Goal: Task Accomplishment & Management: Manage account settings

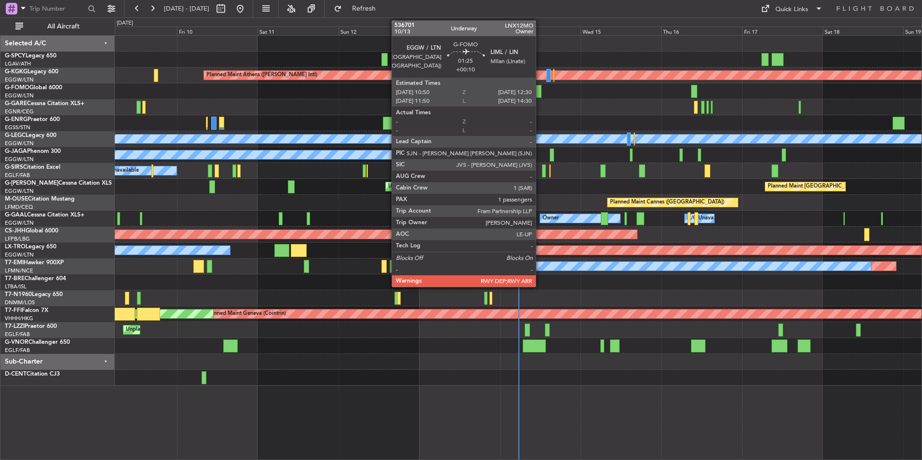
click at [540, 94] on div at bounding box center [539, 91] width 6 height 13
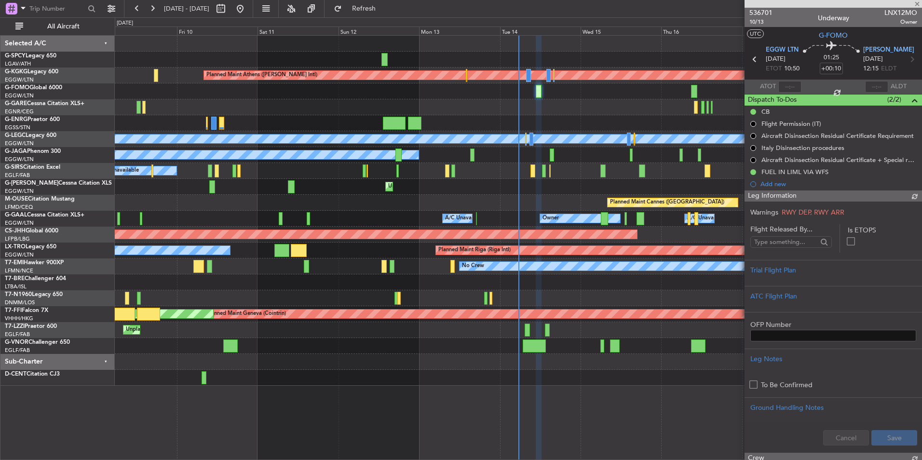
click at [768, 12] on span "536701" at bounding box center [761, 13] width 23 height 10
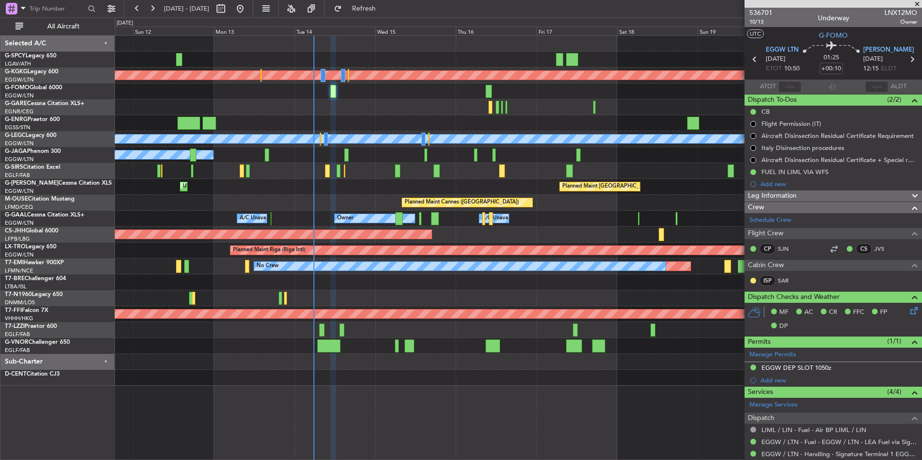
click at [438, 108] on div at bounding box center [518, 107] width 807 height 16
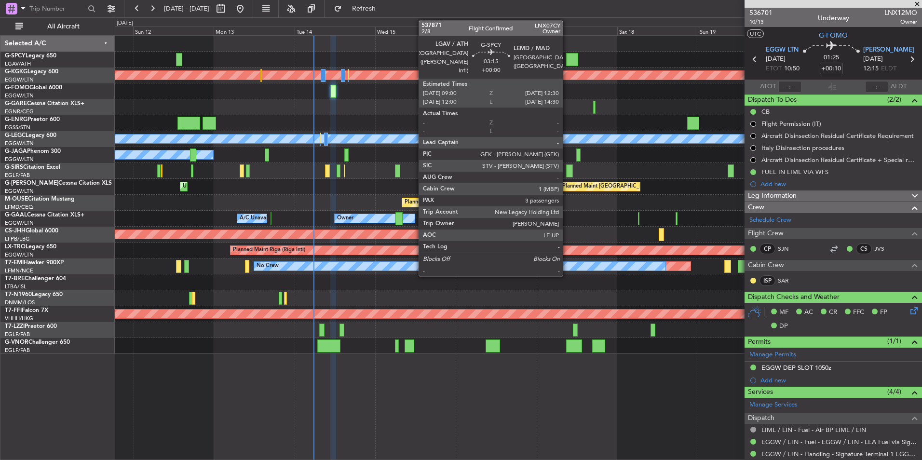
click at [567, 60] on div at bounding box center [572, 59] width 12 height 13
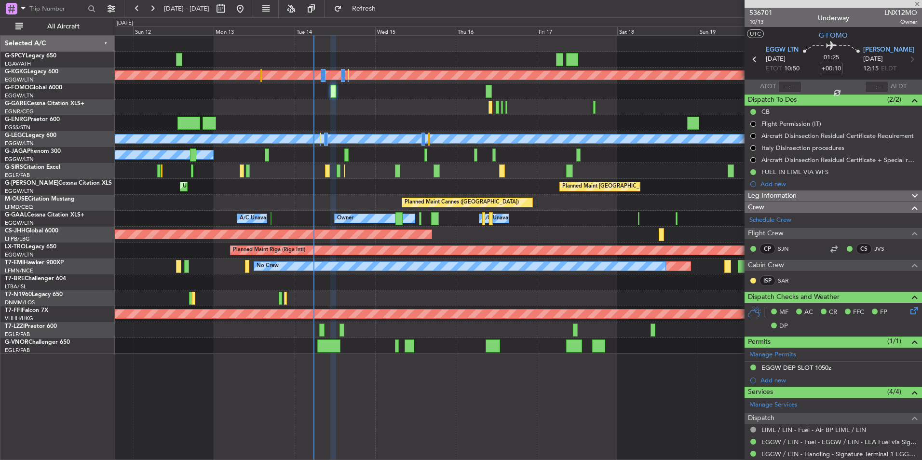
type input "3"
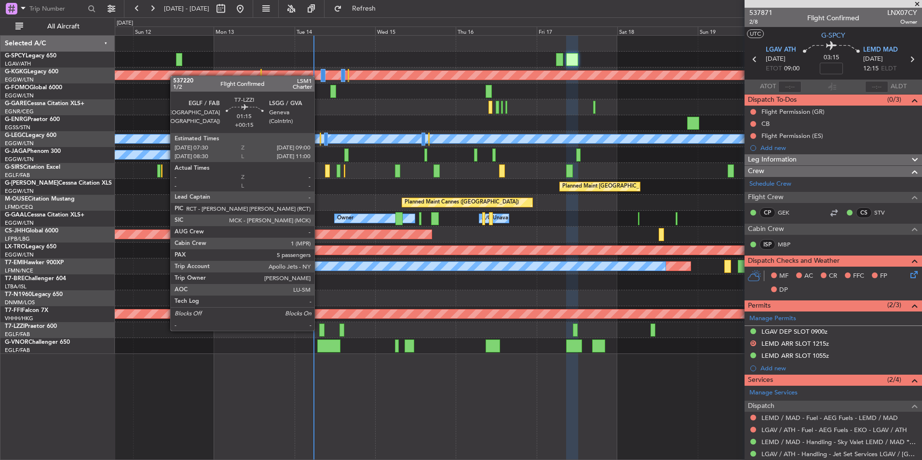
click at [319, 330] on div at bounding box center [321, 330] width 5 height 13
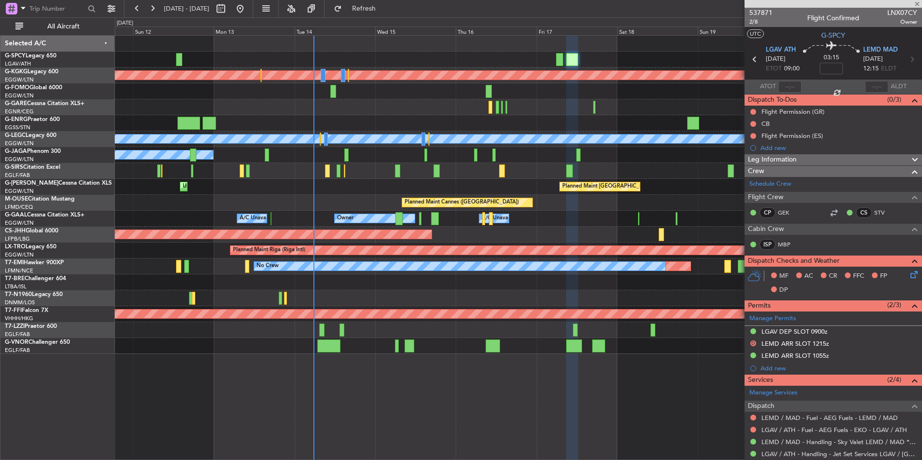
type input "+00:15"
type input "5"
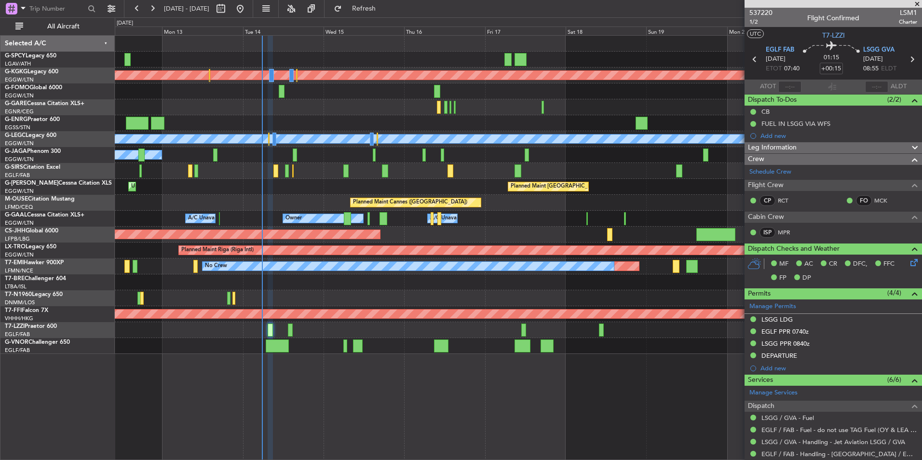
click at [297, 190] on div "Unplanned Maint London (Luton) Planned Maint London (Luton)" at bounding box center [518, 187] width 807 height 16
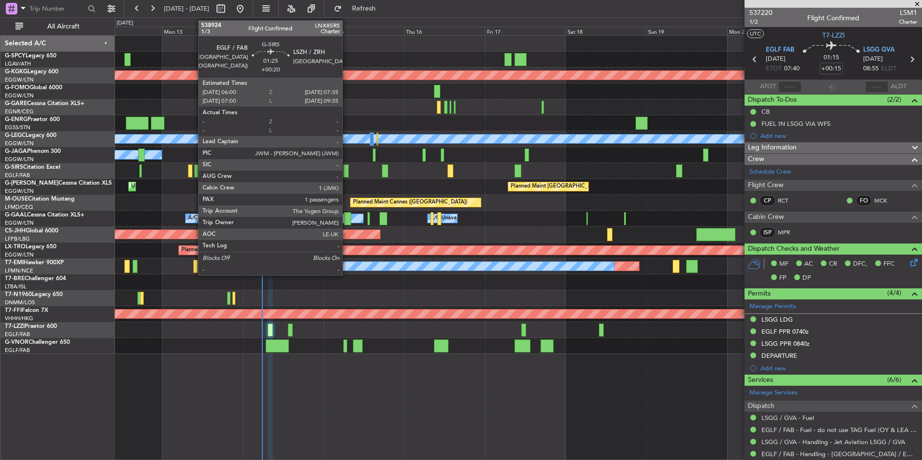
click at [347, 171] on div at bounding box center [346, 171] width 6 height 13
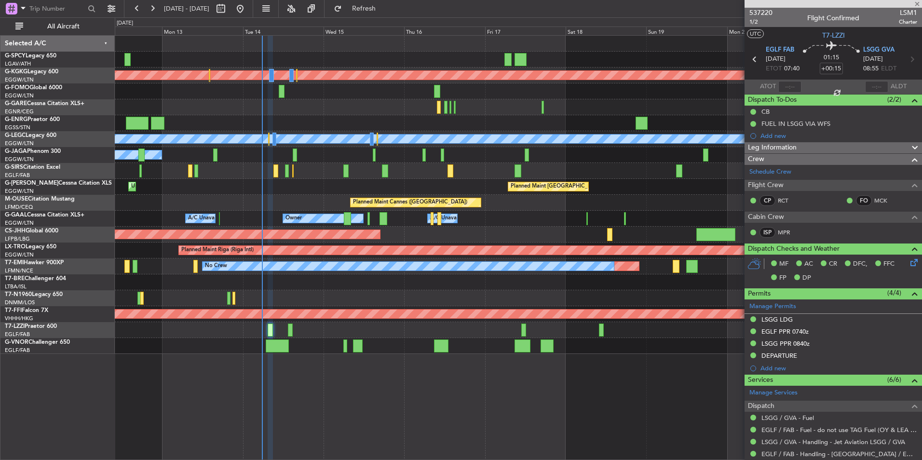
type input "+00:20"
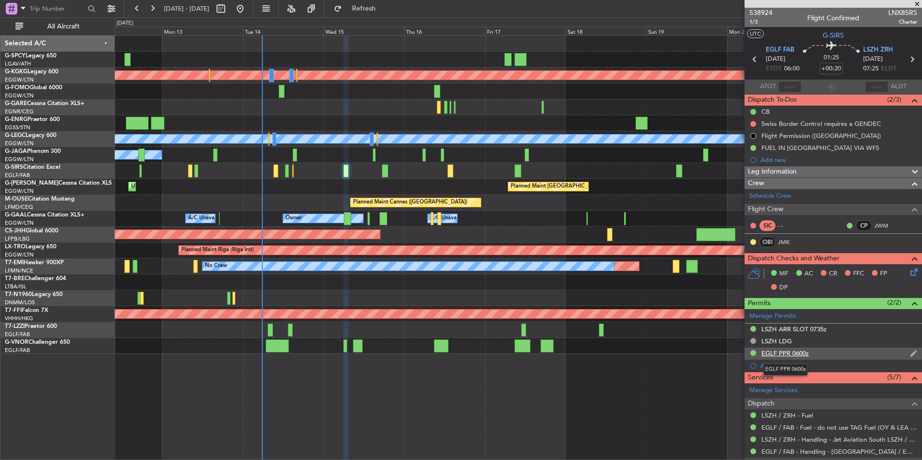
click at [795, 355] on div "EGLF PPR 0600z" at bounding box center [785, 353] width 47 height 8
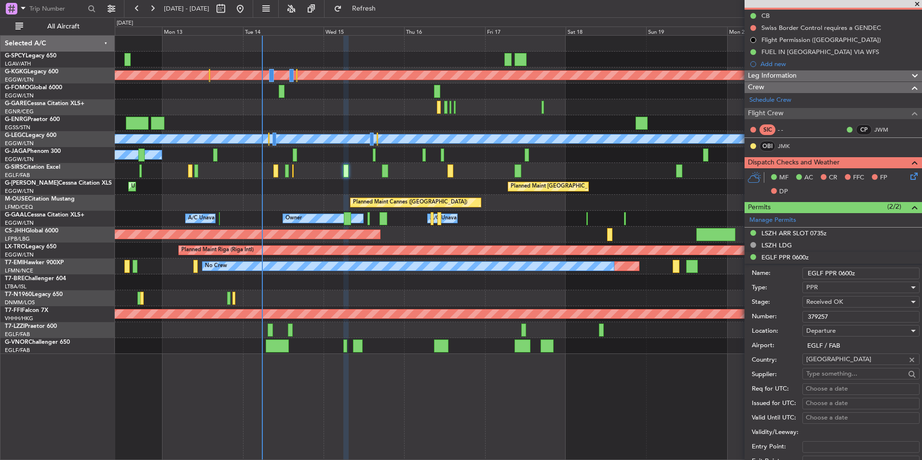
scroll to position [96, 0]
click at [827, 314] on input "379257" at bounding box center [861, 317] width 117 height 12
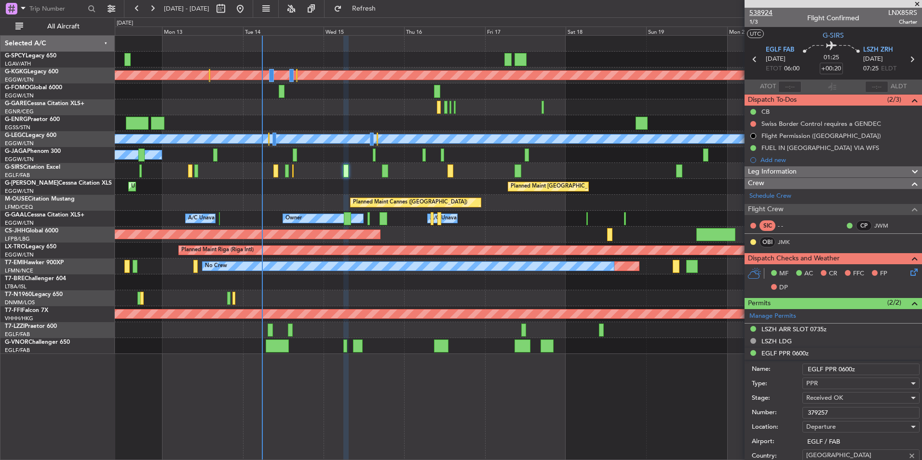
click at [769, 13] on span "538924" at bounding box center [761, 13] width 23 height 10
click at [918, 2] on span at bounding box center [918, 4] width 10 height 9
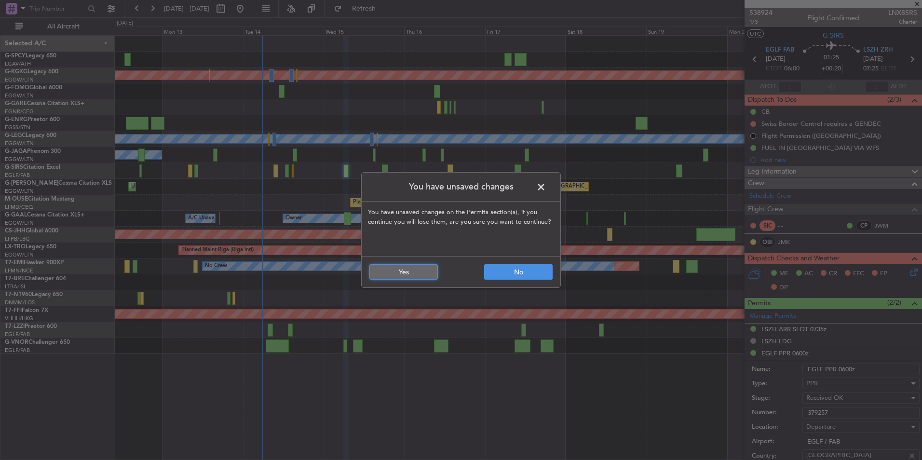
click at [426, 272] on button "Yes" at bounding box center [404, 271] width 69 height 15
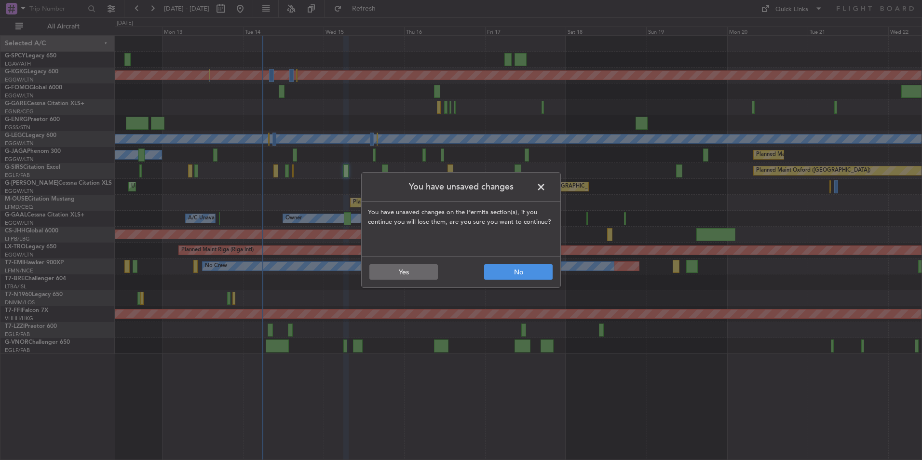
type input "0"
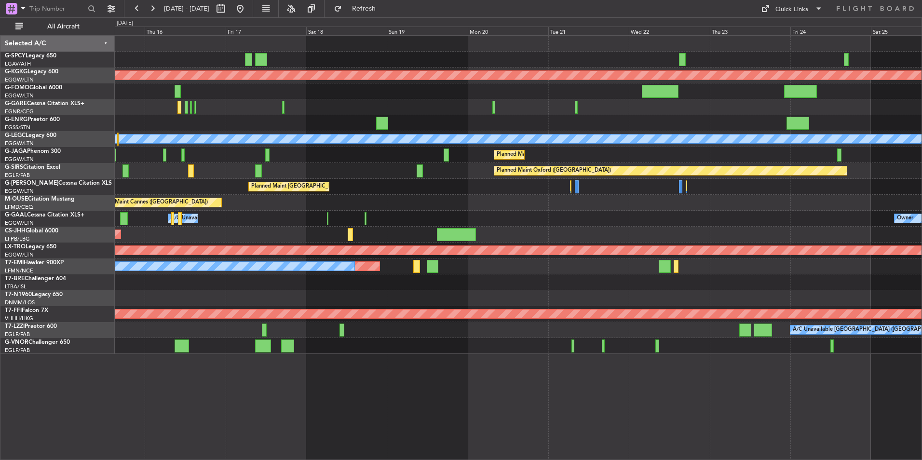
click at [392, 175] on div "Planned Maint Oxford ([GEOGRAPHIC_DATA])" at bounding box center [518, 171] width 807 height 16
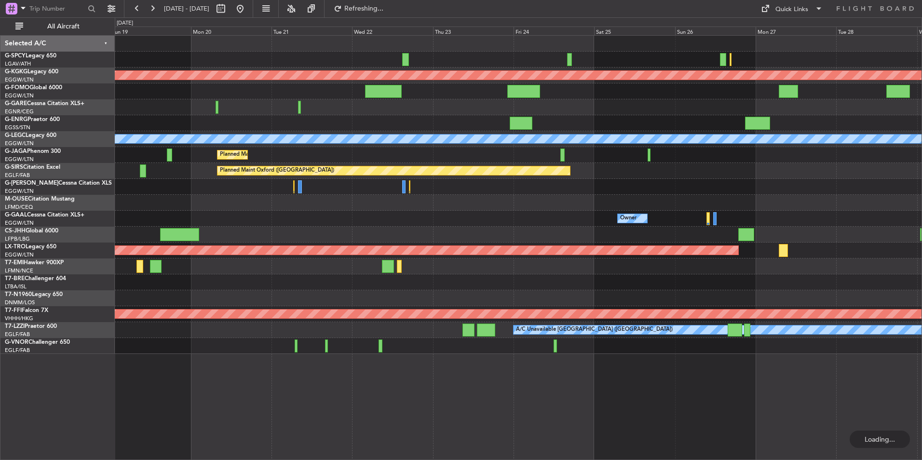
click at [513, 225] on div "Owner A/C Unavailable Owner" at bounding box center [518, 219] width 807 height 16
click at [773, 14] on button "Quick Links" at bounding box center [791, 8] width 71 height 15
click at [539, 288] on div at bounding box center [461, 230] width 922 height 460
click at [773, 14] on button "Quick Links" at bounding box center [791, 8] width 71 height 15
click at [785, 27] on button "Trip Builder" at bounding box center [792, 31] width 72 height 23
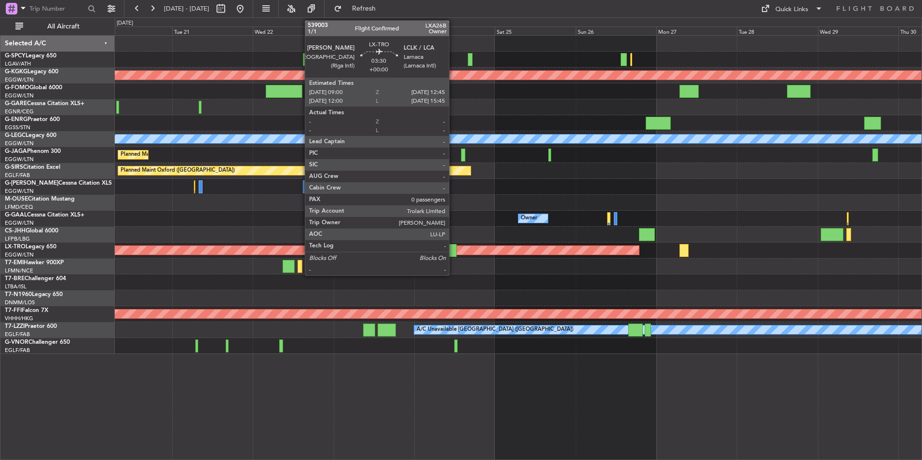
click at [453, 249] on div at bounding box center [450, 250] width 13 height 13
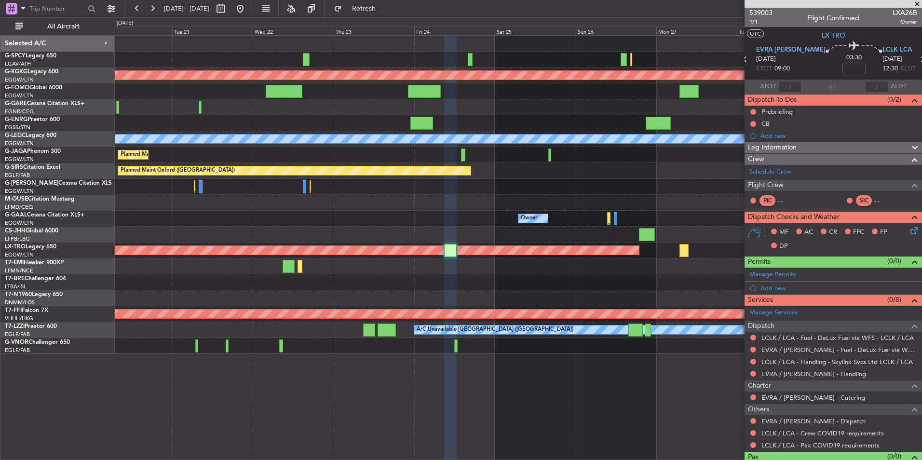
click at [920, 5] on span at bounding box center [918, 4] width 10 height 9
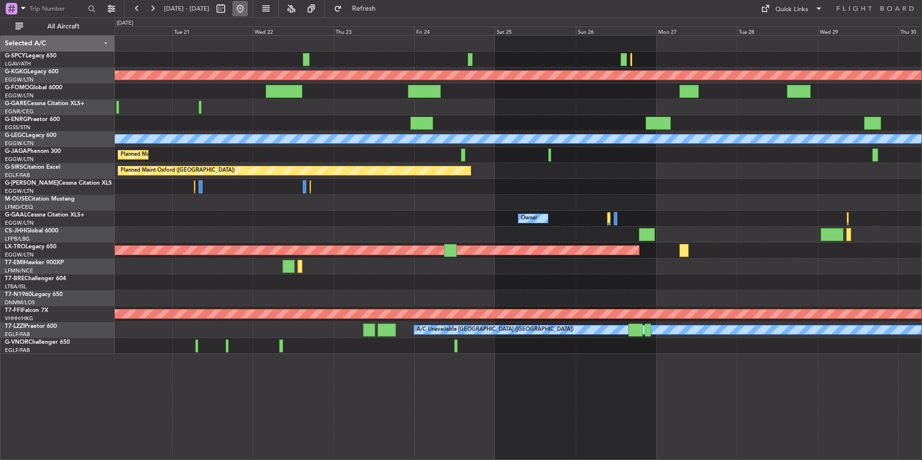
click at [248, 14] on button at bounding box center [240, 8] width 15 height 15
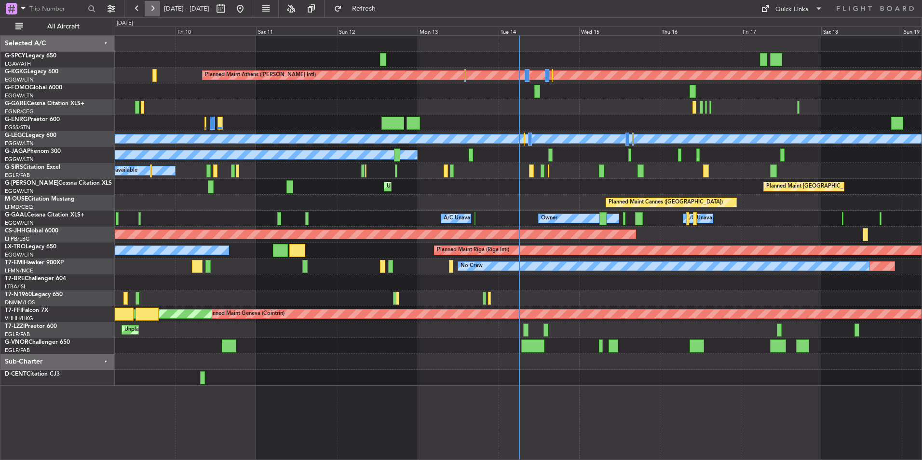
click at [151, 8] on button at bounding box center [152, 8] width 15 height 15
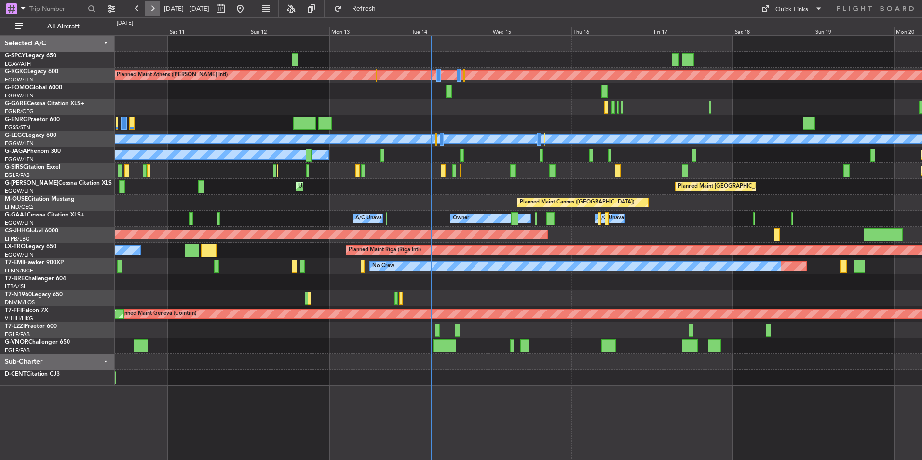
click at [152, 8] on button at bounding box center [152, 8] width 15 height 15
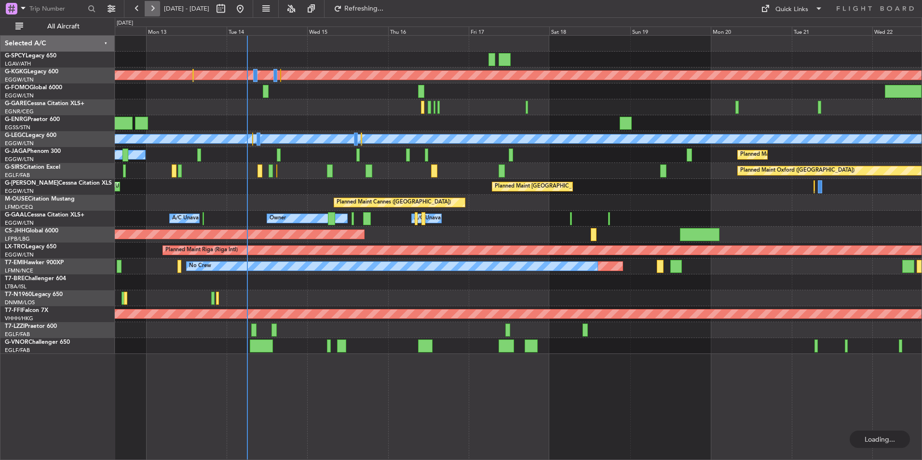
click at [152, 8] on button at bounding box center [152, 8] width 15 height 15
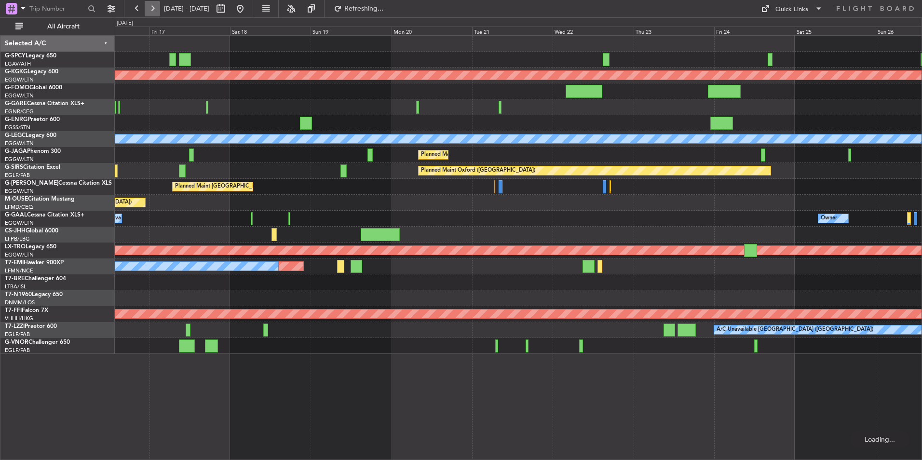
click at [152, 8] on button at bounding box center [152, 8] width 15 height 15
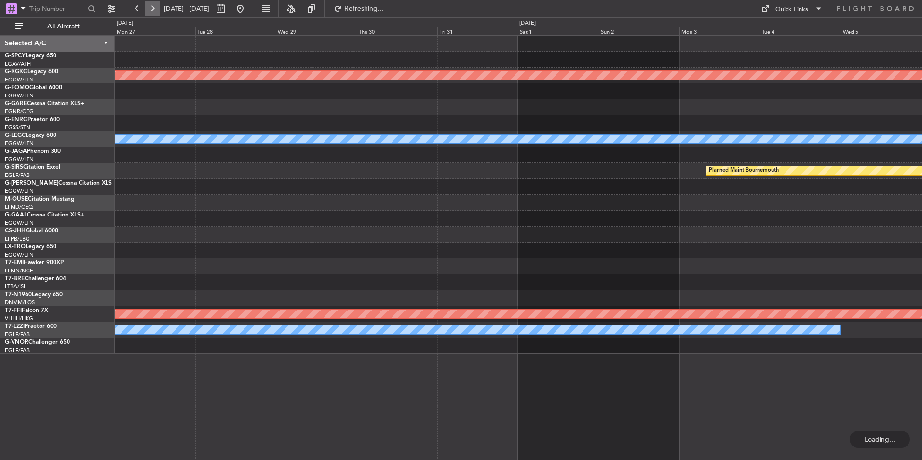
click at [152, 8] on button at bounding box center [152, 8] width 15 height 15
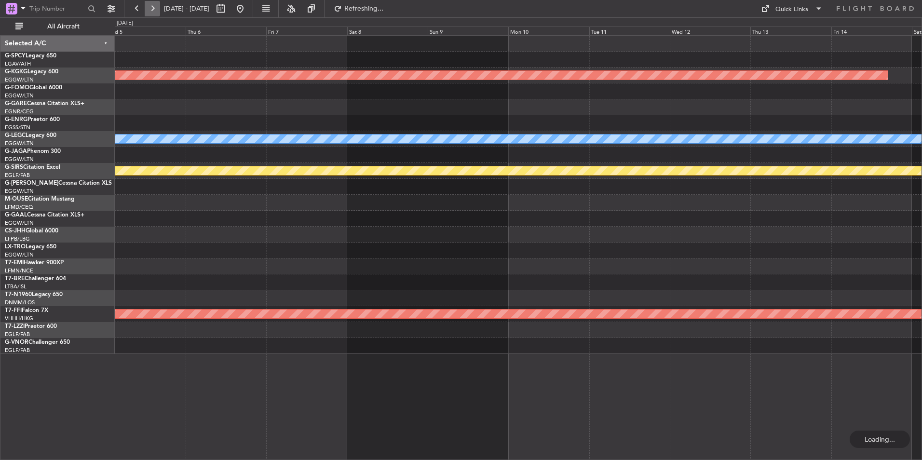
click at [152, 8] on button at bounding box center [152, 8] width 15 height 15
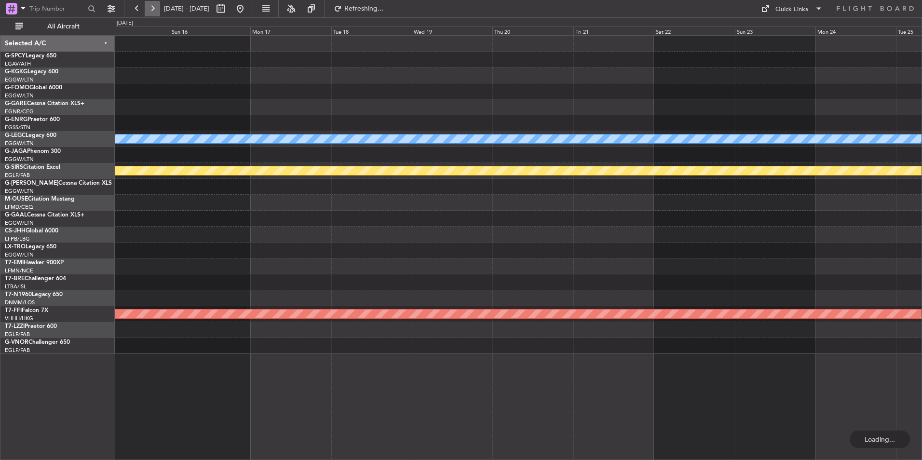
click at [152, 8] on button at bounding box center [152, 8] width 15 height 15
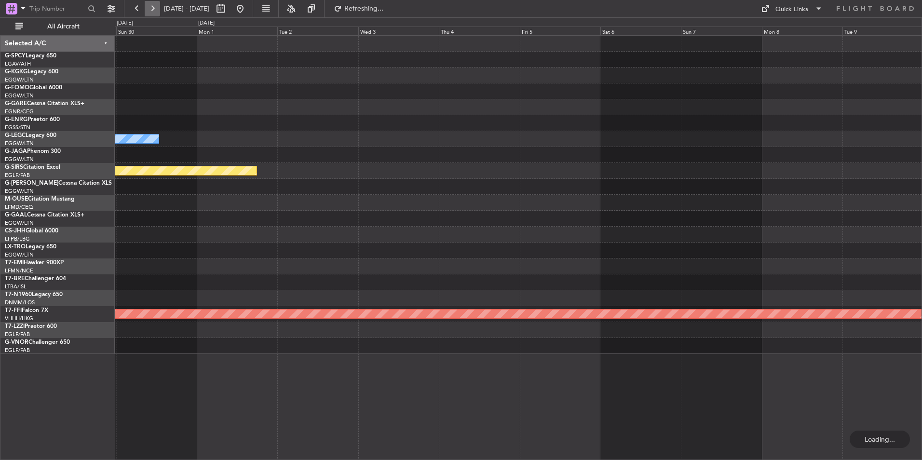
click at [152, 8] on button at bounding box center [152, 8] width 15 height 15
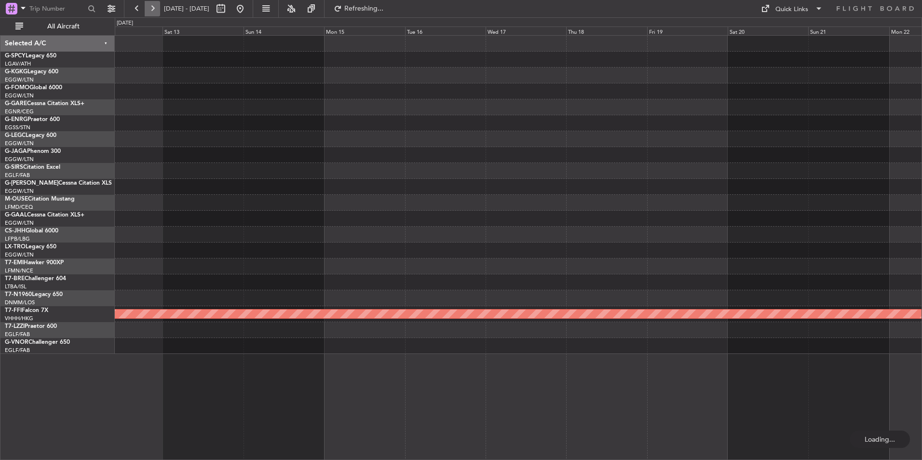
click at [152, 8] on button at bounding box center [152, 8] width 15 height 15
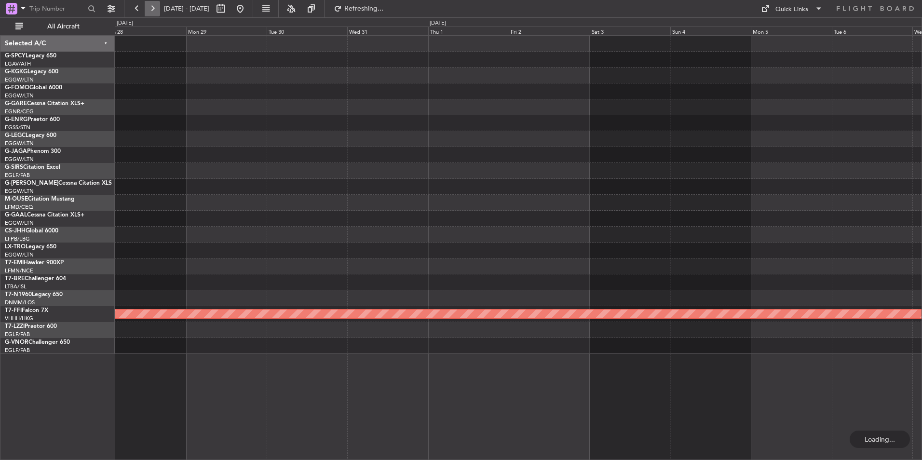
click at [152, 8] on button at bounding box center [152, 8] width 15 height 15
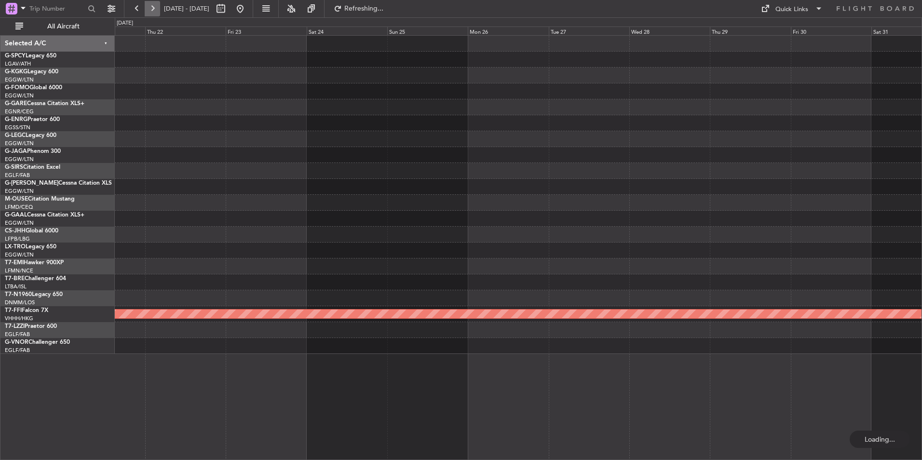
click at [152, 8] on button at bounding box center [152, 8] width 15 height 15
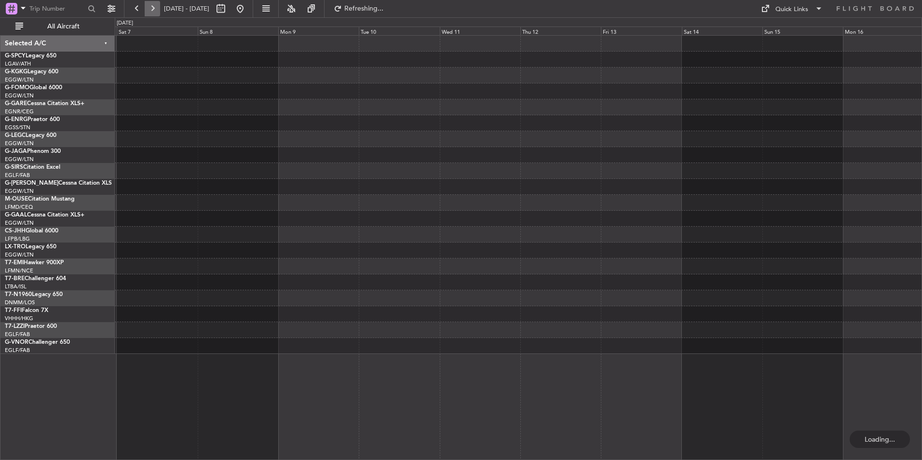
click at [152, 8] on button at bounding box center [152, 8] width 15 height 15
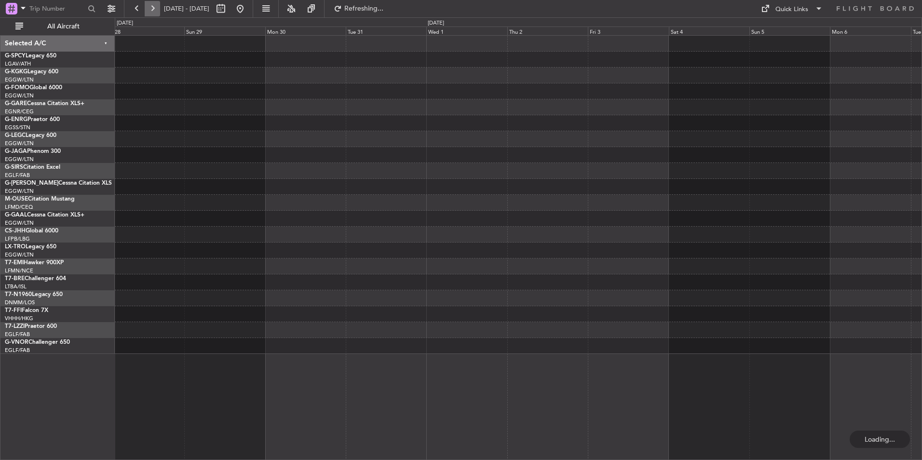
click at [152, 8] on button at bounding box center [152, 8] width 15 height 15
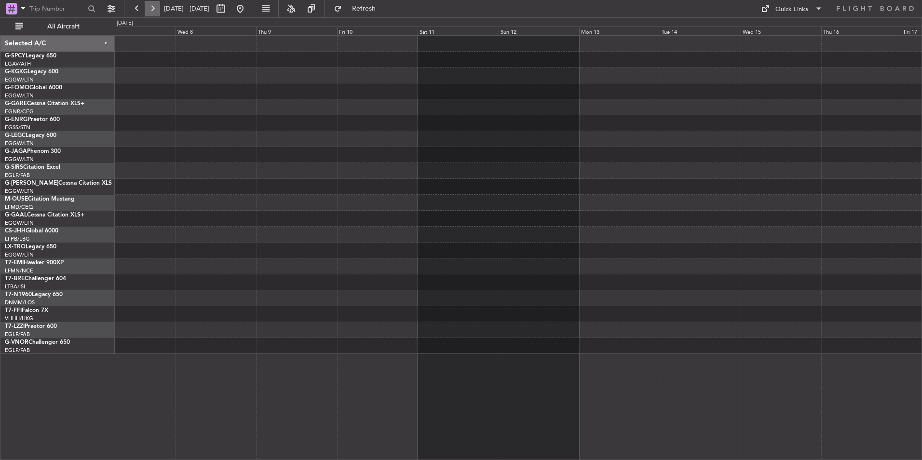
click at [152, 8] on button at bounding box center [152, 8] width 15 height 15
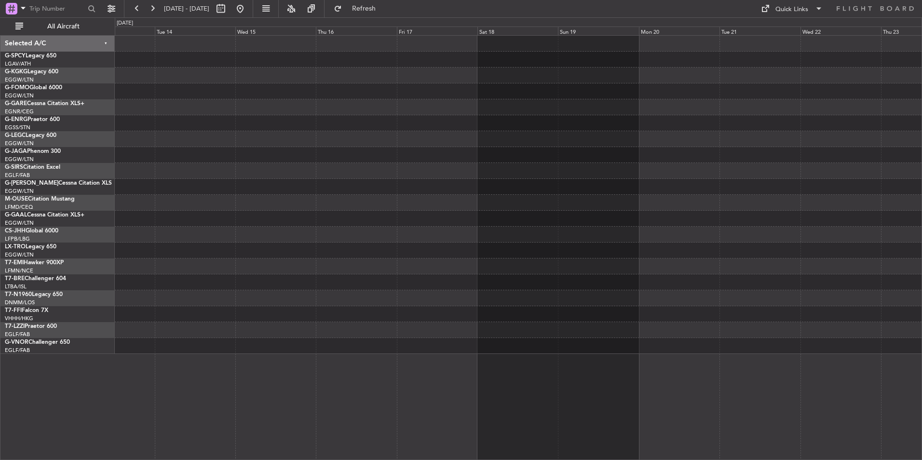
click at [550, 198] on div at bounding box center [518, 195] width 807 height 318
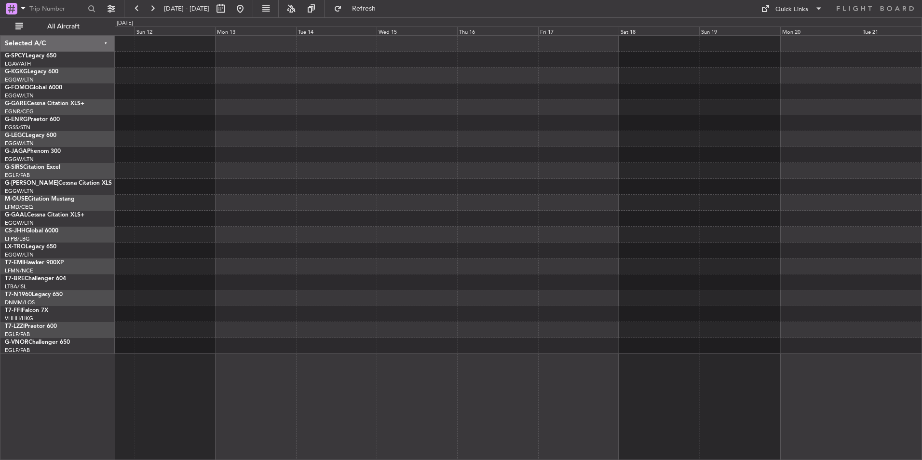
click at [590, 253] on div at bounding box center [518, 195] width 807 height 318
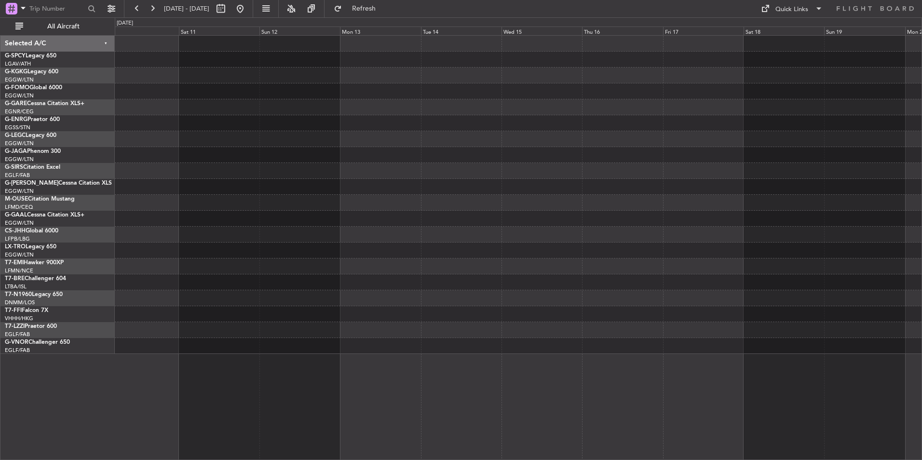
click at [601, 253] on div at bounding box center [518, 251] width 807 height 16
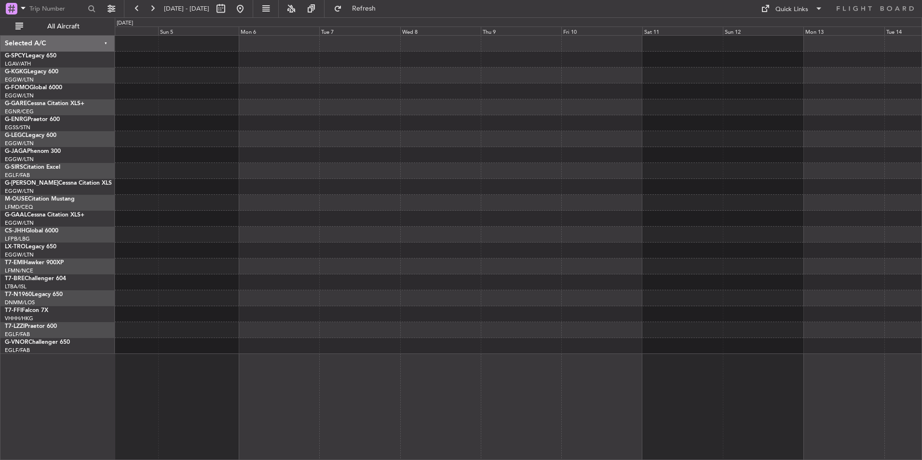
click at [521, 120] on div at bounding box center [518, 195] width 807 height 318
click at [248, 6] on button at bounding box center [240, 8] width 15 height 15
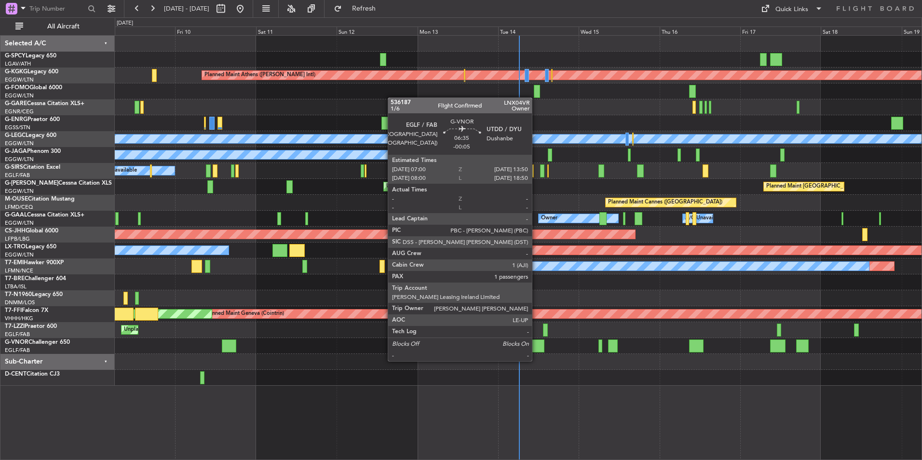
click at [536, 352] on div at bounding box center [532, 346] width 23 height 13
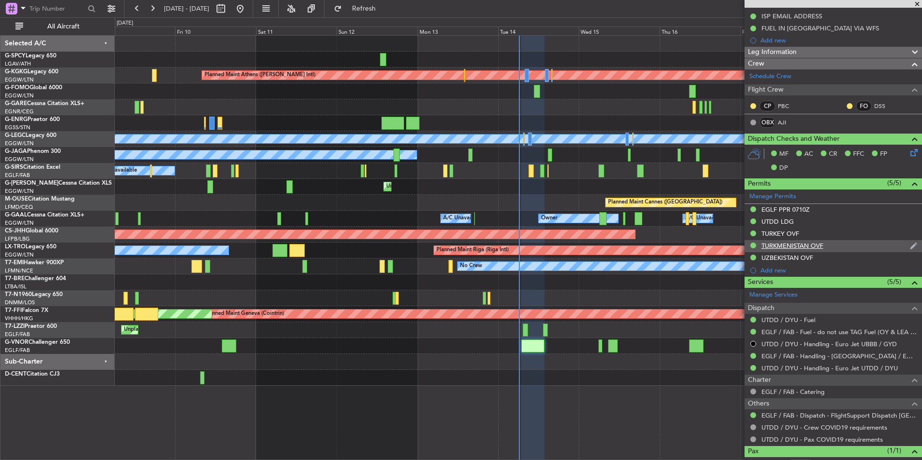
scroll to position [154, 0]
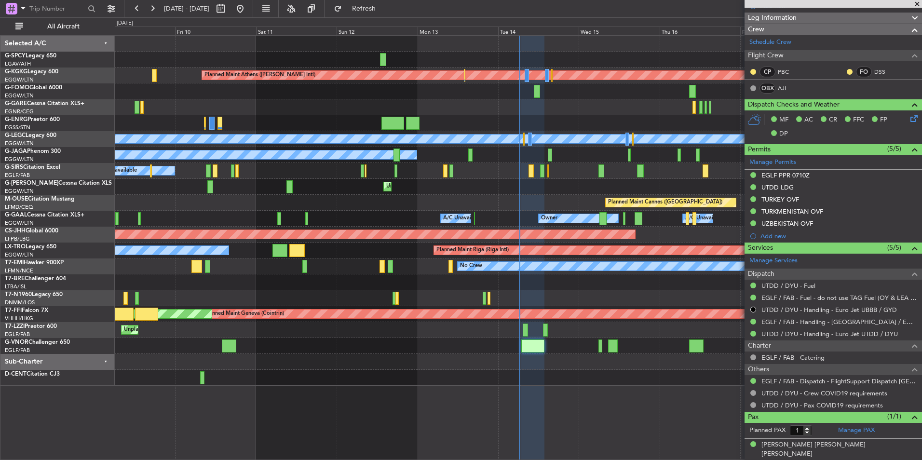
click at [917, 4] on span at bounding box center [918, 4] width 10 height 9
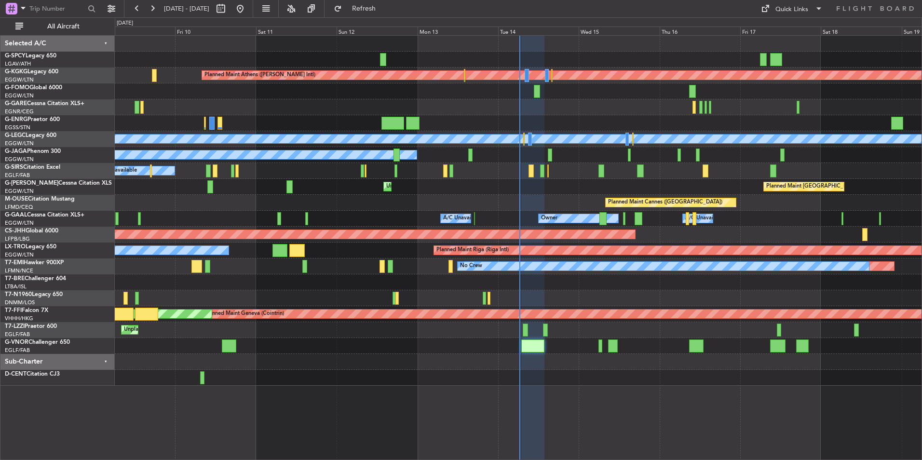
type input "0"
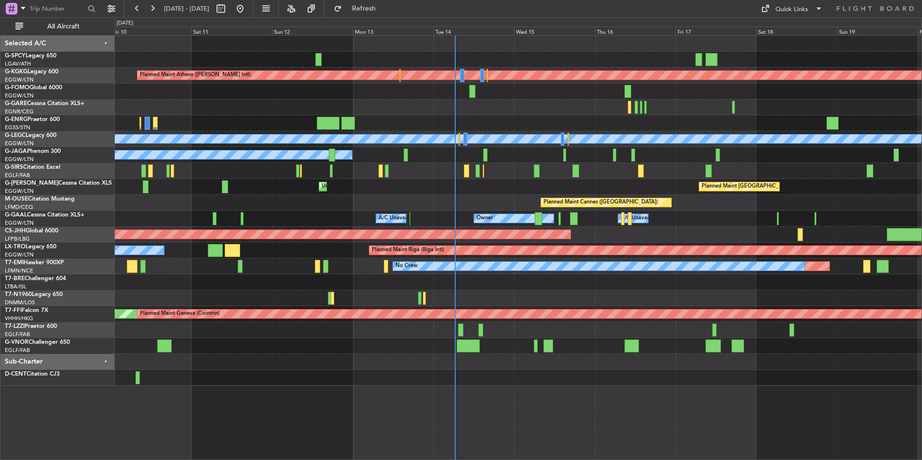
click at [490, 209] on div "Planned Maint Cannes ([GEOGRAPHIC_DATA])" at bounding box center [518, 203] width 807 height 16
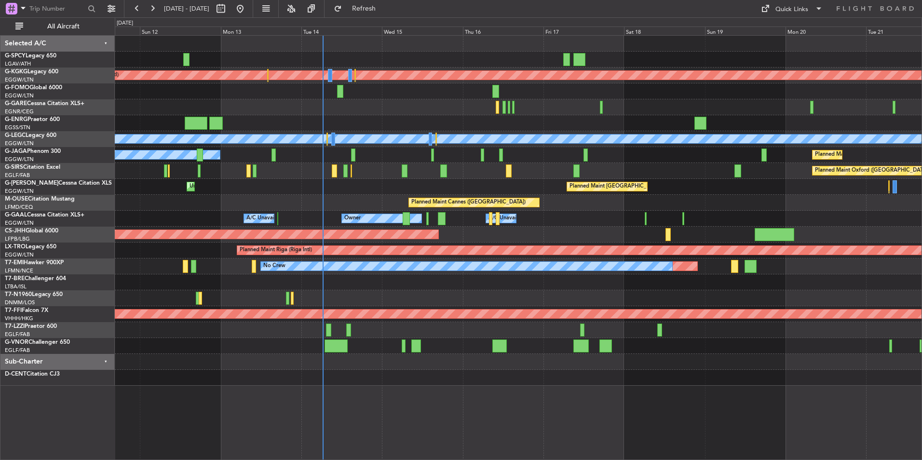
click at [485, 197] on div "Planned Maint Athens (Eleftherios Venizelos Intl) Planned Maint London (Stanste…" at bounding box center [518, 211] width 807 height 350
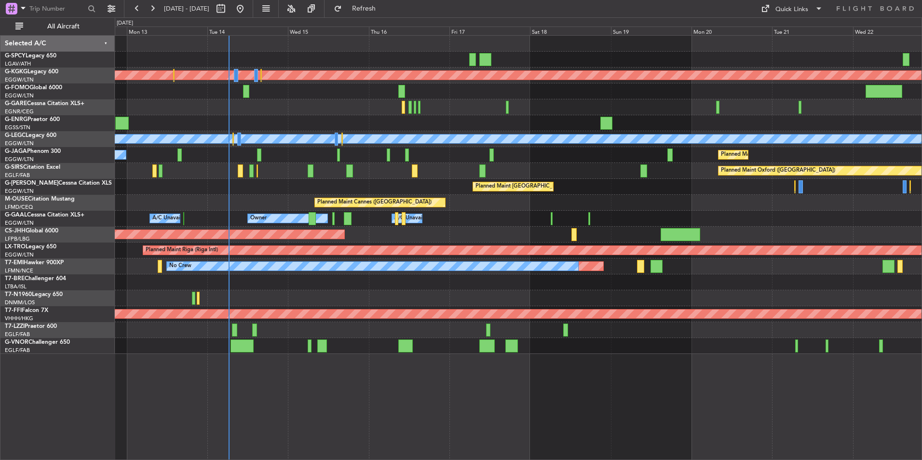
click at [491, 218] on div "Planned Maint Athens (Eleftherios Venizelos Intl) Planned Maint London (Stanste…" at bounding box center [518, 195] width 807 height 318
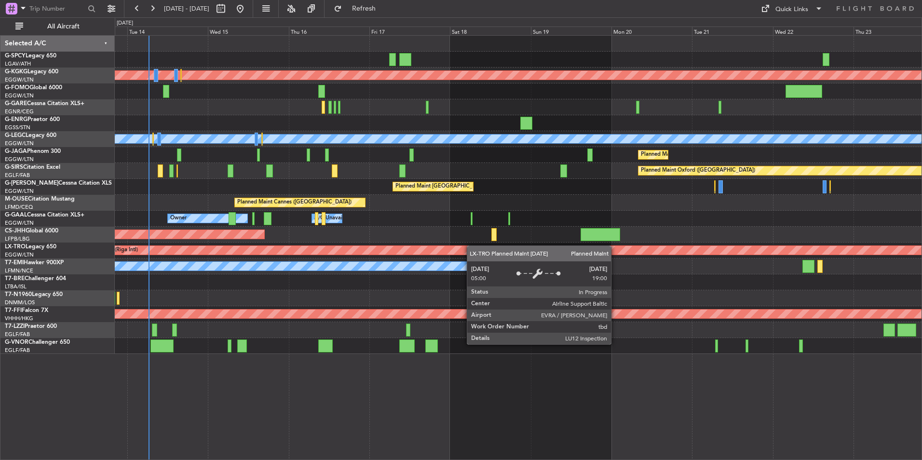
click at [425, 247] on div "Planned Maint Athens (Eleftherios Venizelos Intl) Planned Maint London (Stanste…" at bounding box center [518, 195] width 807 height 318
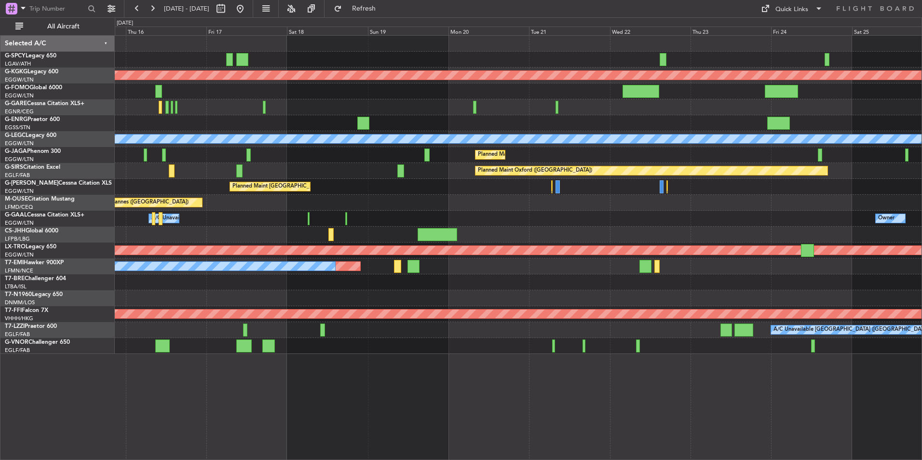
click at [390, 221] on div "Planned Maint Athens ([PERSON_NAME] Intl) Planned Maint [GEOGRAPHIC_DATA] ([GEO…" at bounding box center [518, 195] width 807 height 318
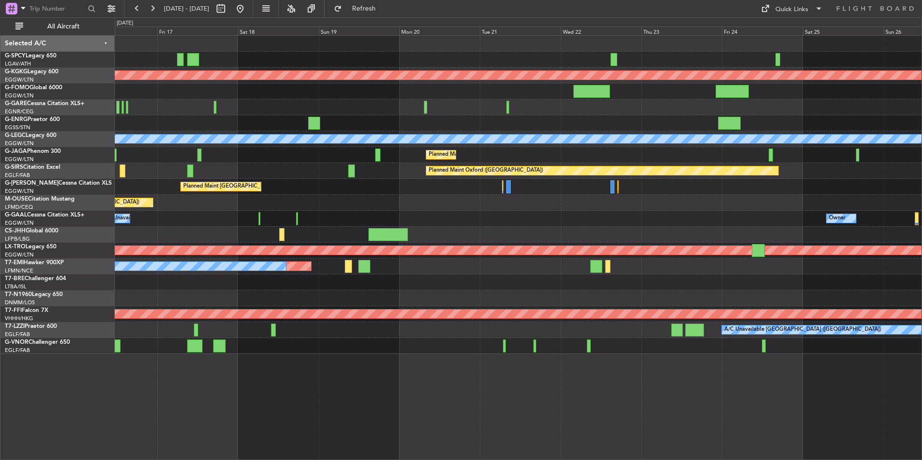
click at [499, 213] on div "Planned Maint Athens ([PERSON_NAME] Intl) Planned Maint [GEOGRAPHIC_DATA] ([GEO…" at bounding box center [518, 195] width 807 height 318
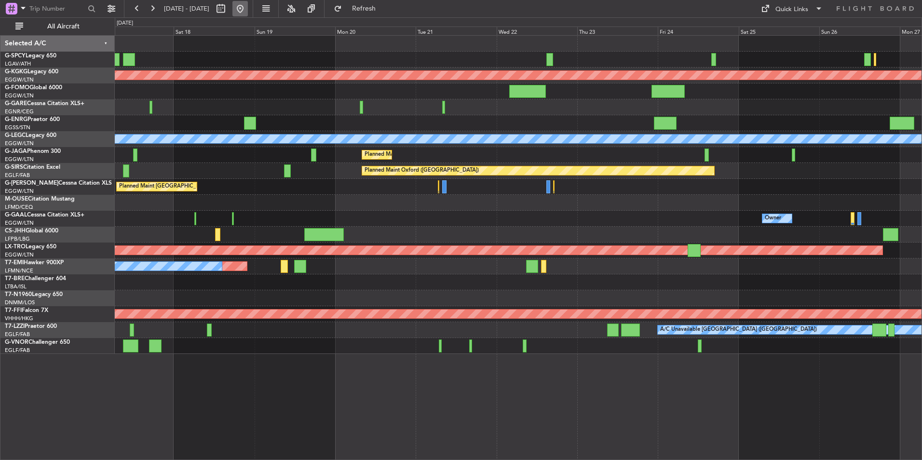
click at [248, 9] on button at bounding box center [240, 8] width 15 height 15
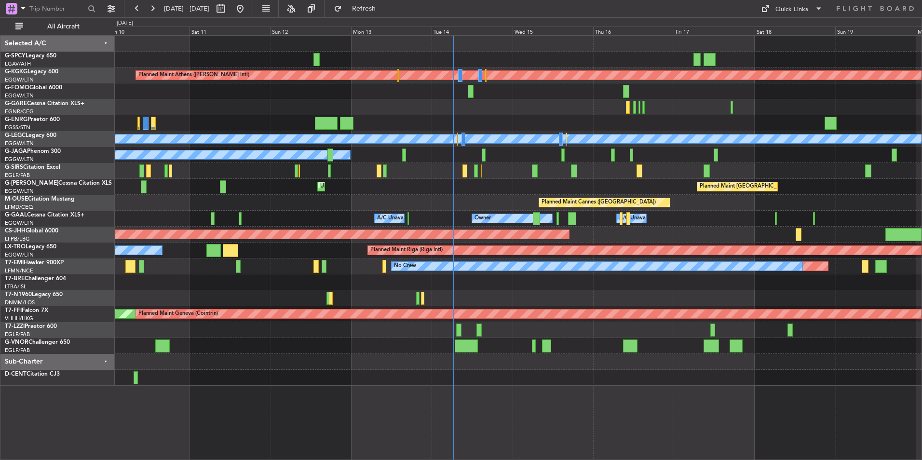
click at [459, 208] on div "Planned Maint Athens (Eleftherios Venizelos Intl) Unplanned Maint Istanbul (Ata…" at bounding box center [518, 211] width 807 height 350
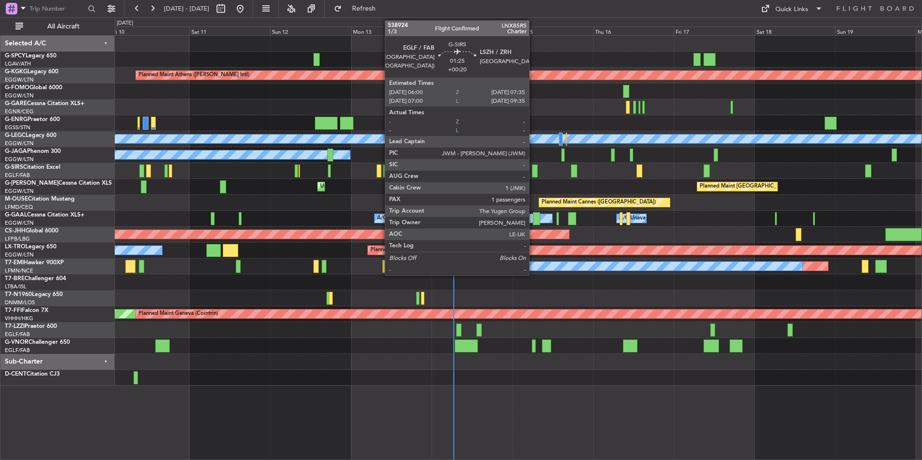
click at [534, 170] on div at bounding box center [535, 171] width 6 height 13
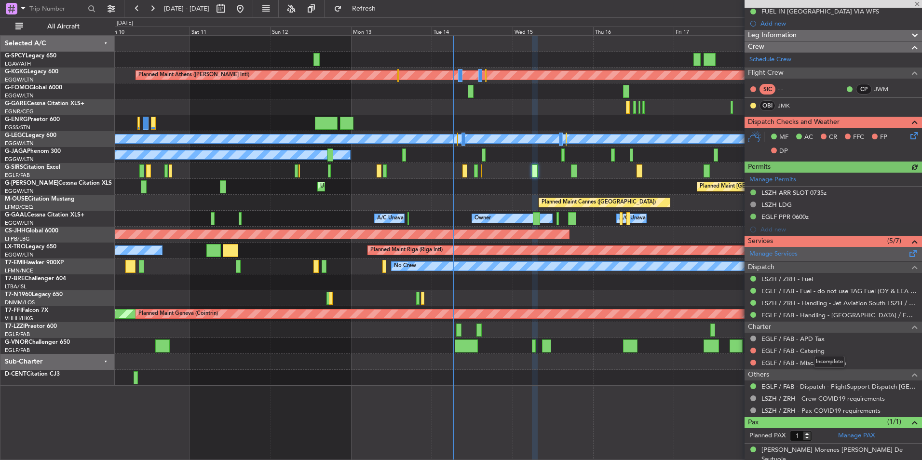
scroll to position [142, 0]
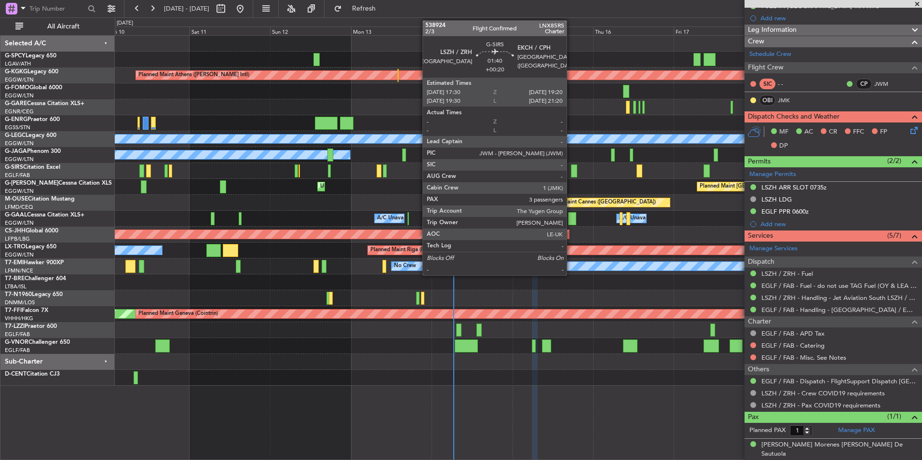
click at [571, 168] on div at bounding box center [574, 171] width 6 height 13
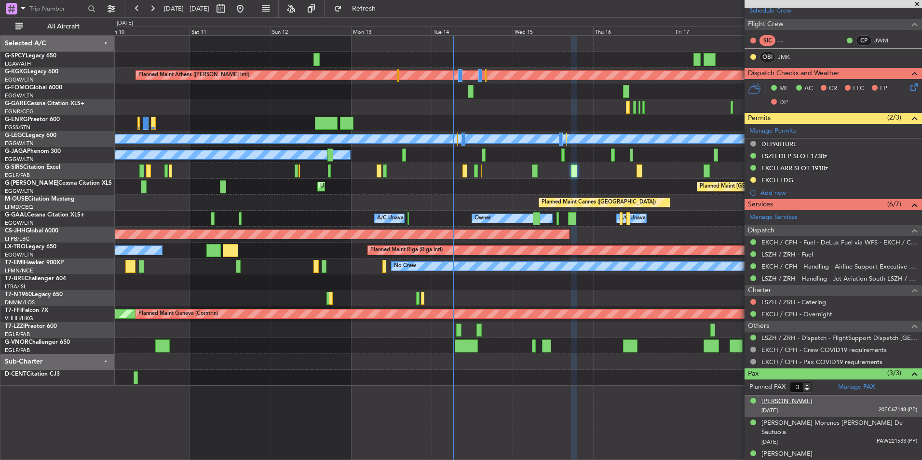
scroll to position [0, 0]
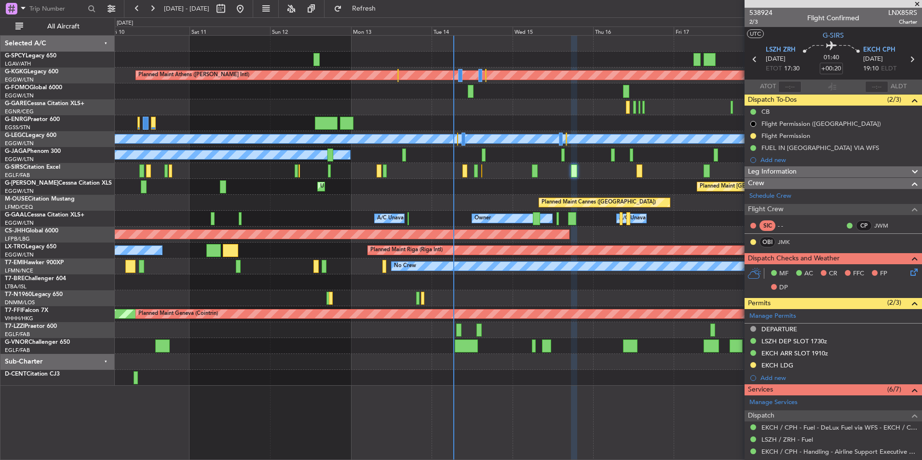
click at [915, 5] on span at bounding box center [918, 4] width 10 height 9
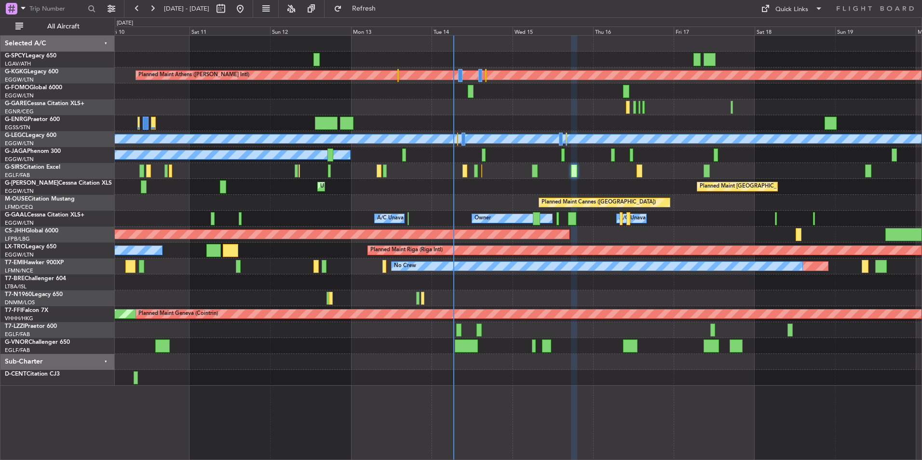
type input "0"
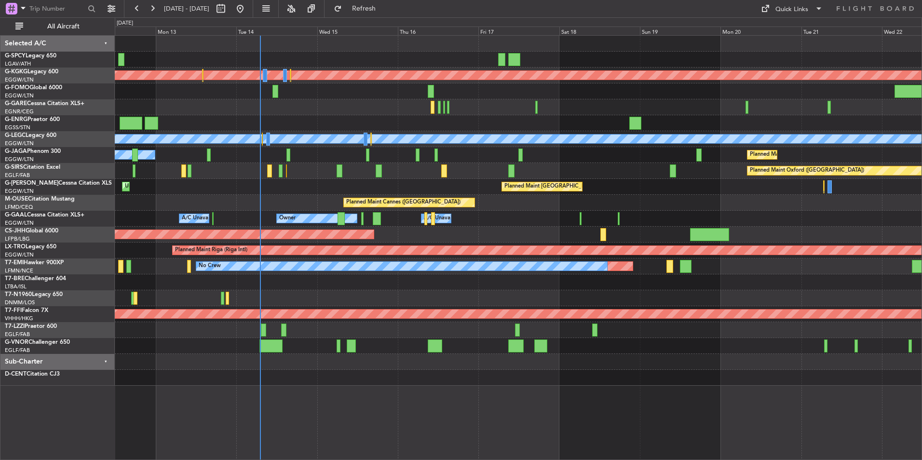
click at [520, 227] on div "Planned Maint [GEOGRAPHIC_DATA] ([GEOGRAPHIC_DATA])" at bounding box center [518, 235] width 807 height 16
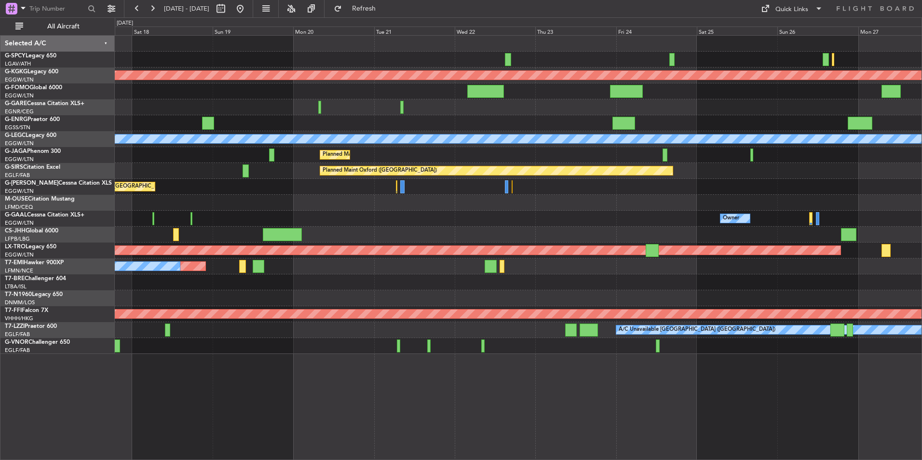
click at [331, 245] on div "Planned Maint Athens ([PERSON_NAME] Intl) Planned Maint [GEOGRAPHIC_DATA] ([GEO…" at bounding box center [518, 195] width 807 height 318
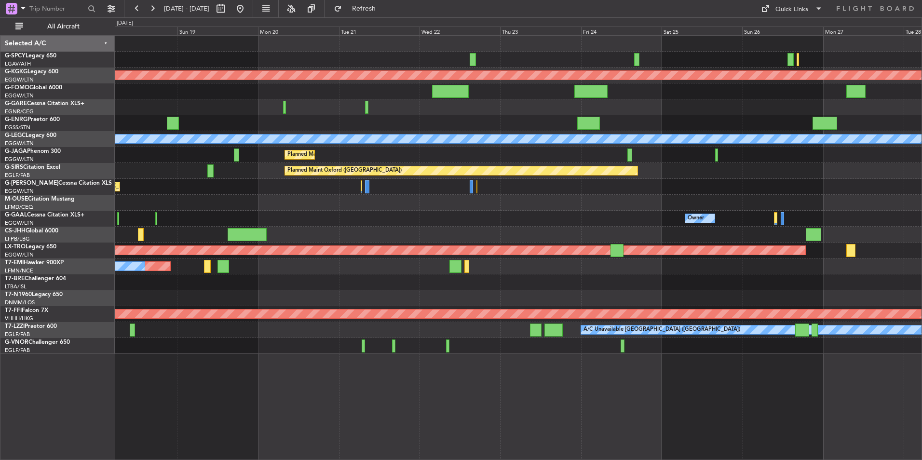
click at [562, 272] on div "Planned Maint No Crew" at bounding box center [518, 267] width 807 height 16
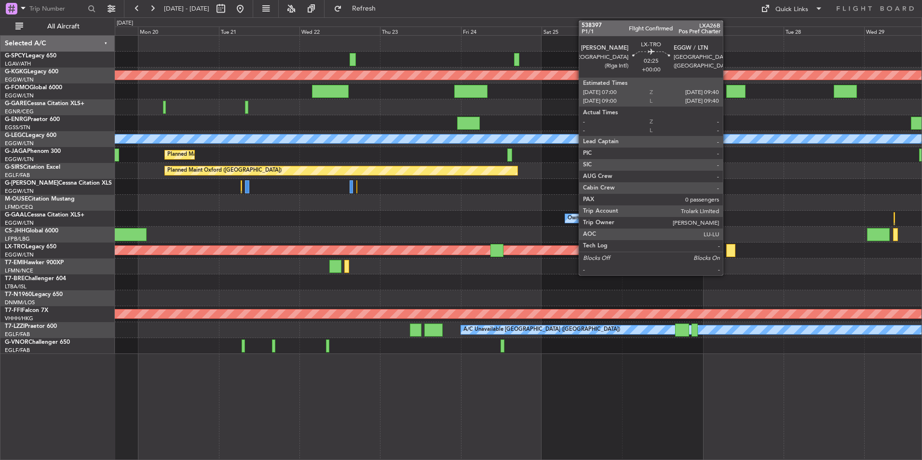
click at [727, 251] on div at bounding box center [731, 250] width 9 height 13
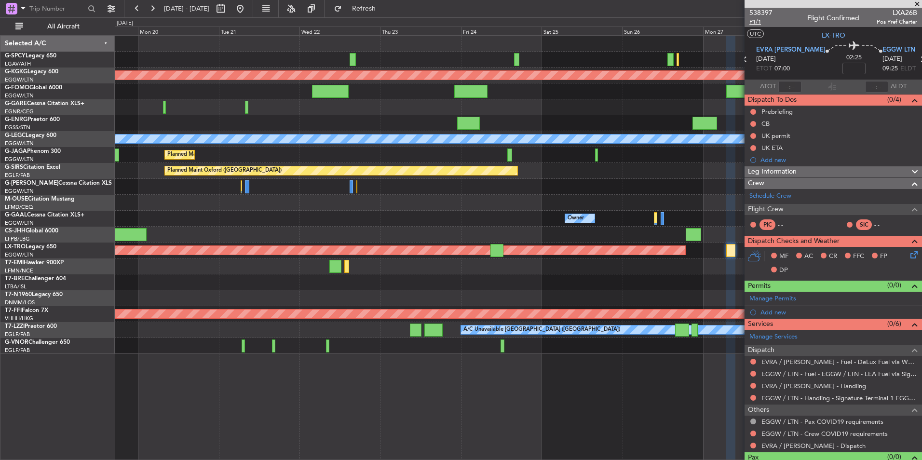
click at [751, 19] on span "P1/1" at bounding box center [761, 22] width 23 height 8
click at [381, 8] on span "Refresh" at bounding box center [364, 8] width 41 height 7
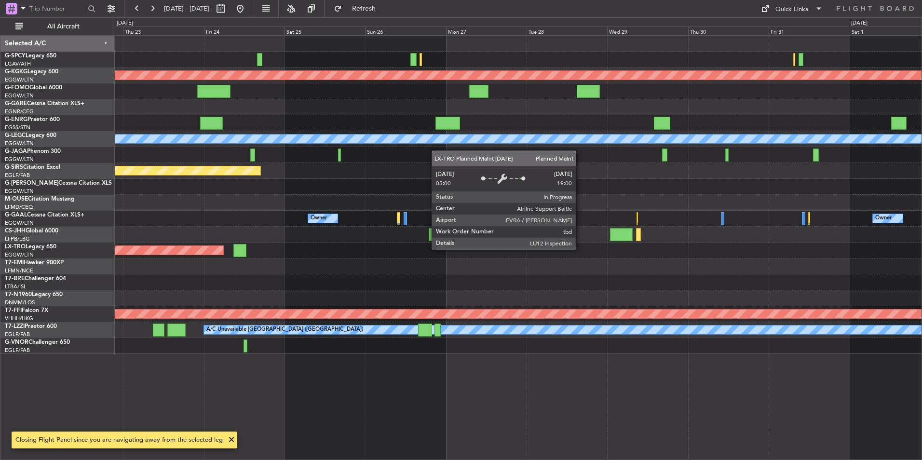
click at [519, 268] on div at bounding box center [518, 267] width 807 height 16
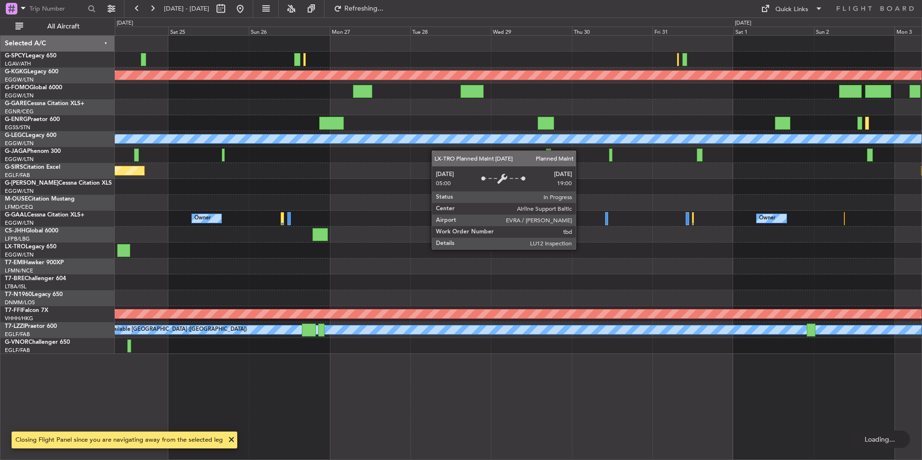
click at [547, 302] on div at bounding box center [518, 298] width 807 height 16
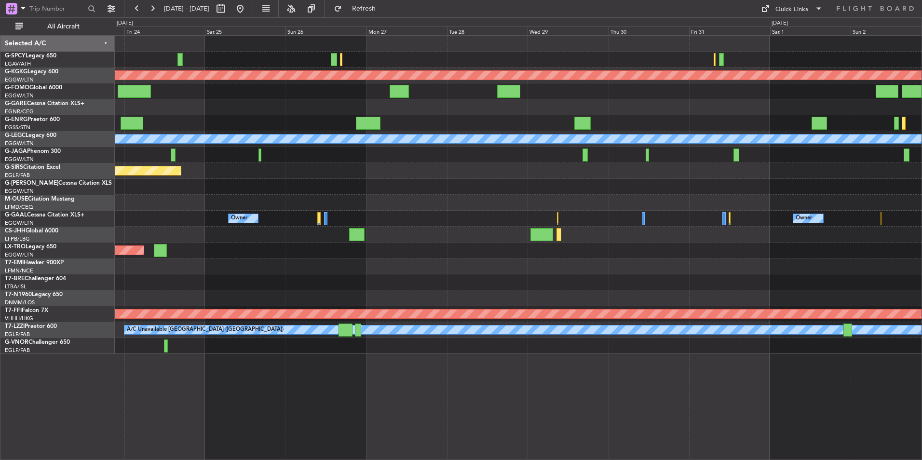
click at [798, 273] on div "Planned Maint Athens (Eleftherios Venizelos Intl) Planned Maint London (Stanste…" at bounding box center [518, 195] width 807 height 318
click at [823, 301] on div "Planned Maint Athens (Eleftherios Venizelos Intl) Planned Maint London (Stanste…" at bounding box center [518, 195] width 807 height 318
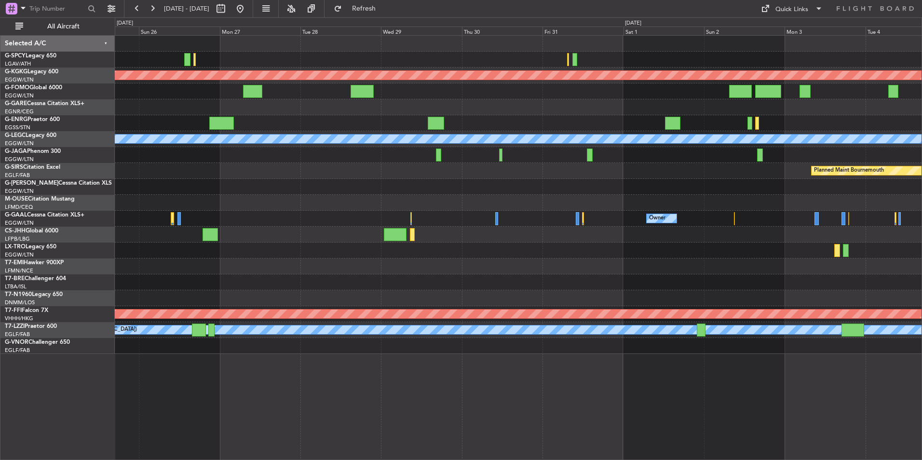
click at [421, 270] on div at bounding box center [518, 267] width 807 height 16
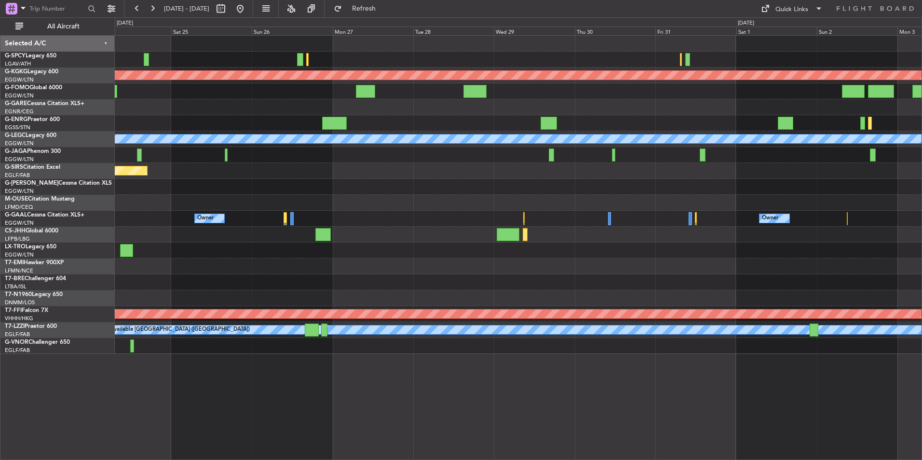
click at [839, 261] on div at bounding box center [518, 267] width 807 height 16
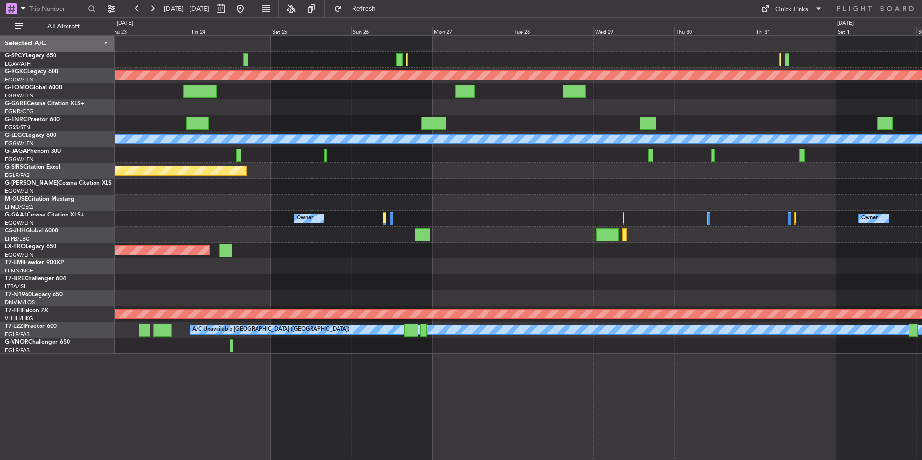
click at [787, 271] on div "Planned Maint Athens ([PERSON_NAME] Intl) Planned Maint [GEOGRAPHIC_DATA] ([GEO…" at bounding box center [518, 195] width 807 height 318
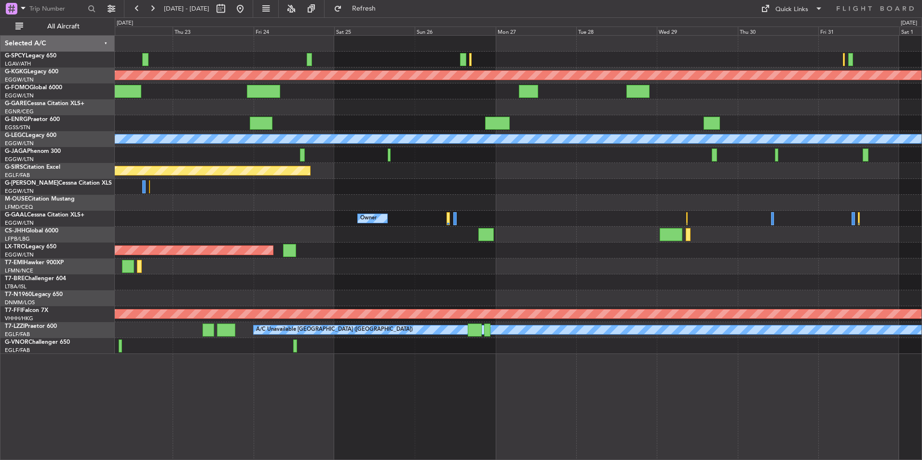
click at [593, 271] on div at bounding box center [518, 267] width 807 height 16
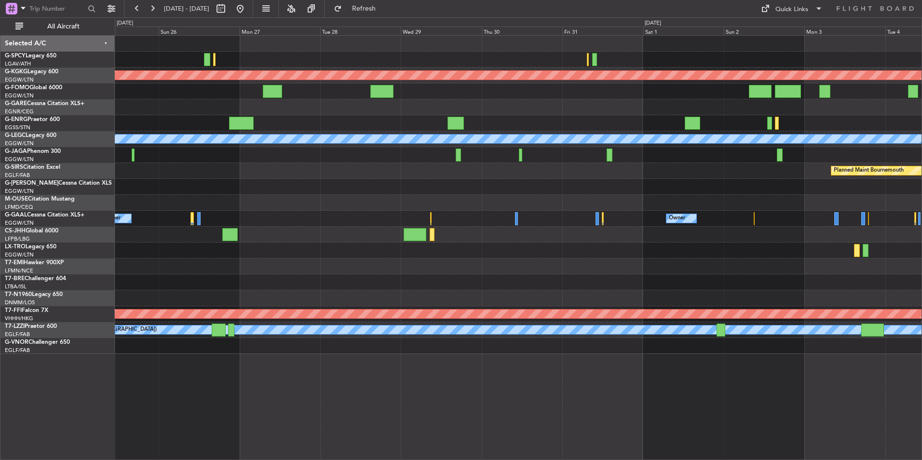
click at [275, 268] on div at bounding box center [518, 267] width 807 height 16
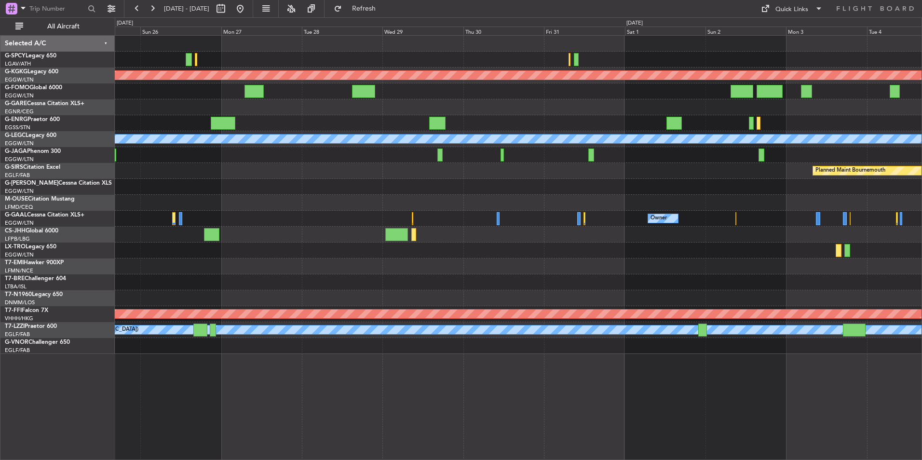
click at [922, 265] on html "26 Oct 2025 - 05 Nov 2025 Refresh Quick Links All Aircraft Planned Maint Athens…" at bounding box center [461, 230] width 922 height 460
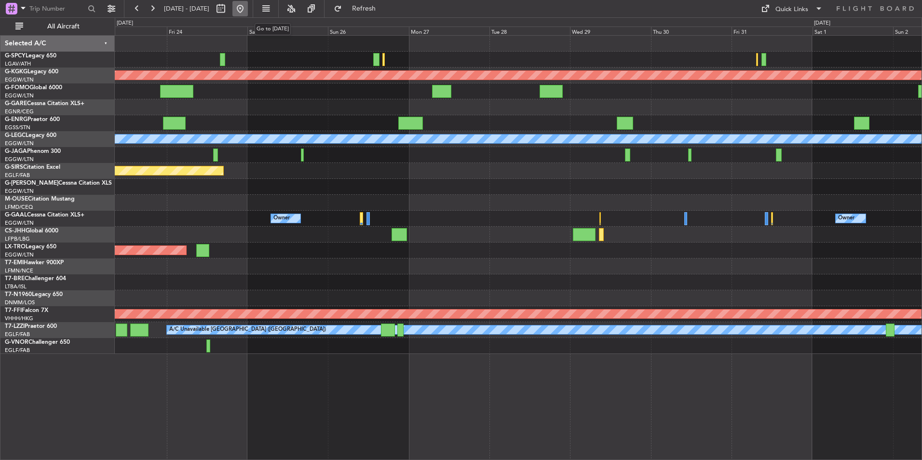
click at [248, 9] on button at bounding box center [240, 8] width 15 height 15
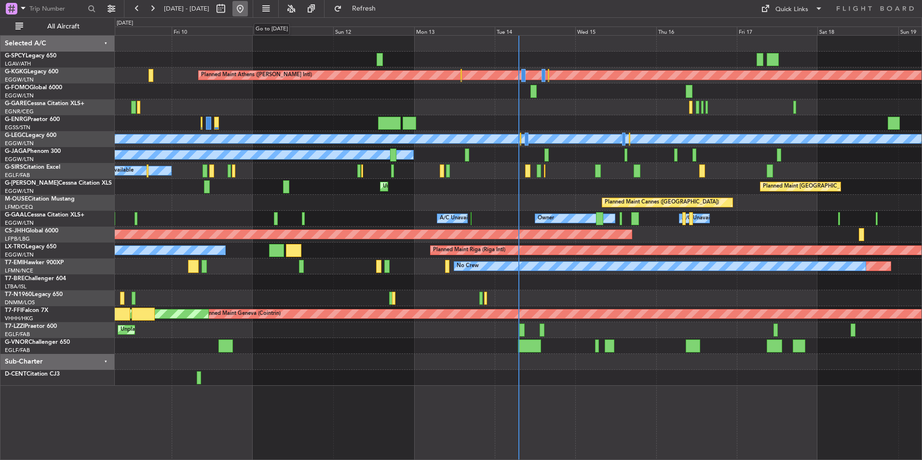
click at [248, 15] on button at bounding box center [240, 8] width 15 height 15
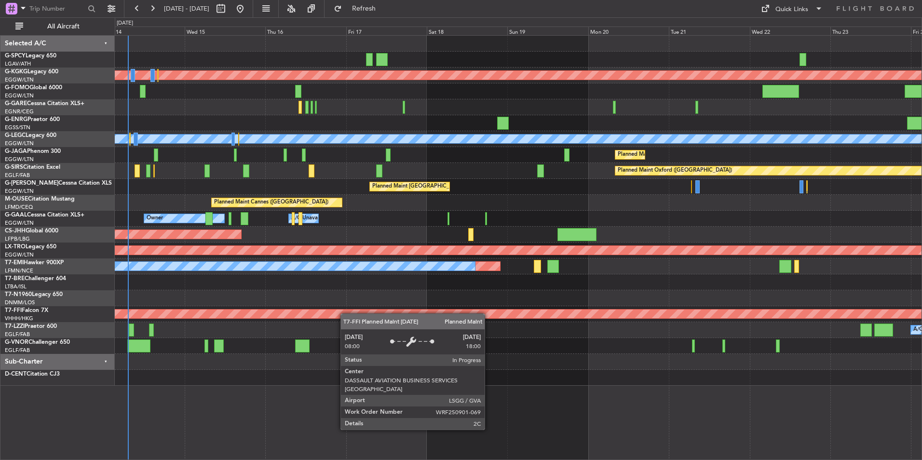
click at [275, 315] on div "Planned Maint Athens (Eleftherios Venizelos Intl) Planned Maint London (Stanste…" at bounding box center [518, 211] width 807 height 350
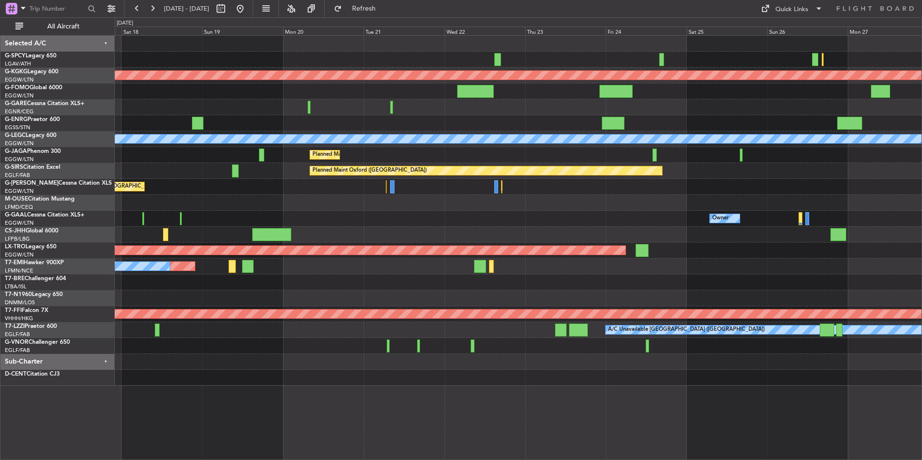
click at [264, 326] on div "Planned Maint Athens ([PERSON_NAME] Intl) Planned Maint [GEOGRAPHIC_DATA] ([GEO…" at bounding box center [518, 211] width 807 height 350
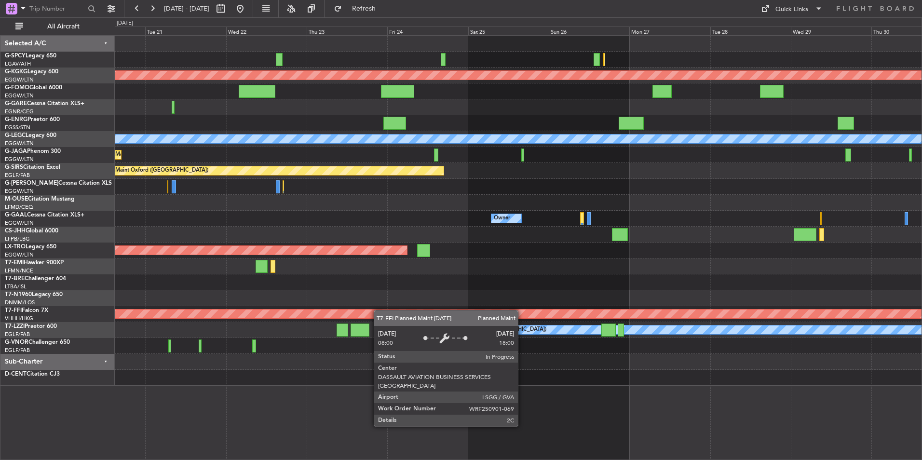
click at [345, 314] on div "Planned Maint Athens ([PERSON_NAME] Intl) Planned Maint [GEOGRAPHIC_DATA] ([GEO…" at bounding box center [518, 211] width 807 height 350
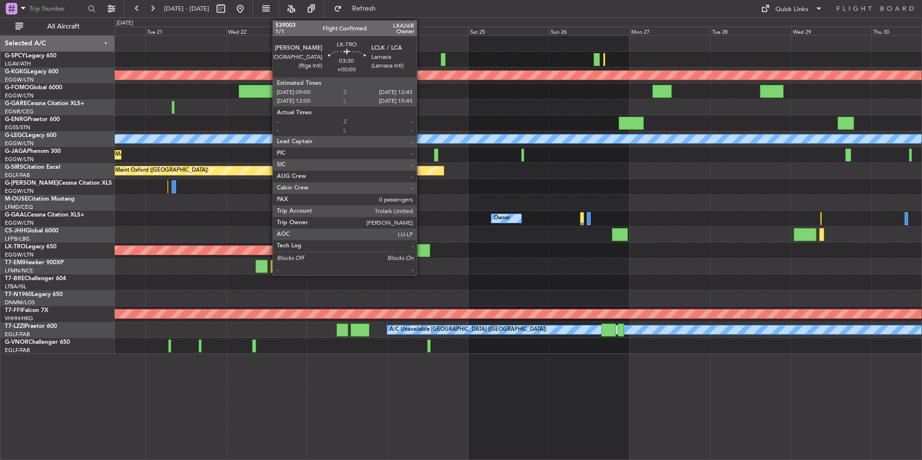
click at [421, 249] on div at bounding box center [423, 250] width 13 height 13
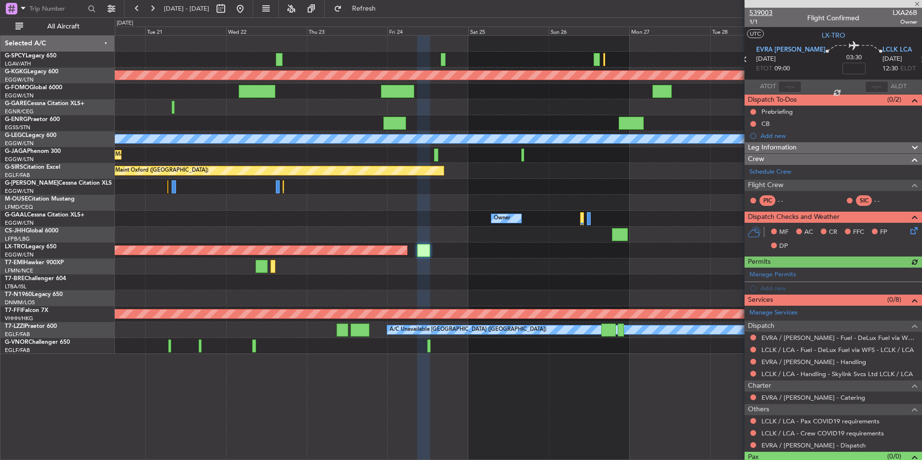
click at [755, 14] on span "539003" at bounding box center [761, 13] width 23 height 10
click at [387, 1] on button "Refresh" at bounding box center [358, 8] width 58 height 15
click at [490, 279] on div at bounding box center [518, 282] width 807 height 16
click at [918, 6] on span at bounding box center [918, 4] width 10 height 9
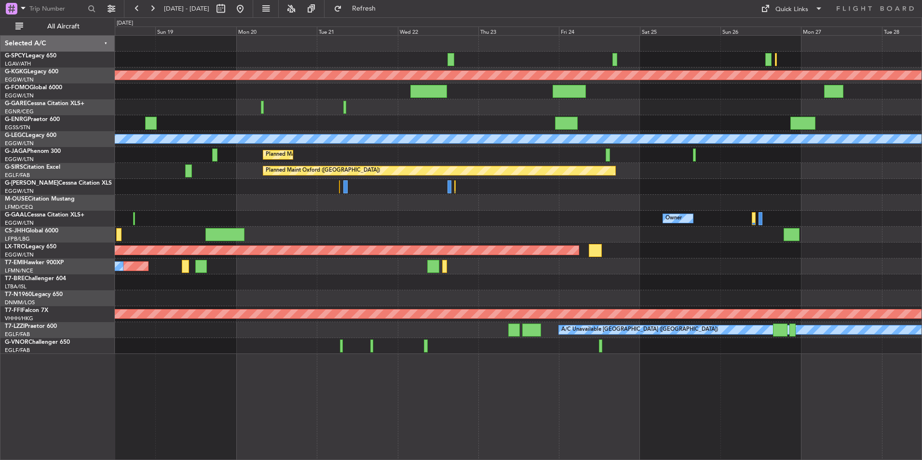
click at [728, 255] on div "Planned Maint Athens ([PERSON_NAME] Intl) Planned Maint [GEOGRAPHIC_DATA] ([GEO…" at bounding box center [518, 195] width 807 height 318
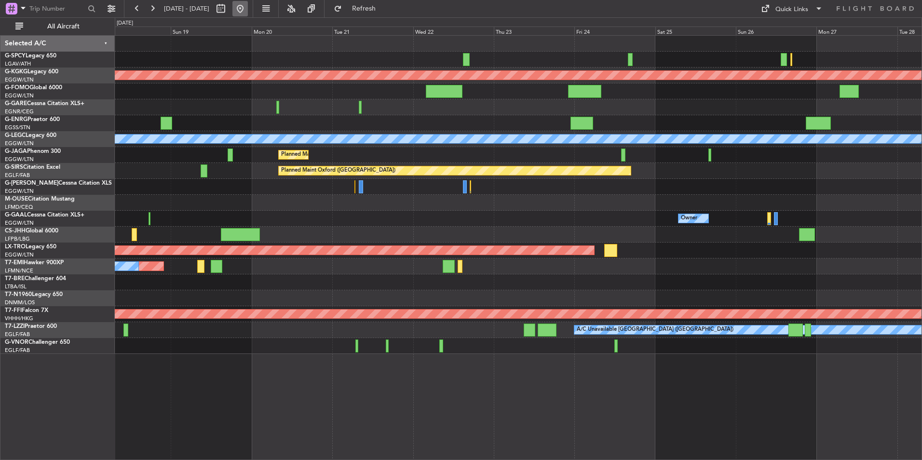
click at [248, 6] on button at bounding box center [240, 8] width 15 height 15
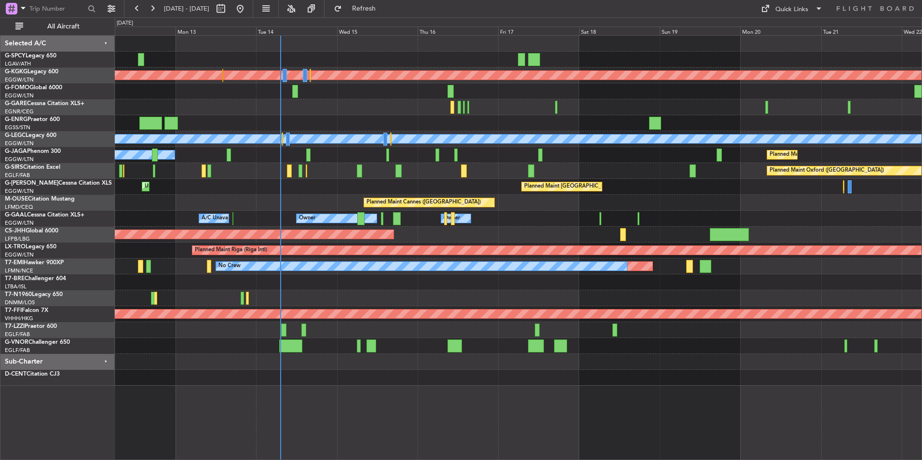
click at [424, 259] on div "Planned Maint No Crew" at bounding box center [518, 267] width 807 height 16
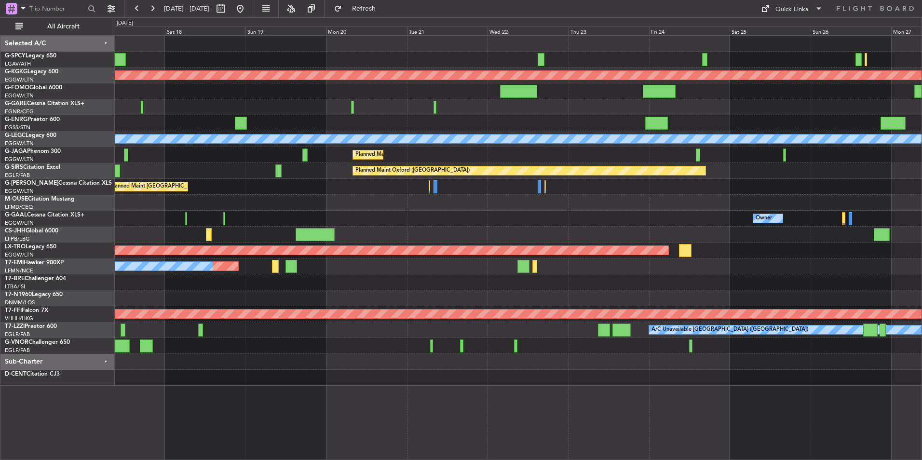
click at [278, 284] on div at bounding box center [518, 282] width 807 height 16
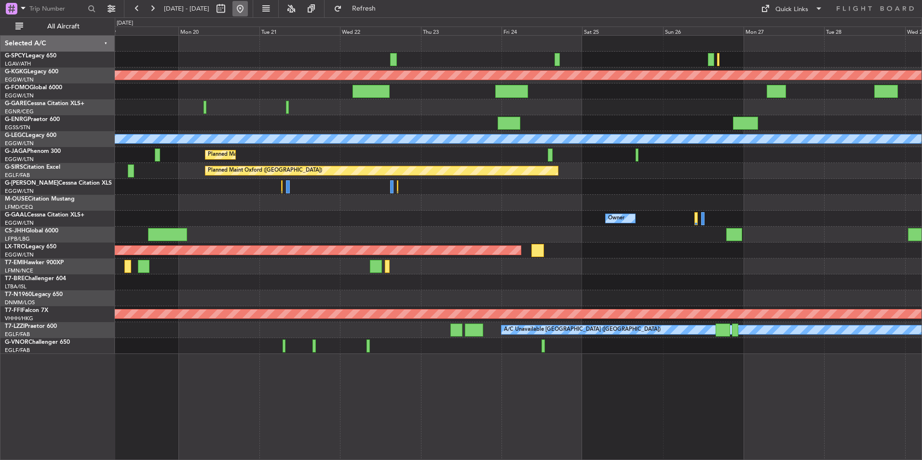
click at [248, 12] on button at bounding box center [240, 8] width 15 height 15
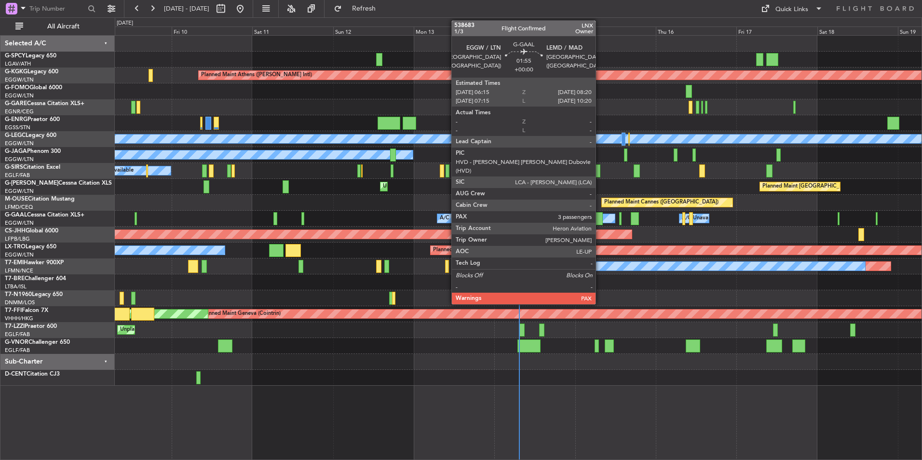
click at [600, 219] on div at bounding box center [599, 218] width 7 height 13
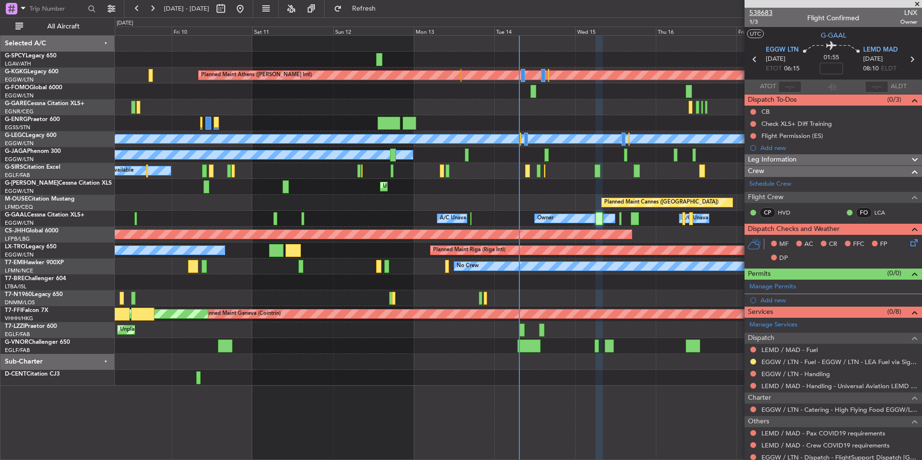
click at [763, 16] on span "538683" at bounding box center [761, 13] width 23 height 10
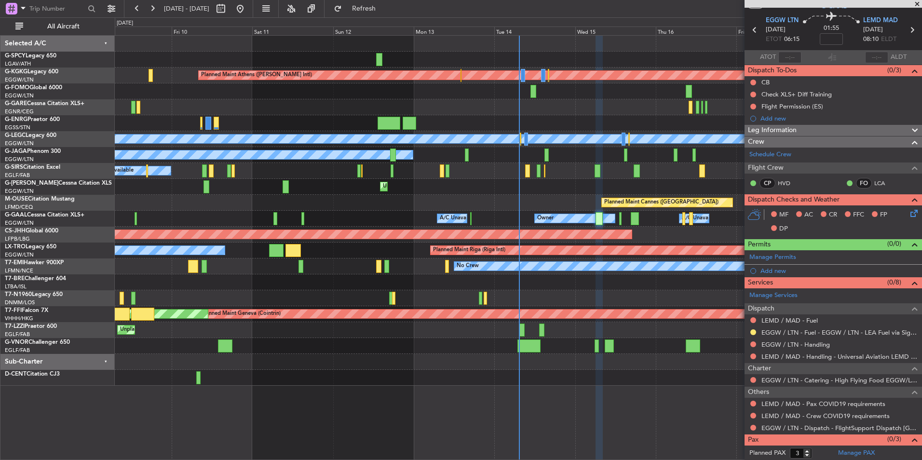
scroll to position [42, 0]
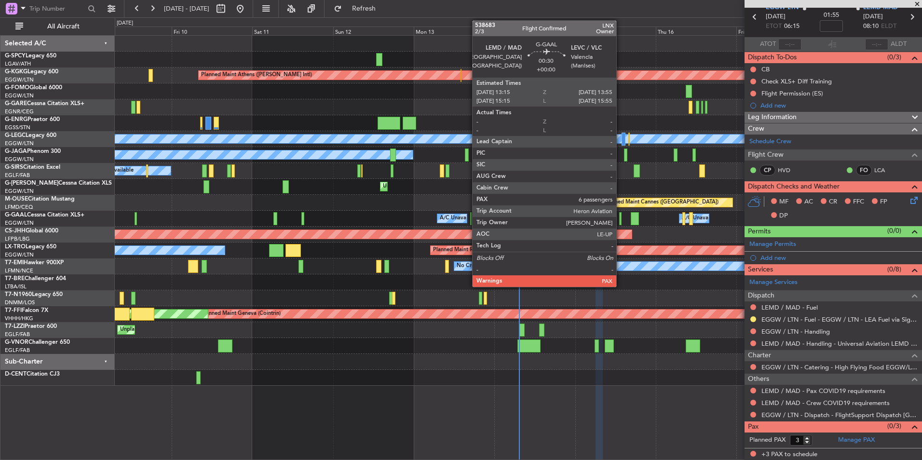
click at [621, 220] on div at bounding box center [620, 218] width 2 height 13
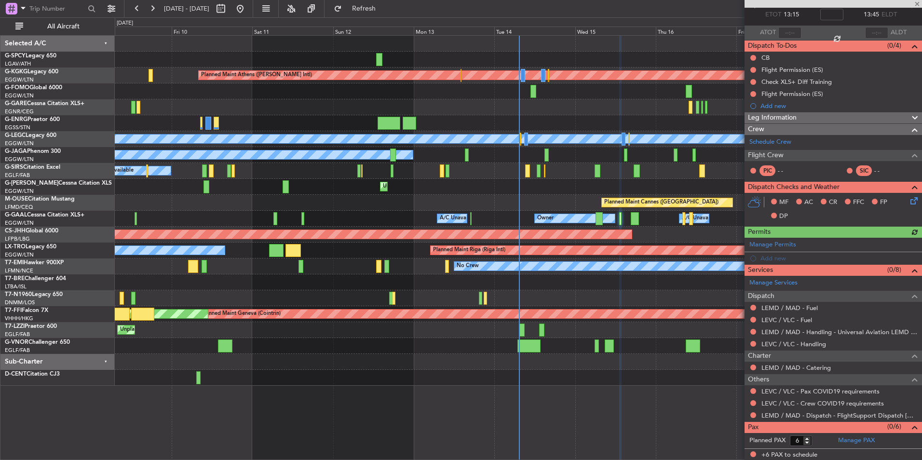
scroll to position [55, 0]
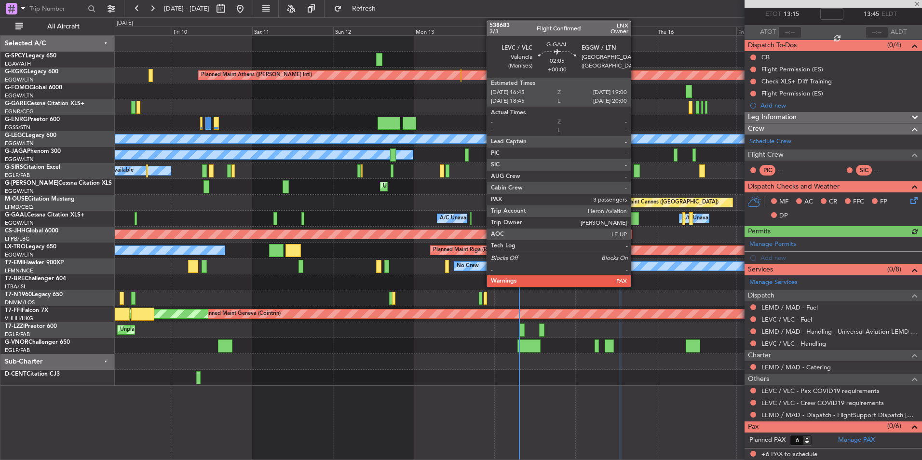
click at [635, 219] on div at bounding box center [635, 218] width 8 height 13
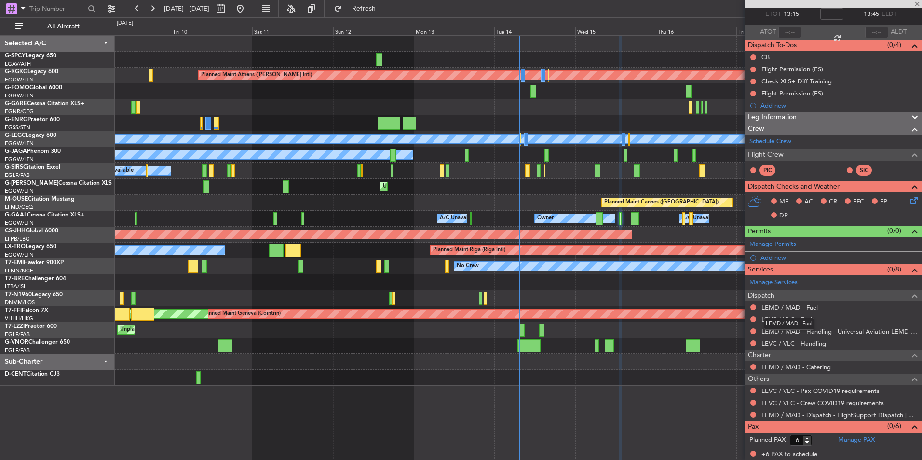
type input "3"
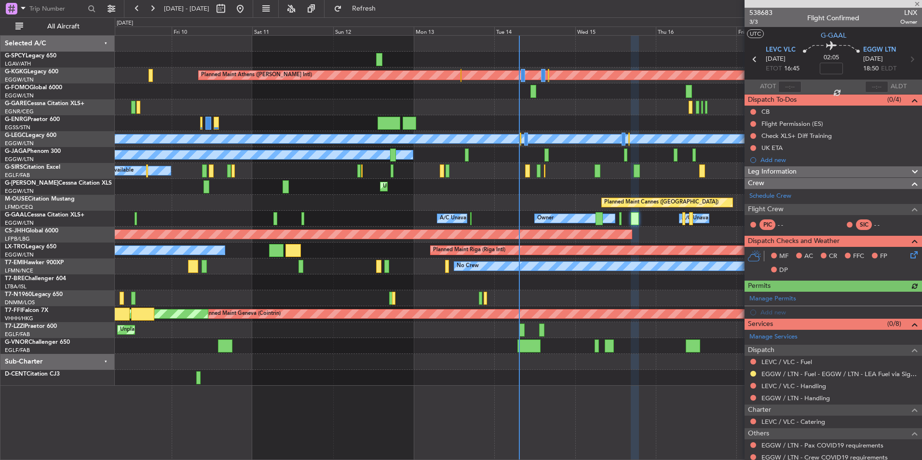
scroll to position [55, 0]
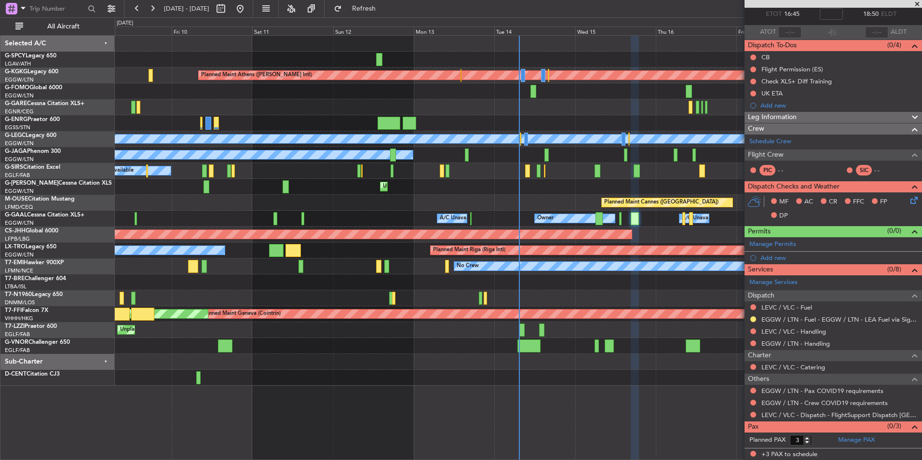
click at [918, 2] on span at bounding box center [918, 4] width 10 height 9
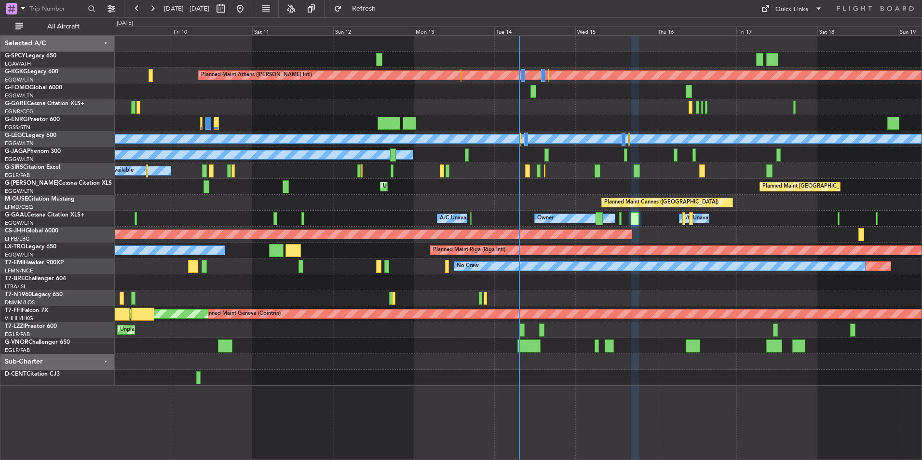
type input "0"
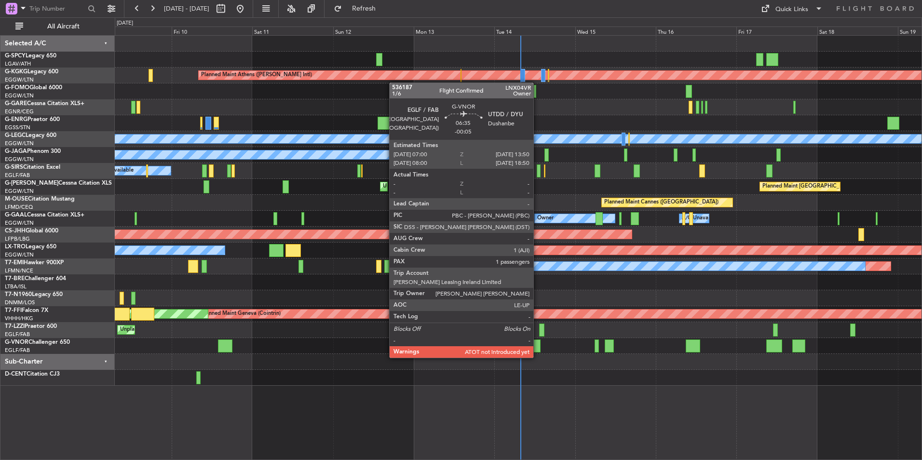
click at [538, 348] on div at bounding box center [529, 346] width 23 height 13
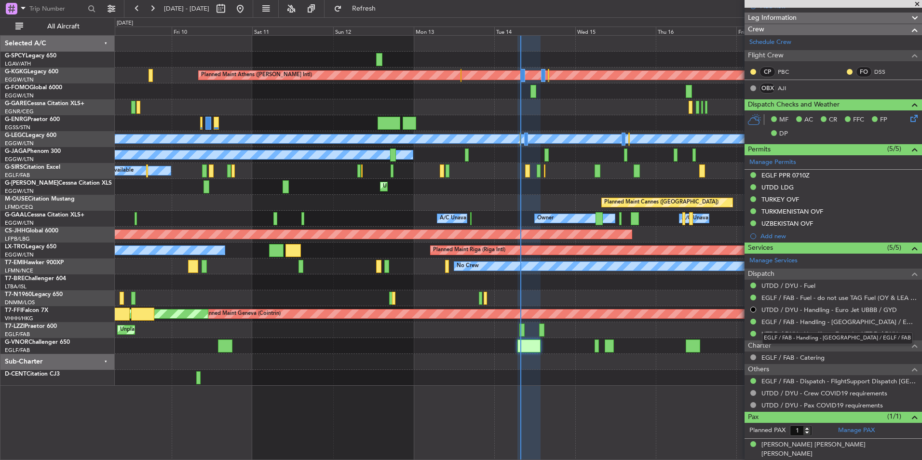
scroll to position [9, 0]
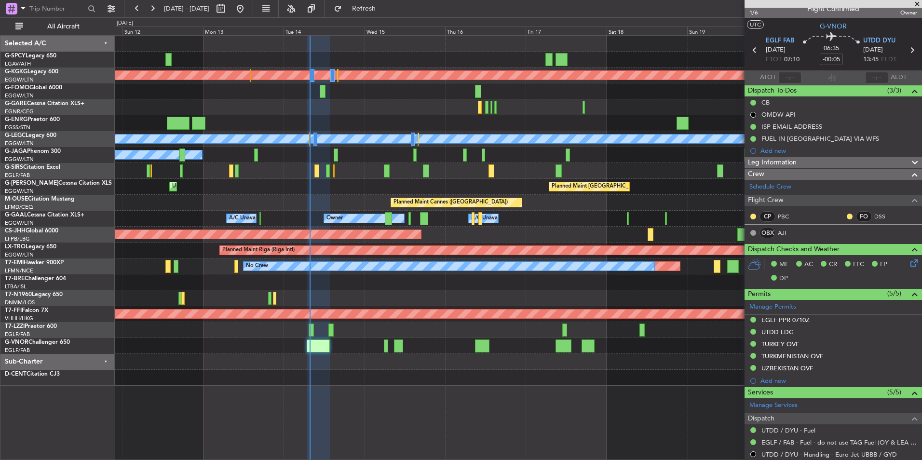
click at [313, 279] on div at bounding box center [518, 282] width 807 height 16
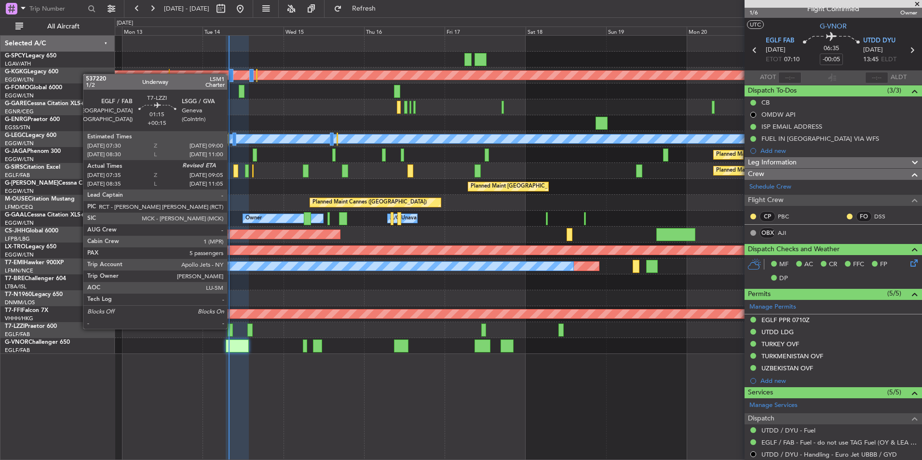
click at [232, 328] on div at bounding box center [230, 330] width 5 height 13
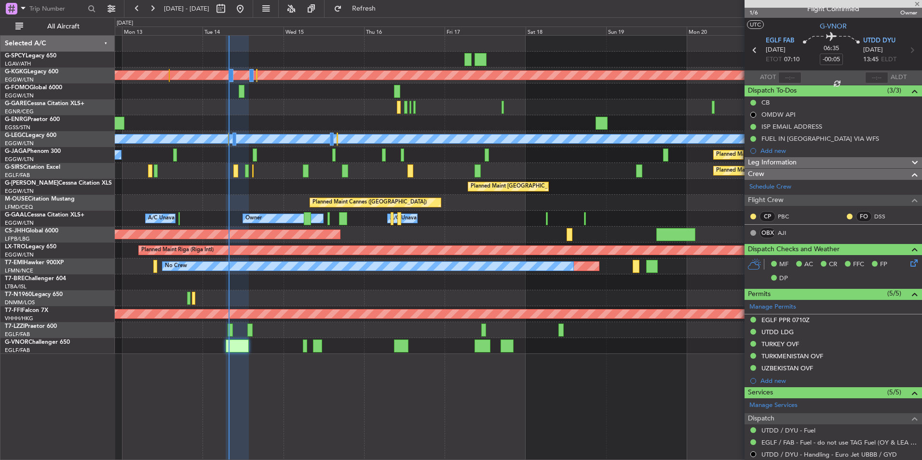
type input "+00:15"
type input "07:45"
type input "5"
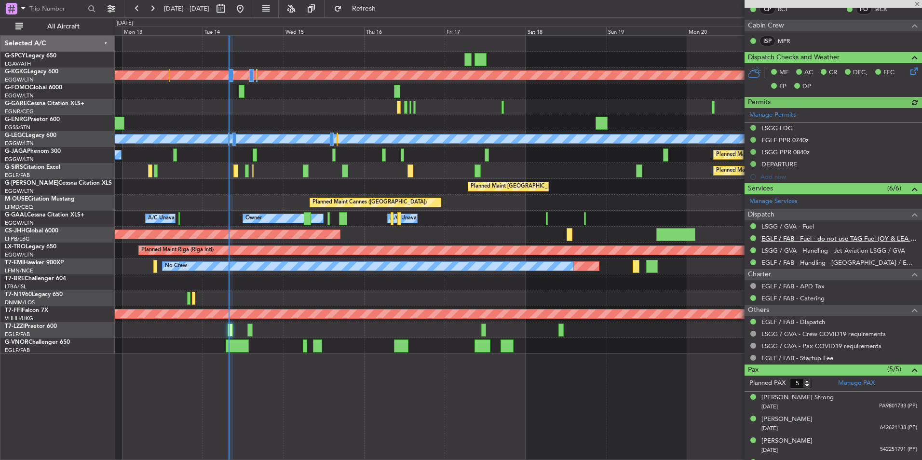
scroll to position [231, 0]
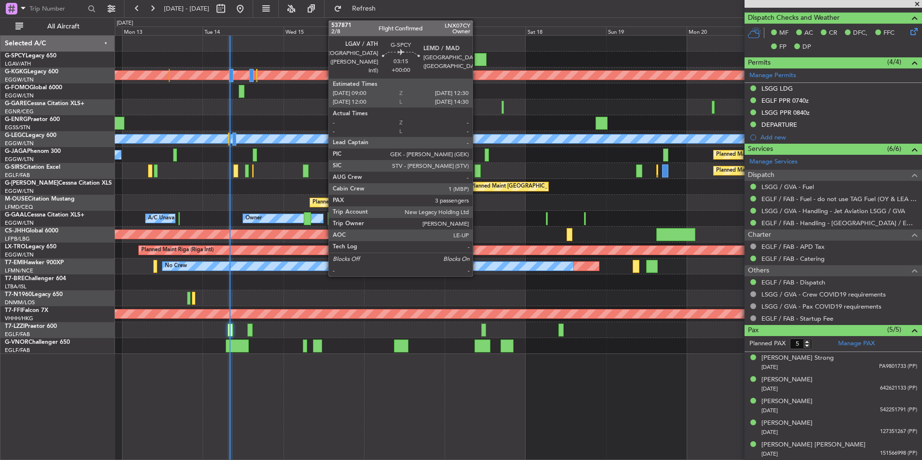
click at [477, 60] on div at bounding box center [481, 59] width 12 height 13
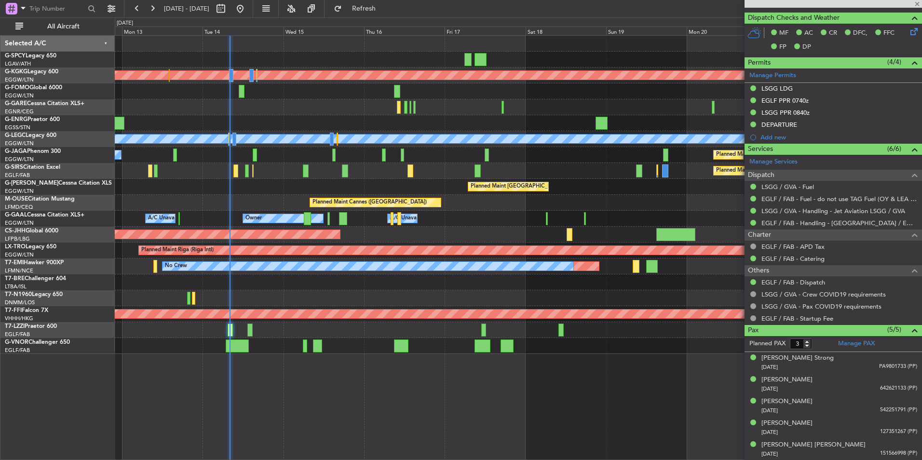
scroll to position [0, 0]
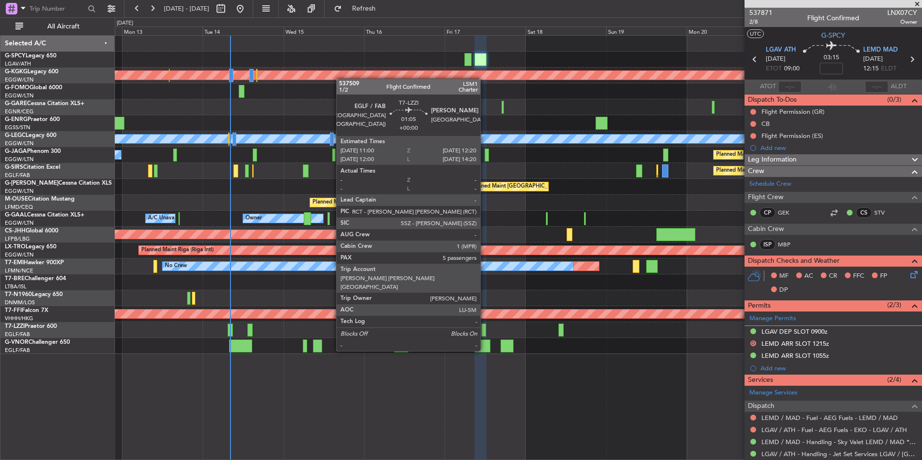
click at [485, 333] on div at bounding box center [483, 330] width 5 height 13
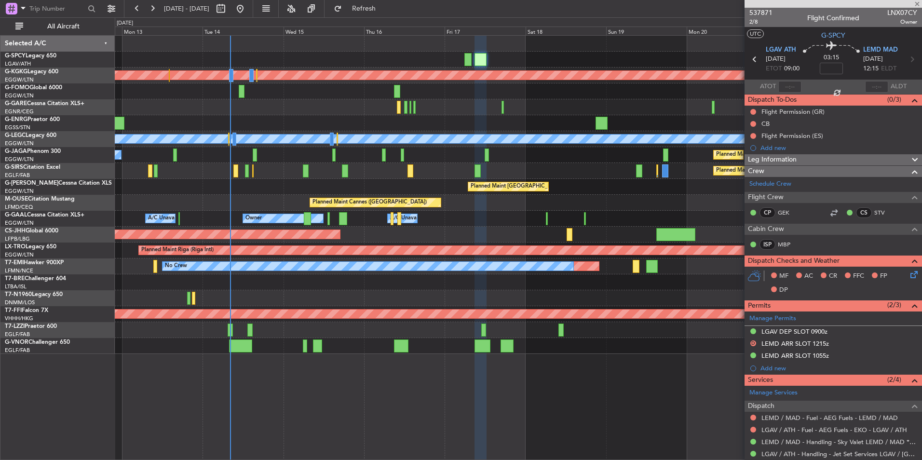
type input "5"
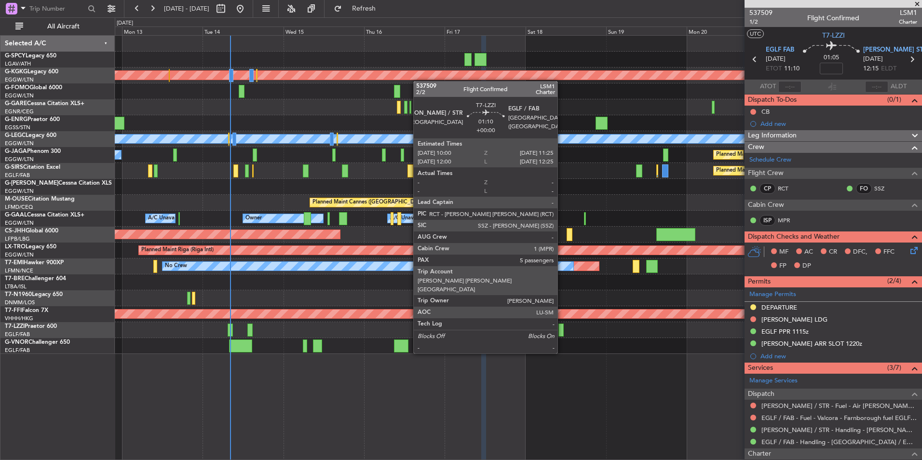
click at [562, 335] on div at bounding box center [561, 330] width 5 height 13
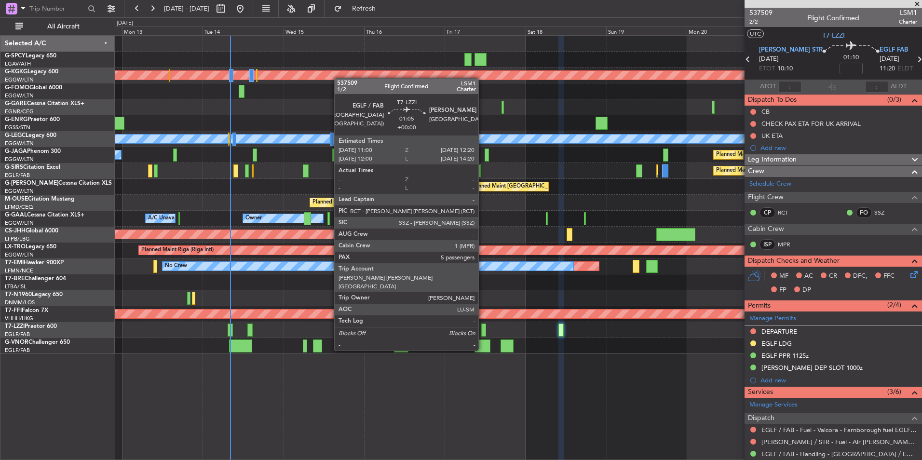
click at [483, 332] on div at bounding box center [483, 330] width 5 height 13
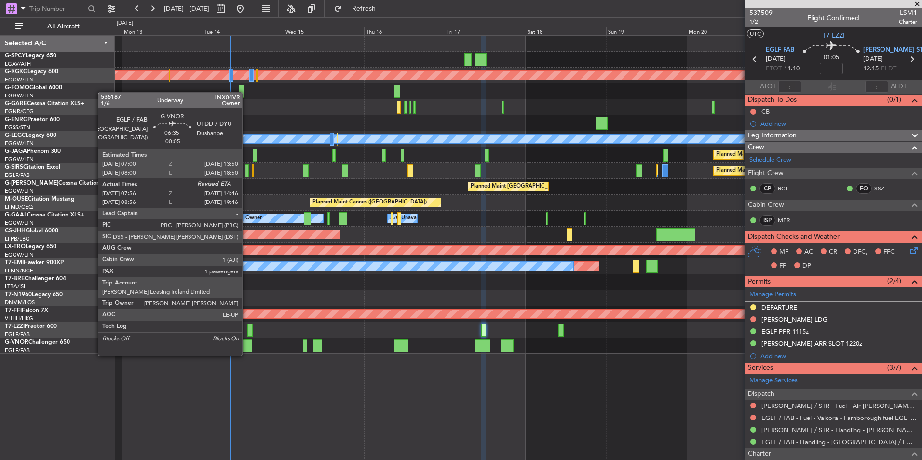
click at [247, 346] on div at bounding box center [240, 346] width 23 height 13
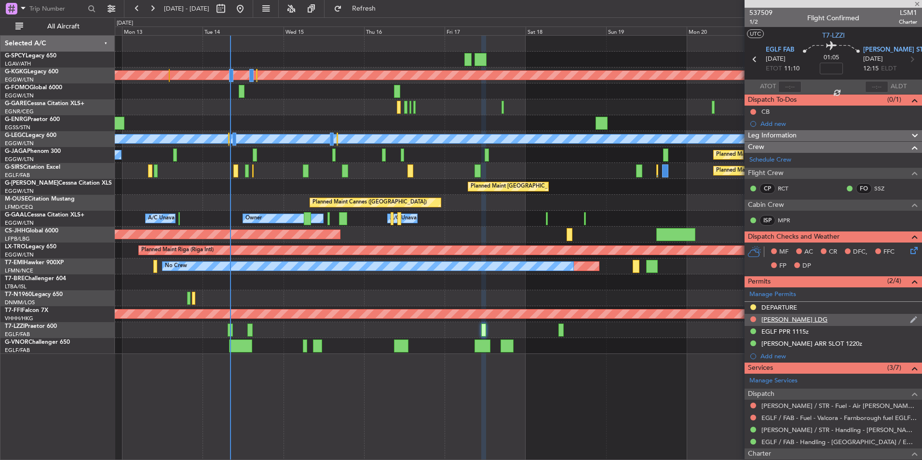
type input "-00:05"
type input "08:06"
type input "1"
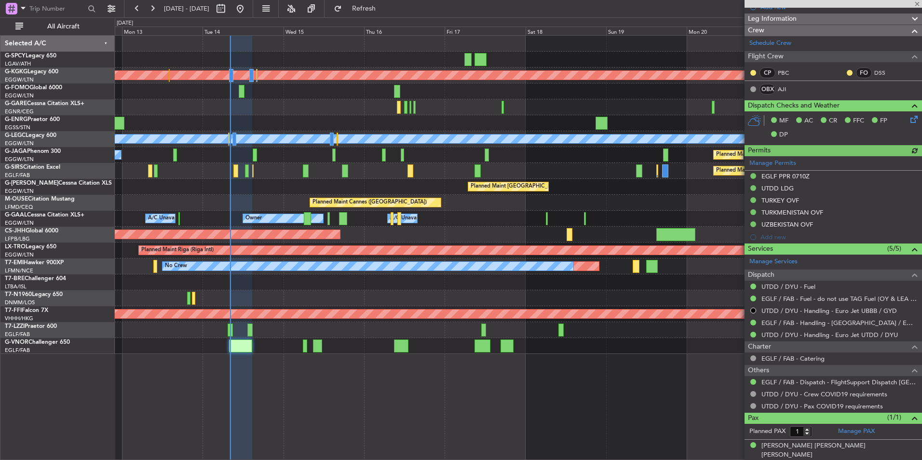
scroll to position [154, 0]
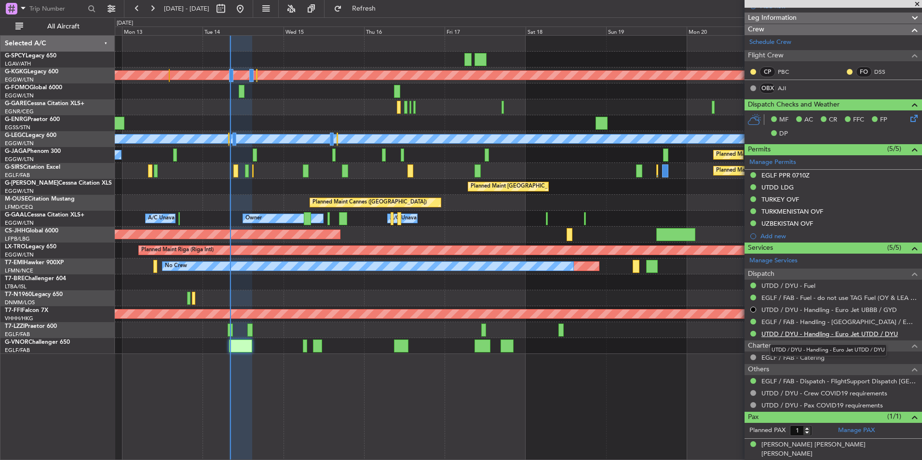
click at [837, 333] on link "UTDD / DYU - Handling - Euro Jet UTDD / DYU" at bounding box center [830, 334] width 137 height 8
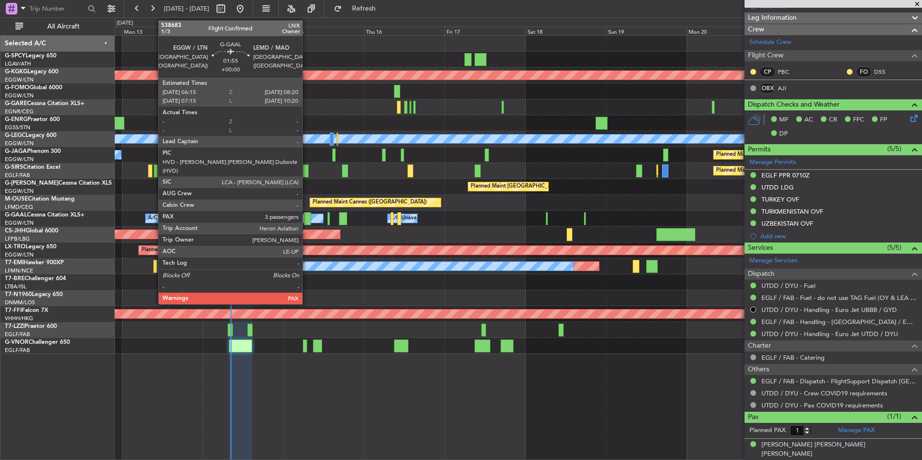
click at [307, 222] on div at bounding box center [307, 218] width 7 height 13
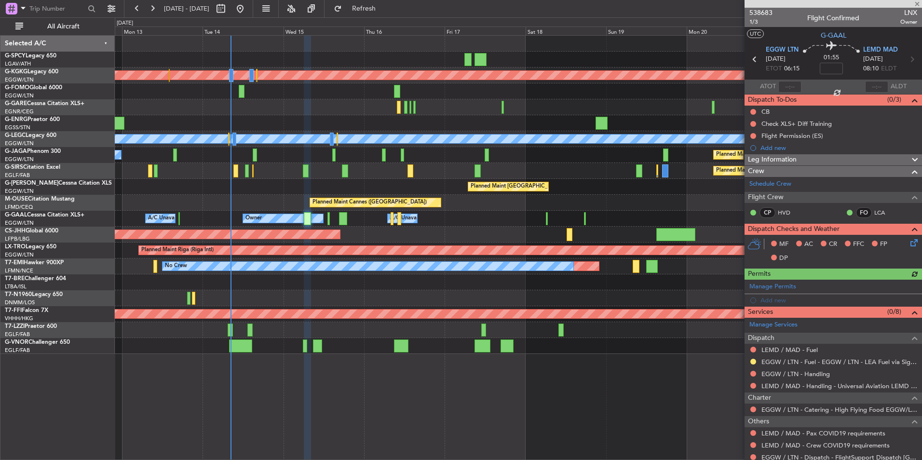
scroll to position [42, 0]
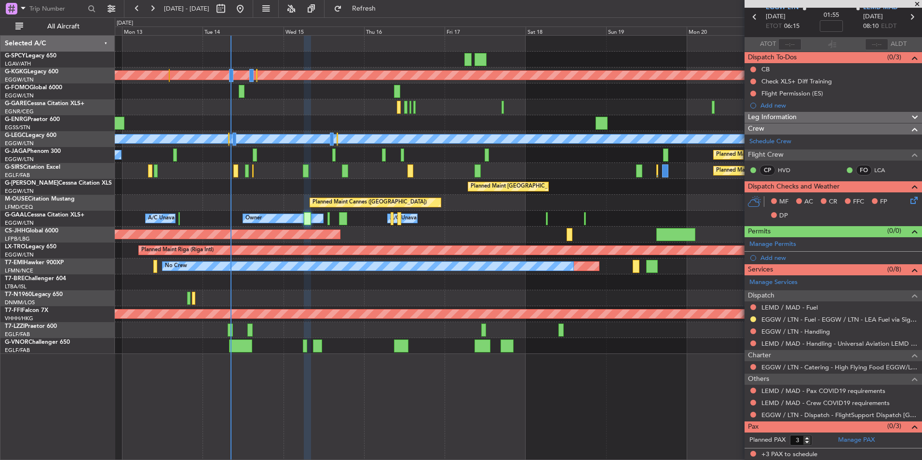
click at [131, 294] on div at bounding box center [518, 298] width 807 height 16
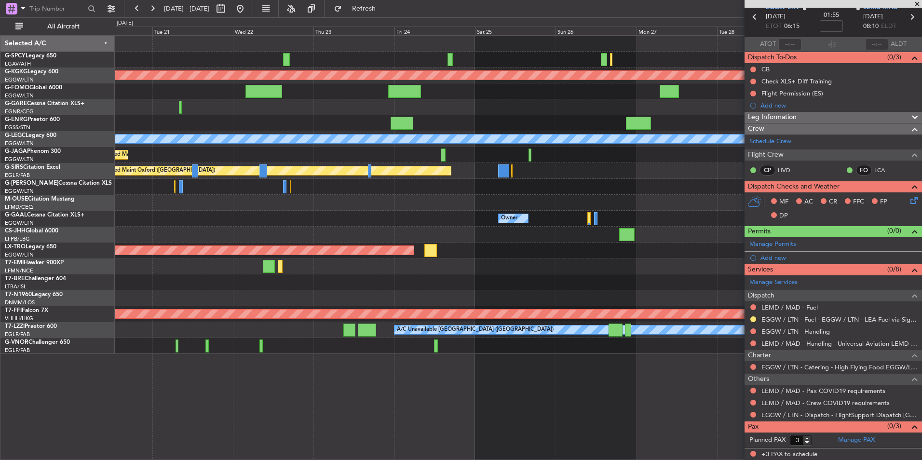
click at [125, 280] on div at bounding box center [518, 282] width 807 height 16
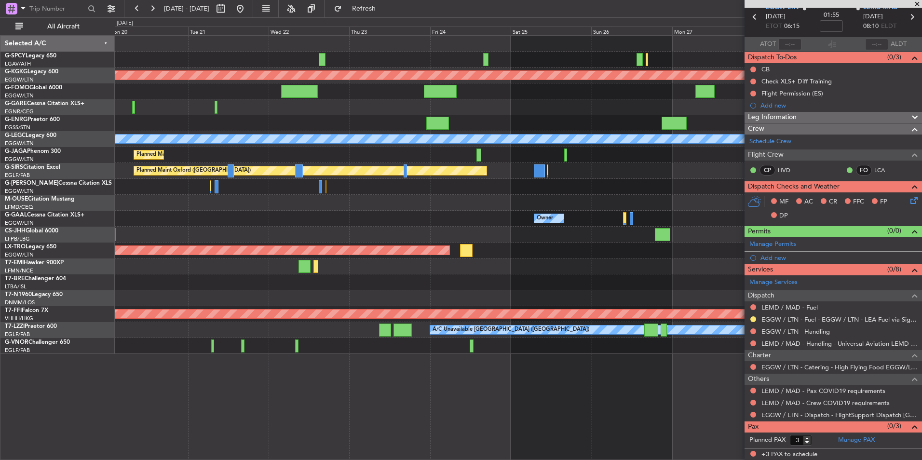
click at [495, 205] on div at bounding box center [518, 203] width 807 height 16
click at [248, 5] on button at bounding box center [240, 8] width 15 height 15
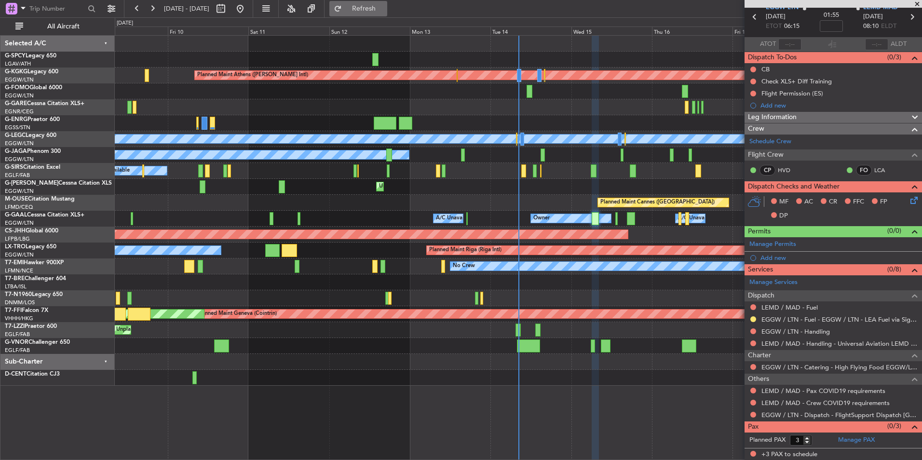
click at [383, 5] on span "Refresh" at bounding box center [364, 8] width 41 height 7
click at [387, 1] on button "Refresh" at bounding box center [358, 8] width 58 height 15
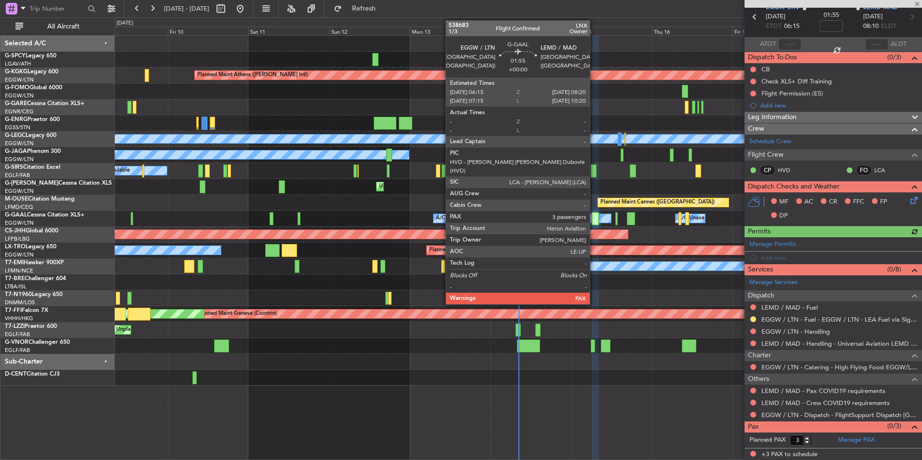
click at [594, 218] on div at bounding box center [595, 218] width 7 height 13
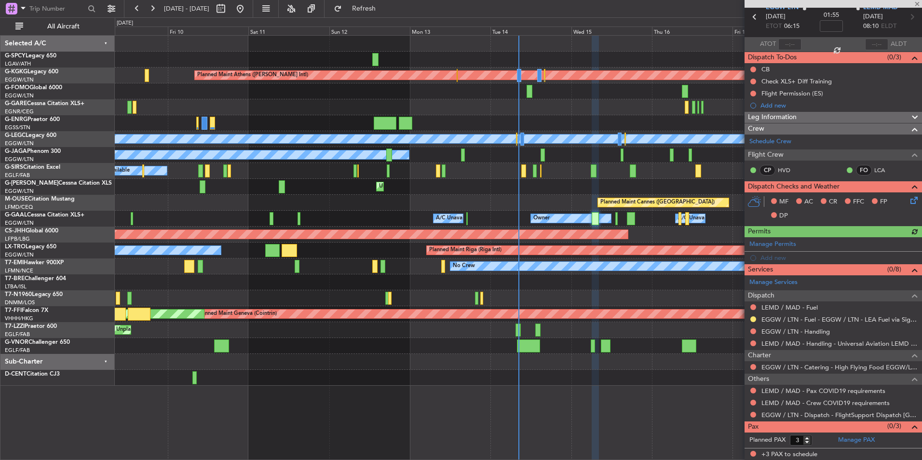
scroll to position [0, 0]
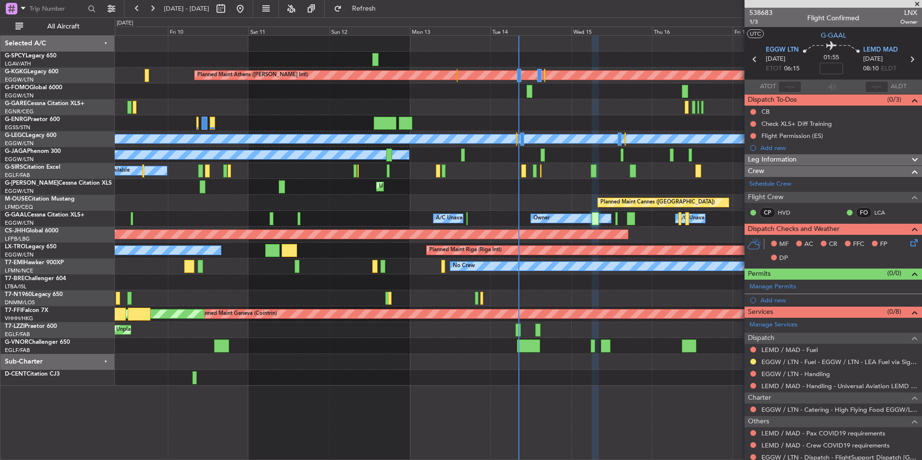
click at [917, 2] on span at bounding box center [918, 4] width 10 height 9
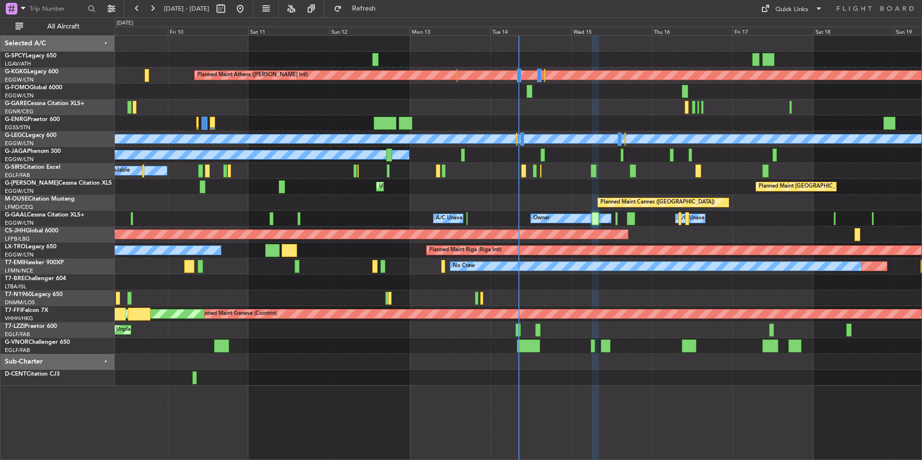
type input "0"
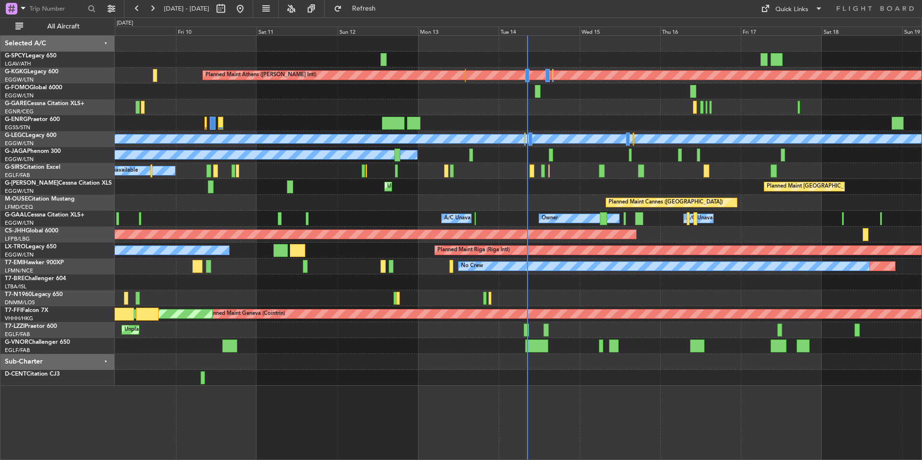
click at [573, 112] on div at bounding box center [518, 107] width 807 height 16
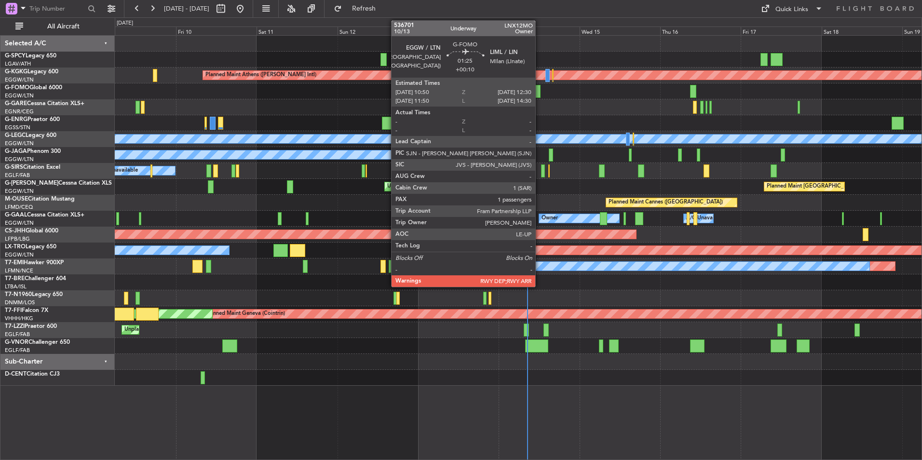
click at [540, 94] on div at bounding box center [538, 91] width 6 height 13
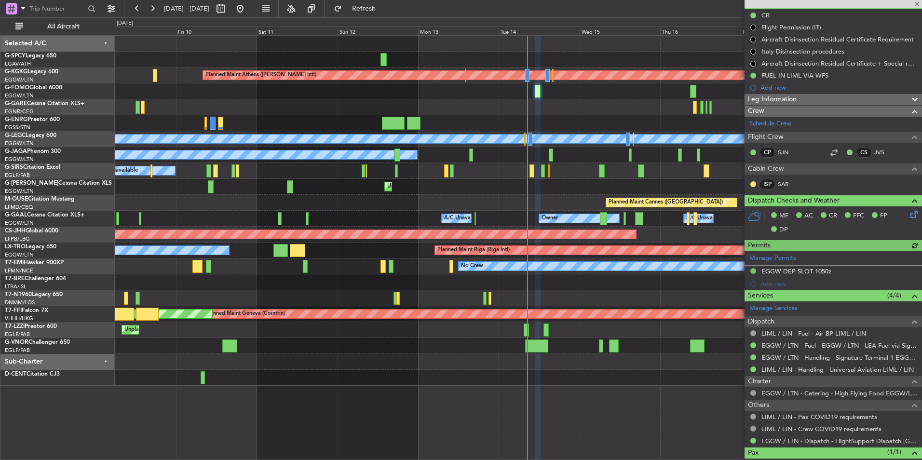
scroll to position [132, 0]
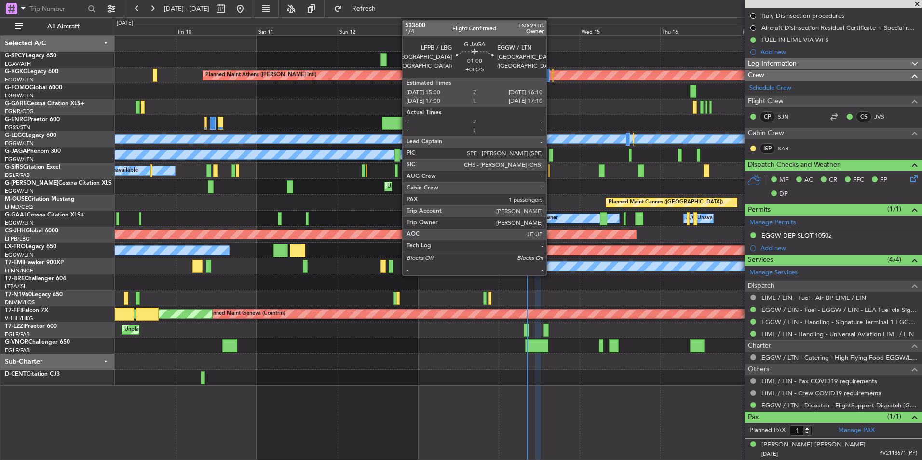
click at [551, 151] on div at bounding box center [551, 155] width 4 height 13
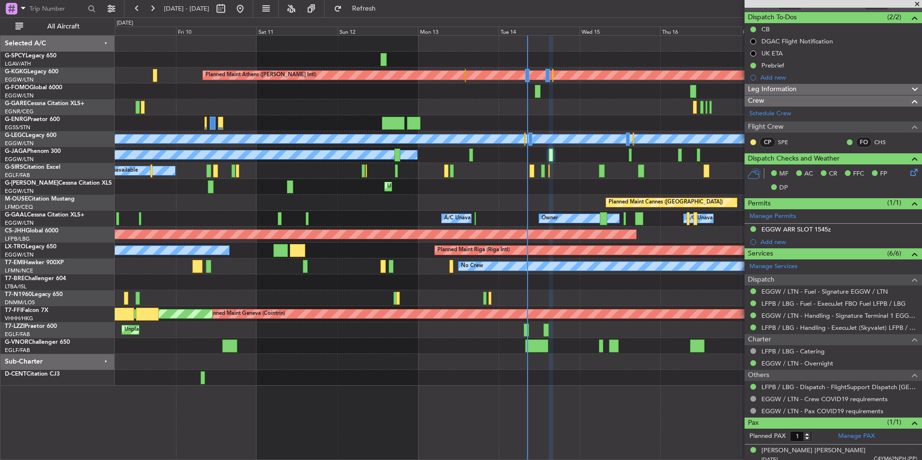
scroll to position [88, 0]
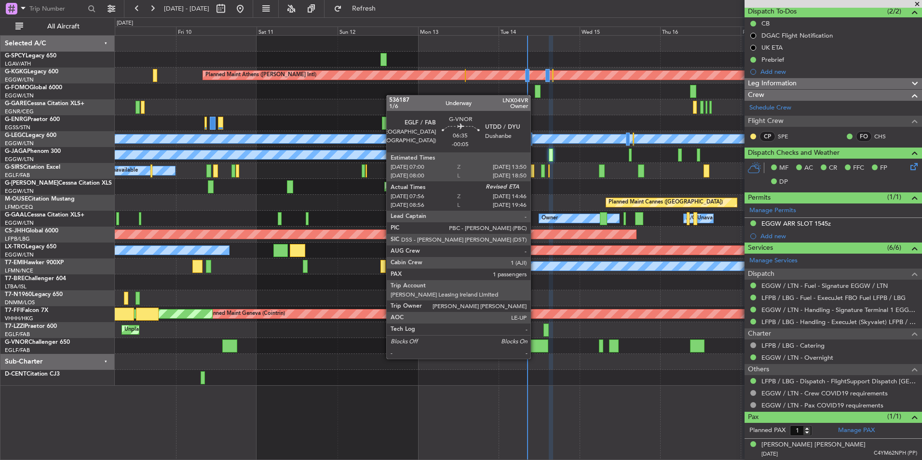
click at [535, 349] on div at bounding box center [536, 346] width 23 height 13
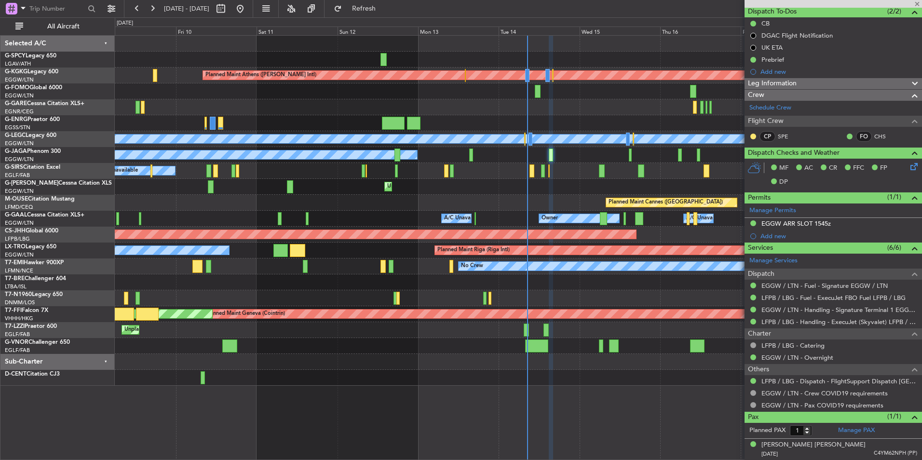
type input "-00:05"
type input "08:06"
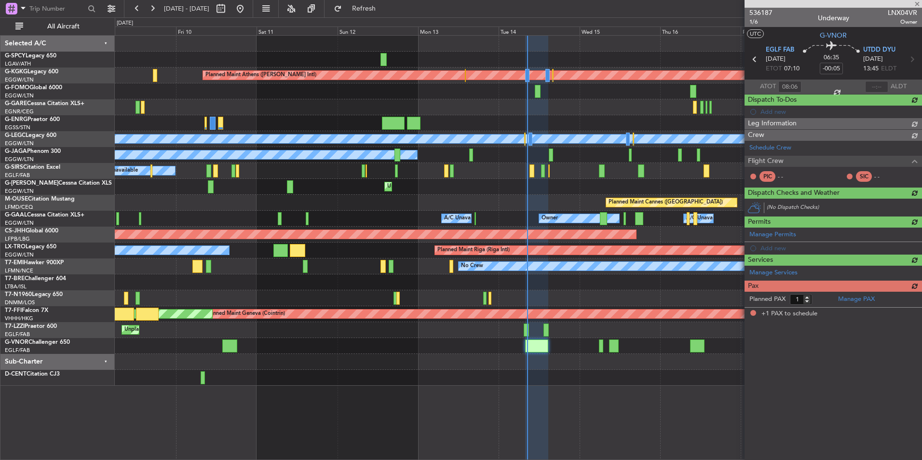
scroll to position [0, 0]
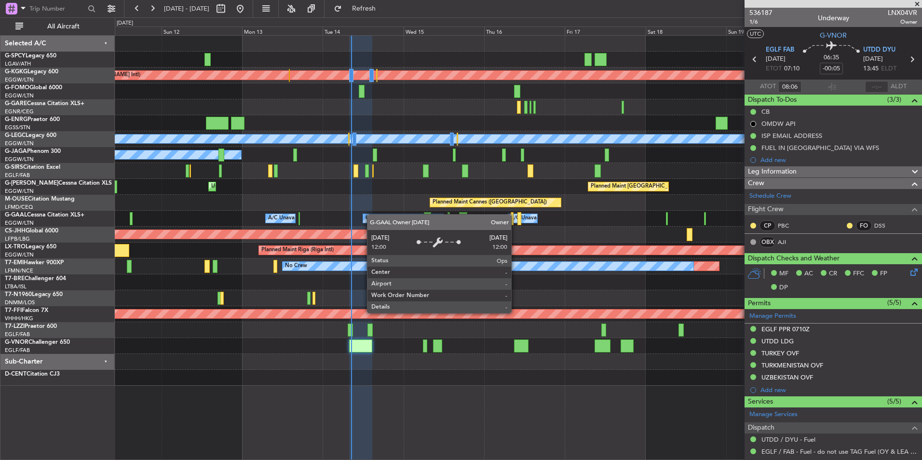
click at [358, 212] on div "Planned Maint Athens ([PERSON_NAME] Intl) Planned Maint [GEOGRAPHIC_DATA] ([GEO…" at bounding box center [518, 211] width 807 height 350
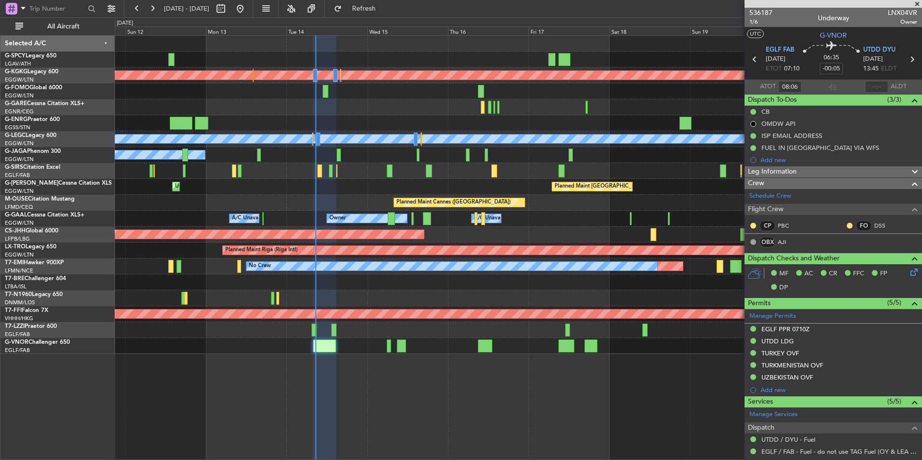
click at [549, 211] on div "Owner Owner A/C Unavailable A/C Unavailable" at bounding box center [518, 219] width 807 height 16
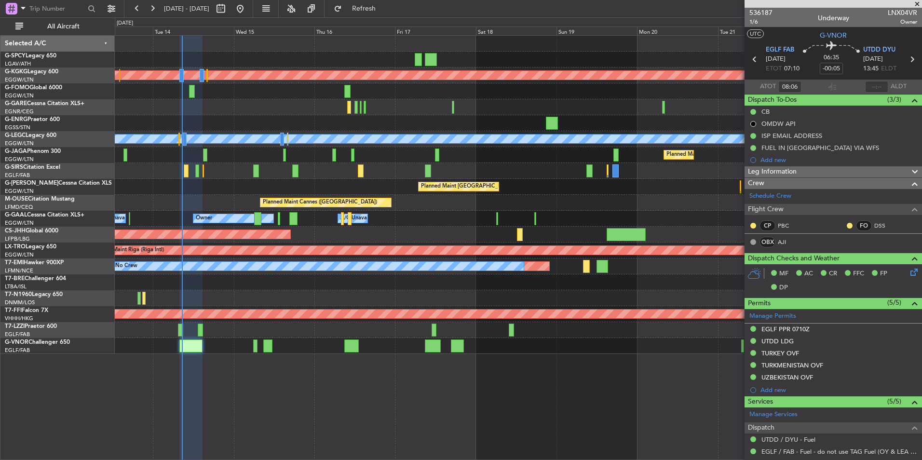
click at [552, 179] on div "Planned Maint [GEOGRAPHIC_DATA] ([GEOGRAPHIC_DATA]) Unplanned Maint [GEOGRAPHIC…" at bounding box center [518, 187] width 807 height 16
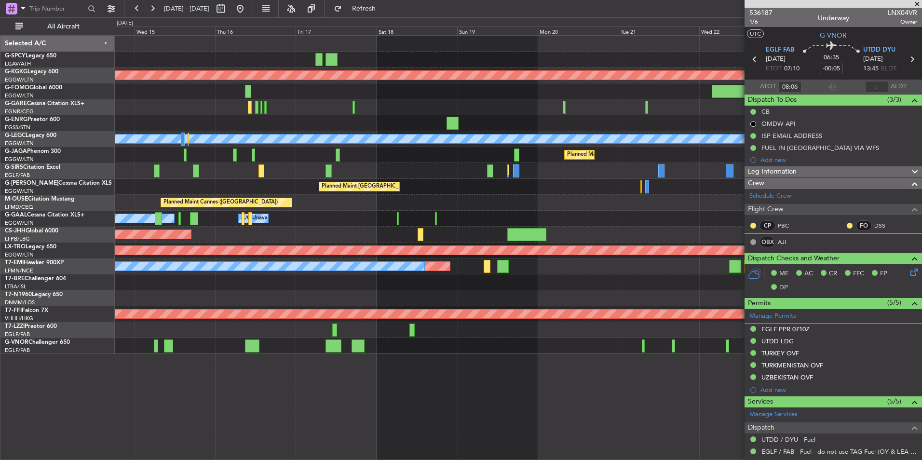
click at [528, 190] on div "Planned Maint [GEOGRAPHIC_DATA] ([GEOGRAPHIC_DATA]) Unplanned Maint [GEOGRAPHIC…" at bounding box center [518, 187] width 807 height 16
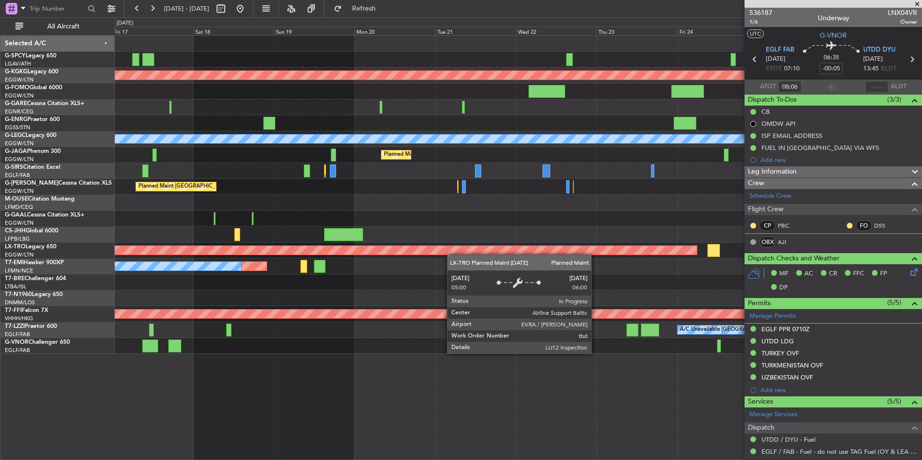
click at [421, 250] on div "Planned Maint Athens ([PERSON_NAME] Intl) Planned Maint [GEOGRAPHIC_DATA] ([GEO…" at bounding box center [518, 195] width 807 height 318
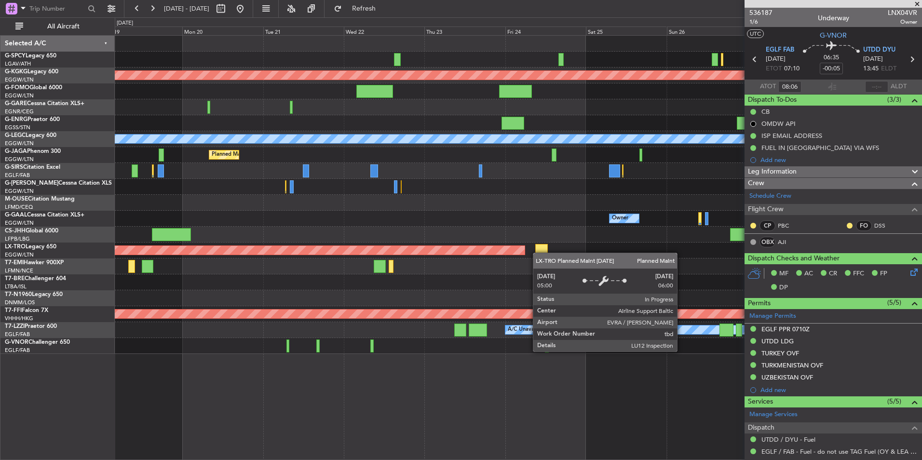
click at [357, 253] on div "Planned Maint Riga (Riga Intl)" at bounding box center [518, 251] width 807 height 16
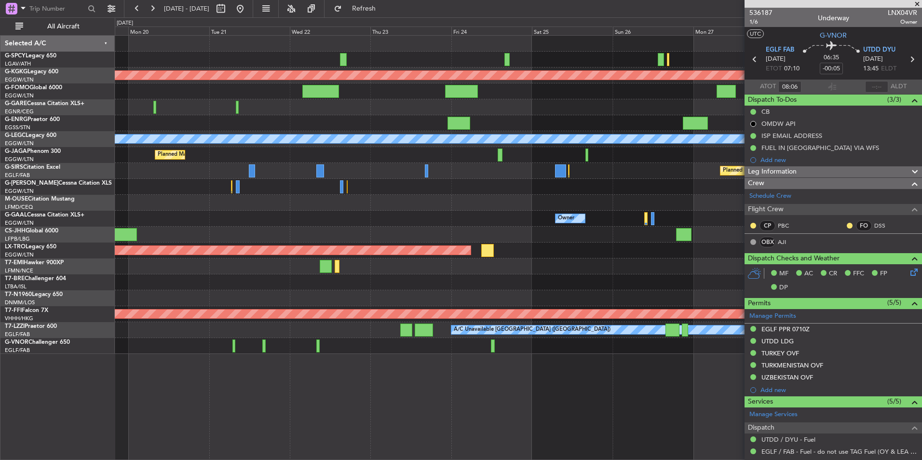
click at [365, 264] on div "No Crew Planned Maint" at bounding box center [518, 267] width 807 height 16
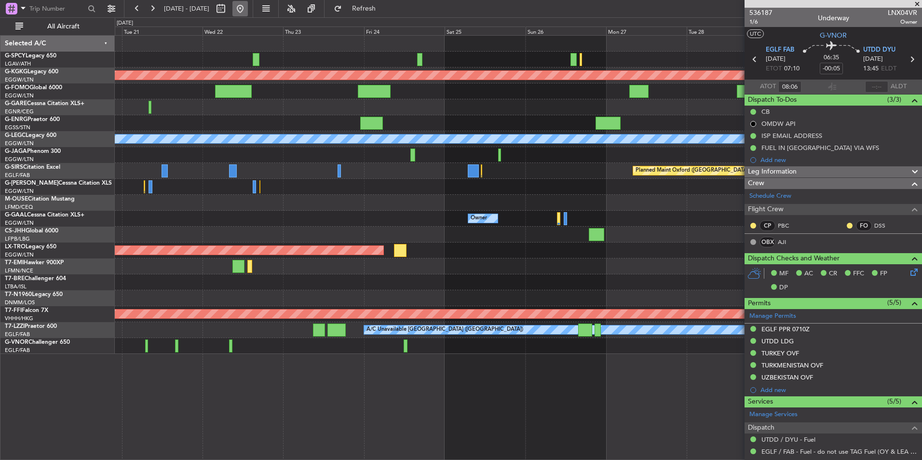
click at [248, 6] on button at bounding box center [240, 8] width 15 height 15
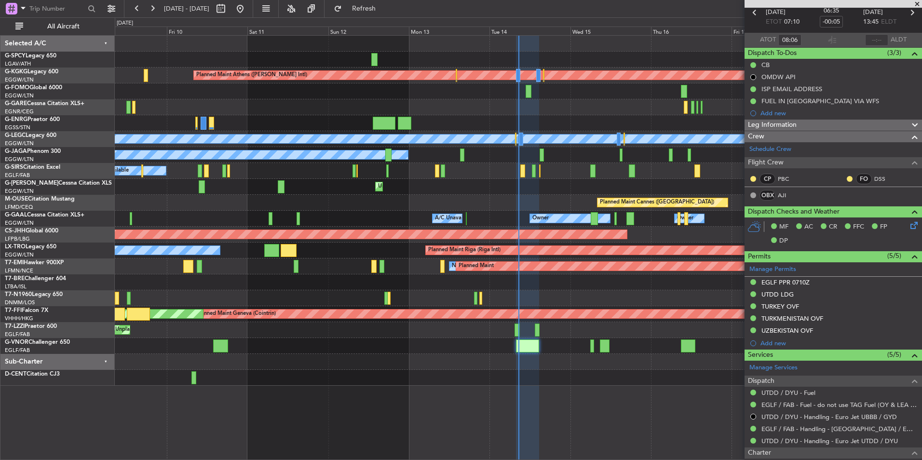
scroll to position [96, 0]
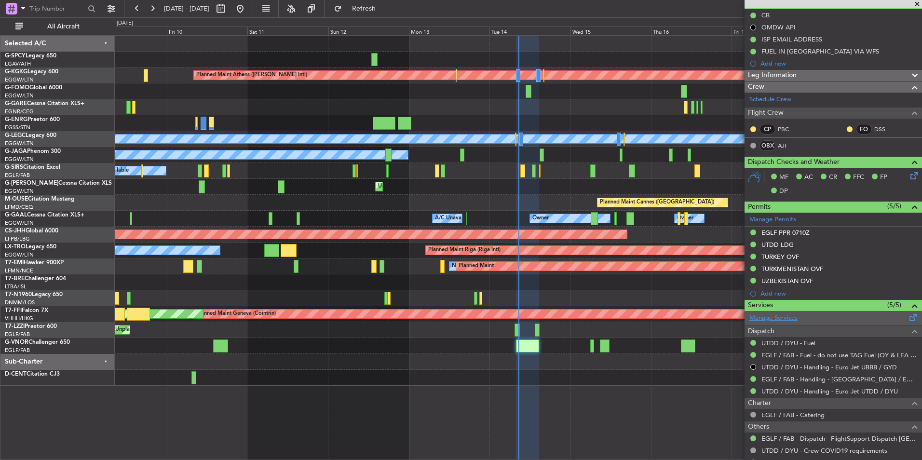
click at [795, 315] on link "Manage Services" at bounding box center [774, 319] width 48 height 10
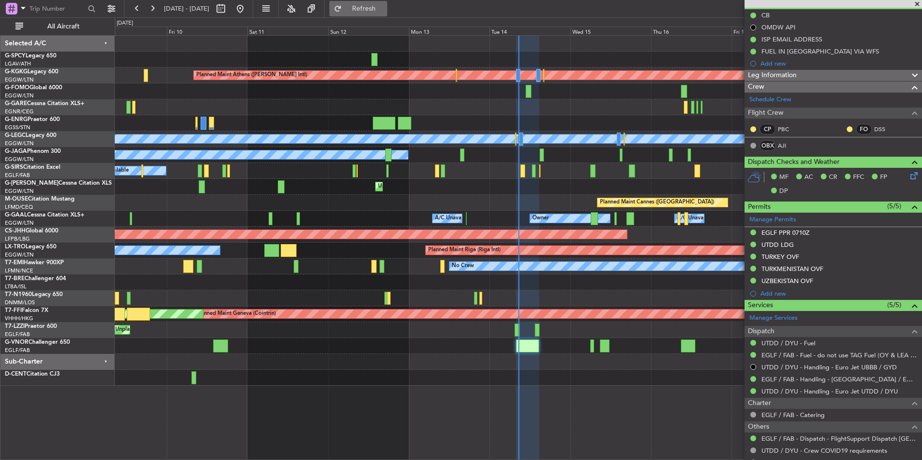
click at [387, 13] on button "Refresh" at bounding box center [358, 8] width 58 height 15
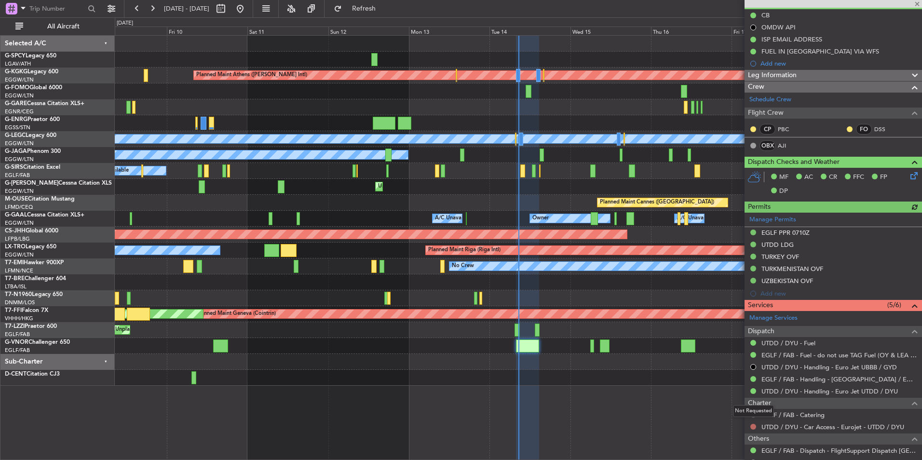
click at [754, 427] on button at bounding box center [754, 427] width 6 height 6
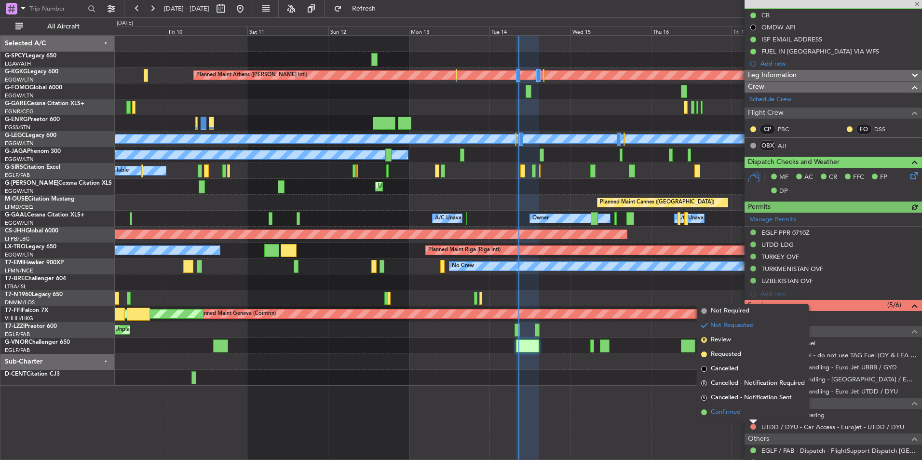
click at [735, 413] on span "Confirmed" at bounding box center [726, 413] width 30 height 10
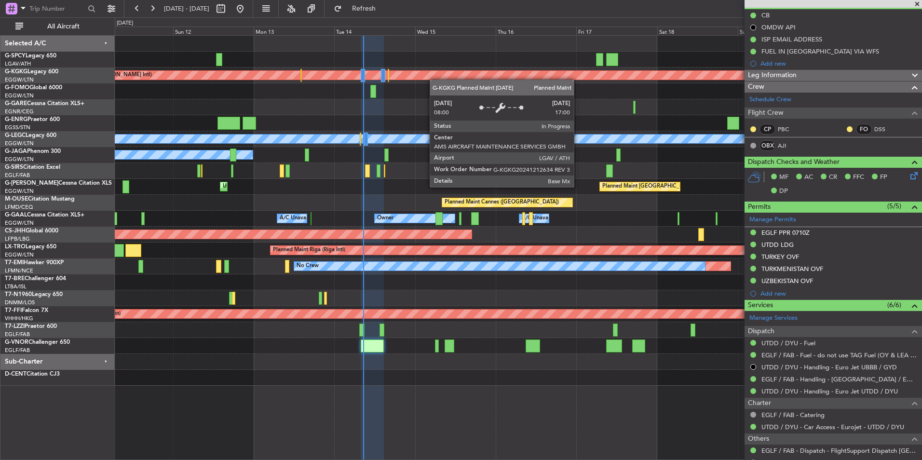
click at [383, 71] on div "Planned Maint Athens ([PERSON_NAME] Intl) Planned Maint [GEOGRAPHIC_DATA] ([GEO…" at bounding box center [518, 211] width 807 height 350
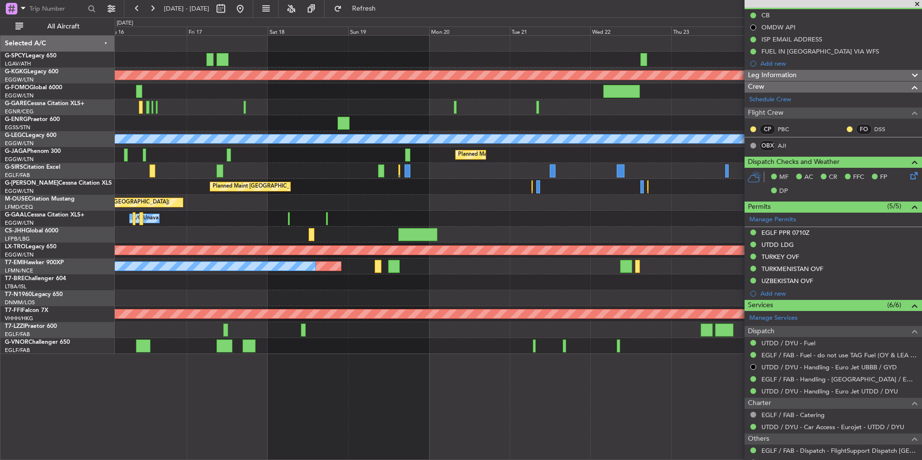
click at [425, 89] on div "Planned Maint Athens ([PERSON_NAME] Intl) Planned Maint [GEOGRAPHIC_DATA] ([GEO…" at bounding box center [518, 195] width 807 height 318
click at [407, 83] on div at bounding box center [518, 91] width 807 height 16
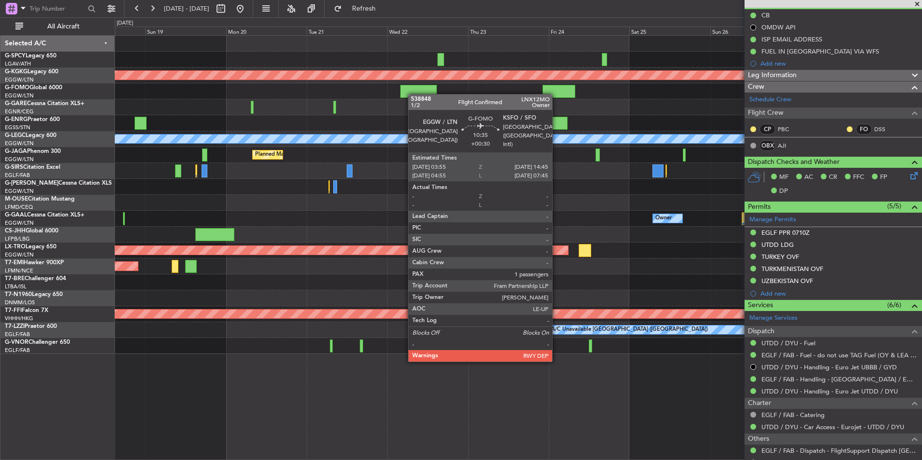
click at [413, 94] on div at bounding box center [418, 91] width 37 height 13
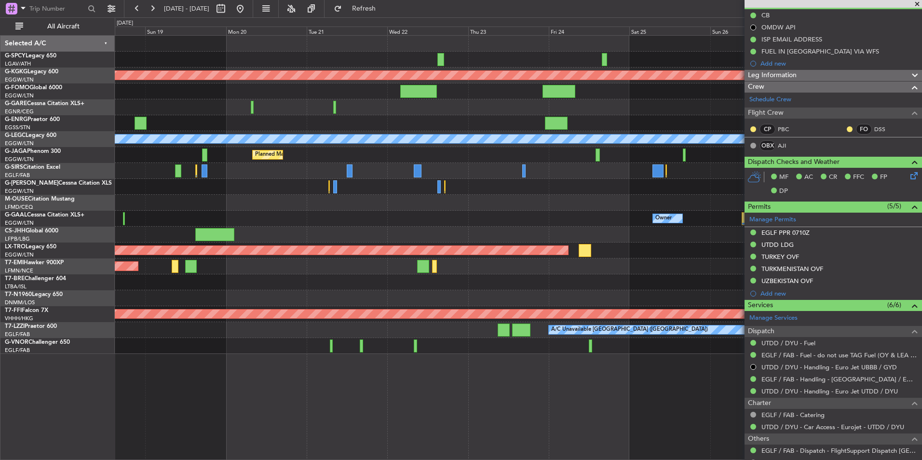
click at [368, 101] on div at bounding box center [518, 107] width 807 height 16
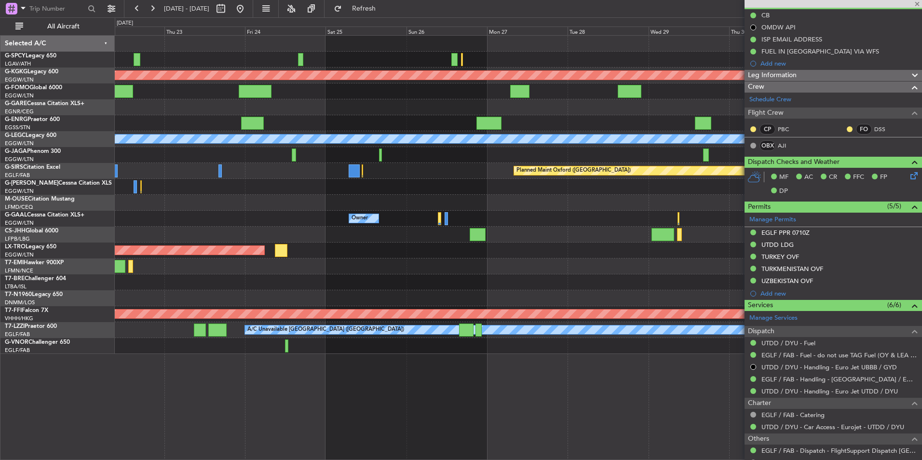
click at [326, 93] on div "Planned Maint Athens ([PERSON_NAME] Intl) Planned Maint [GEOGRAPHIC_DATA] ([GEO…" at bounding box center [518, 195] width 807 height 318
type input "+00:30"
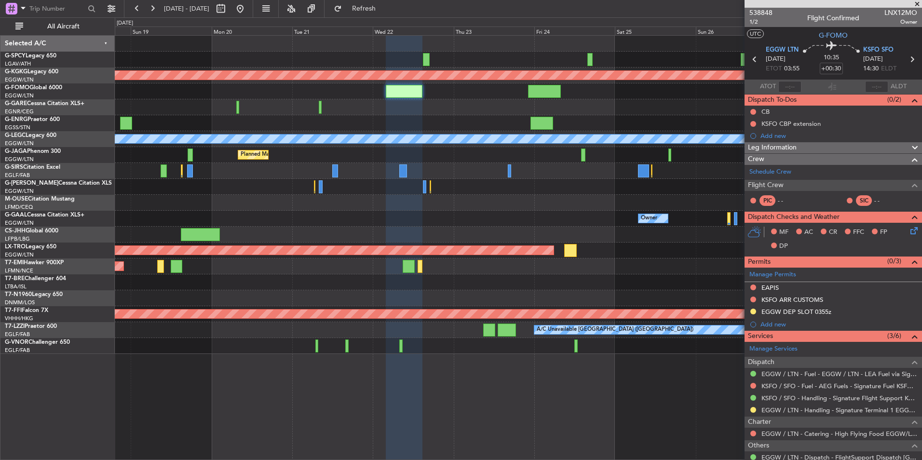
click at [755, 263] on fb-app "[DATE] - [DATE] Refresh Quick Links All Aircraft Planned Maint [GEOGRAPHIC_DATA…" at bounding box center [461, 233] width 922 height 453
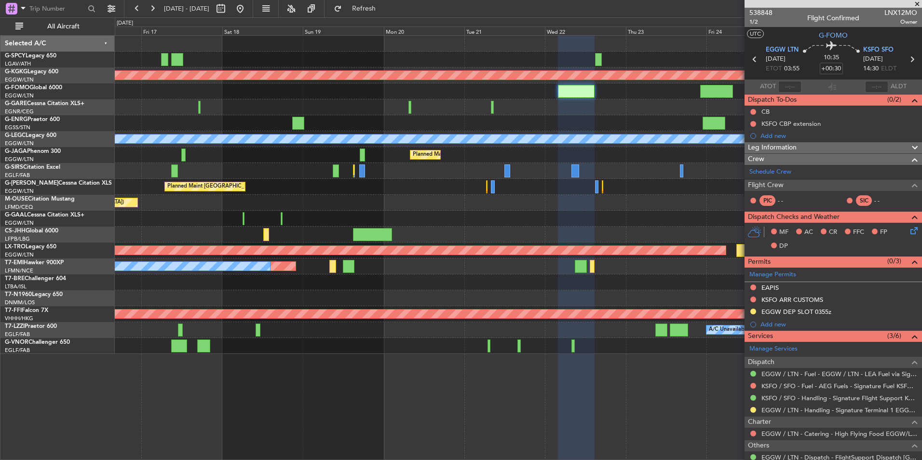
click at [546, 212] on div "Planned Maint Athens ([PERSON_NAME] Intl) Planned Maint [GEOGRAPHIC_DATA] ([GEO…" at bounding box center [518, 195] width 807 height 318
click at [248, 9] on button at bounding box center [240, 8] width 15 height 15
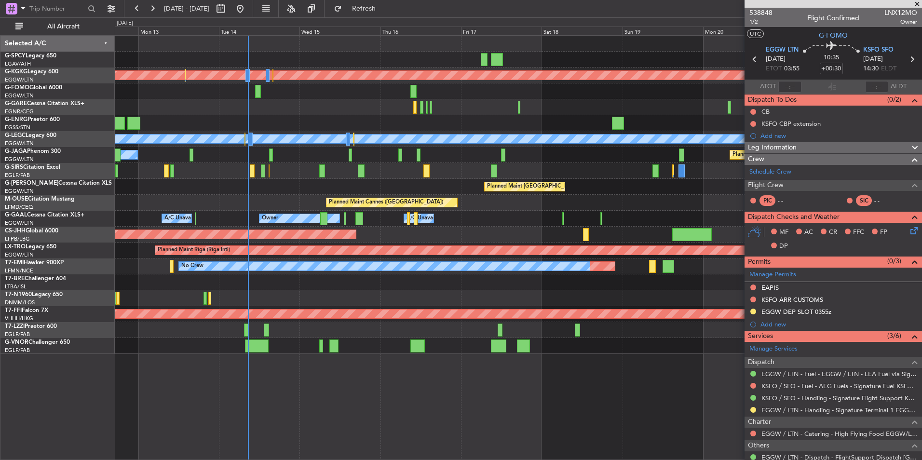
click at [263, 186] on div "Planned Maint [GEOGRAPHIC_DATA] ([GEOGRAPHIC_DATA]) Unplanned Maint [GEOGRAPHIC…" at bounding box center [518, 187] width 807 height 16
click at [352, 210] on div "Planned Maint Athens ([PERSON_NAME] Intl) Planned Maint [GEOGRAPHIC_DATA] ([GEO…" at bounding box center [518, 195] width 807 height 318
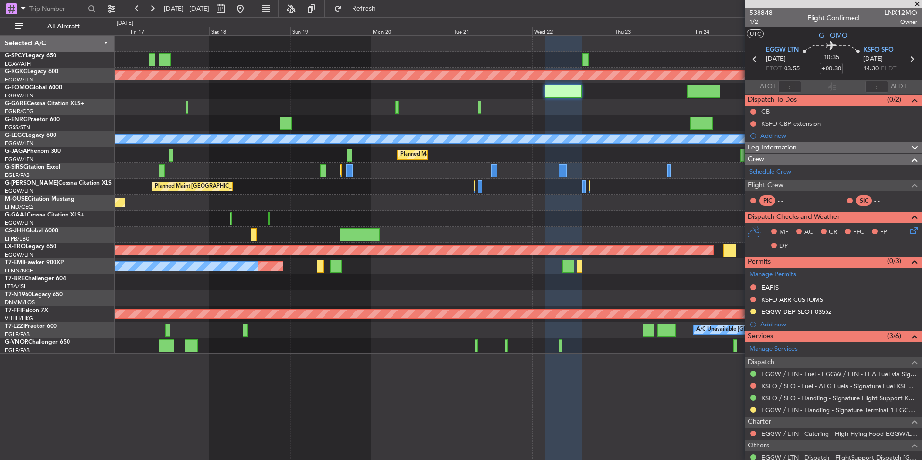
click at [413, 202] on div "Planned Maint Cannes ([GEOGRAPHIC_DATA])" at bounding box center [518, 203] width 807 height 16
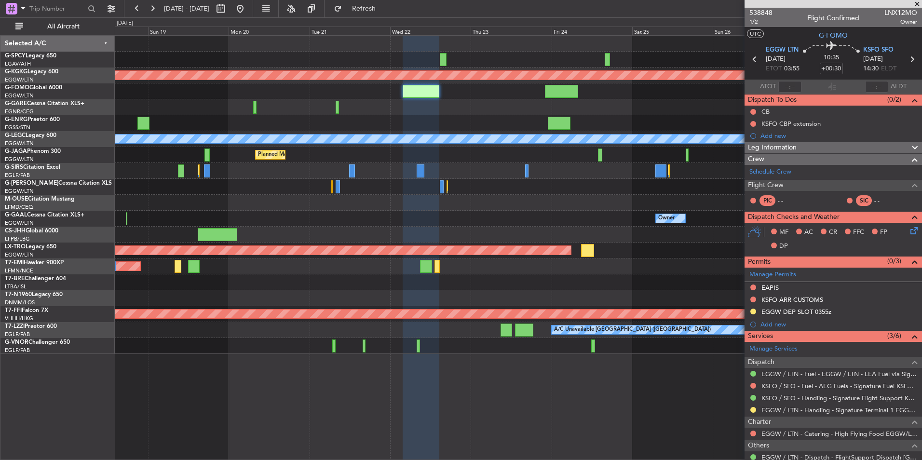
click at [546, 161] on div "Planned Maint Athens ([PERSON_NAME] Intl) Planned Maint [GEOGRAPHIC_DATA] ([GEO…" at bounding box center [518, 195] width 807 height 318
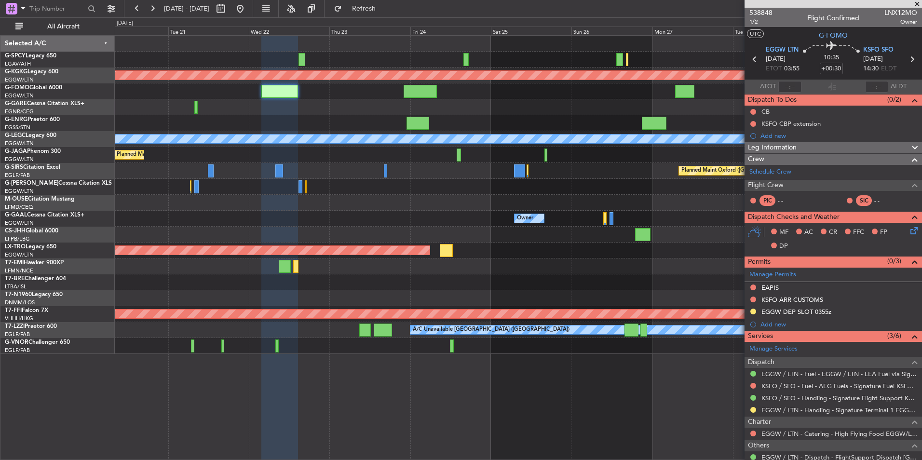
click at [534, 168] on div "Planned Maint Oxford ([GEOGRAPHIC_DATA])" at bounding box center [518, 171] width 807 height 16
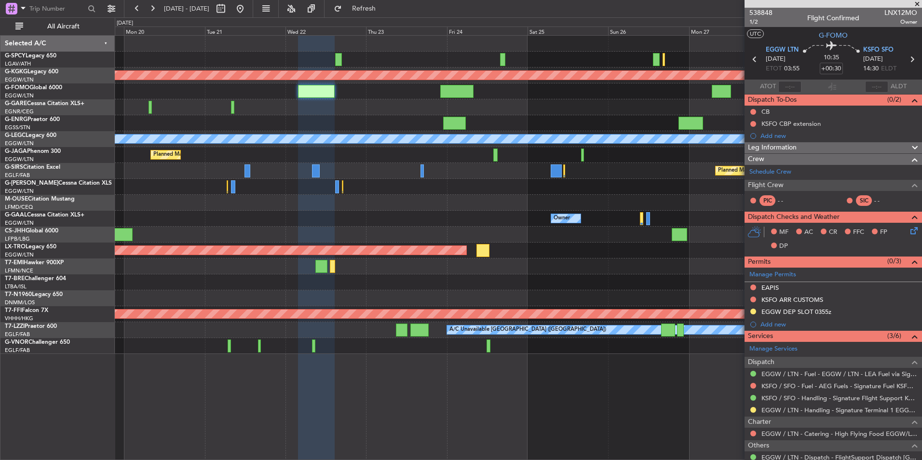
click at [602, 229] on div "Planned Maint Athens ([PERSON_NAME] Intl) Planned Maint [GEOGRAPHIC_DATA] ([GEO…" at bounding box center [518, 195] width 807 height 318
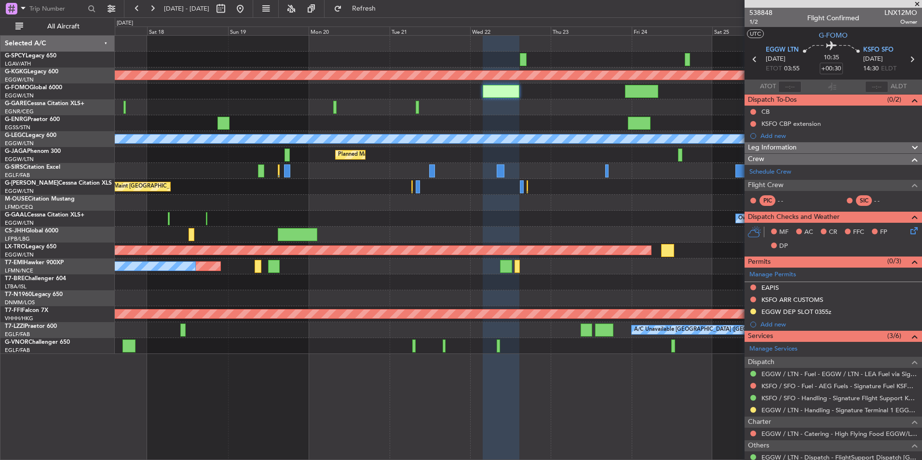
click at [530, 206] on div "Planned Maint Athens ([PERSON_NAME] Intl) Planned Maint [GEOGRAPHIC_DATA] ([GEO…" at bounding box center [518, 195] width 807 height 318
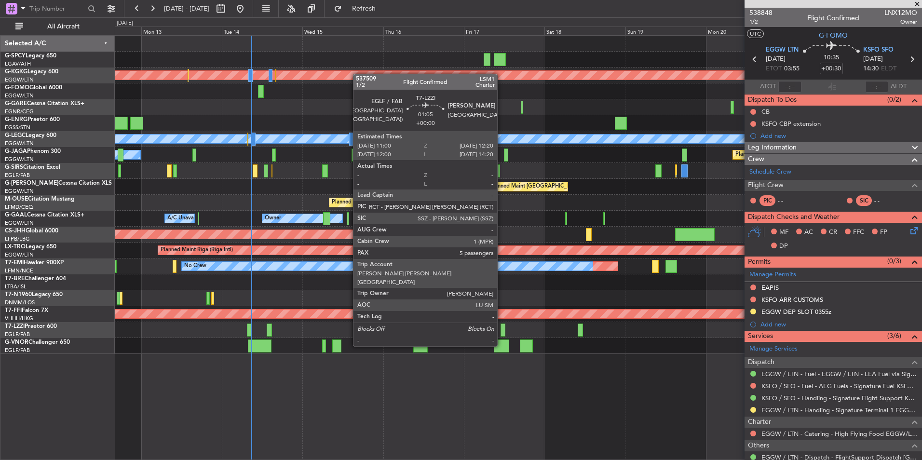
click at [502, 328] on div at bounding box center [503, 330] width 5 height 13
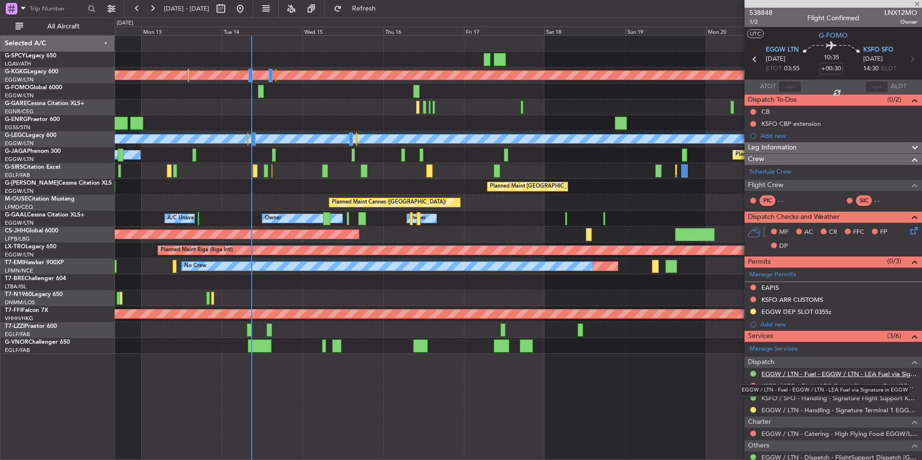
type input "5"
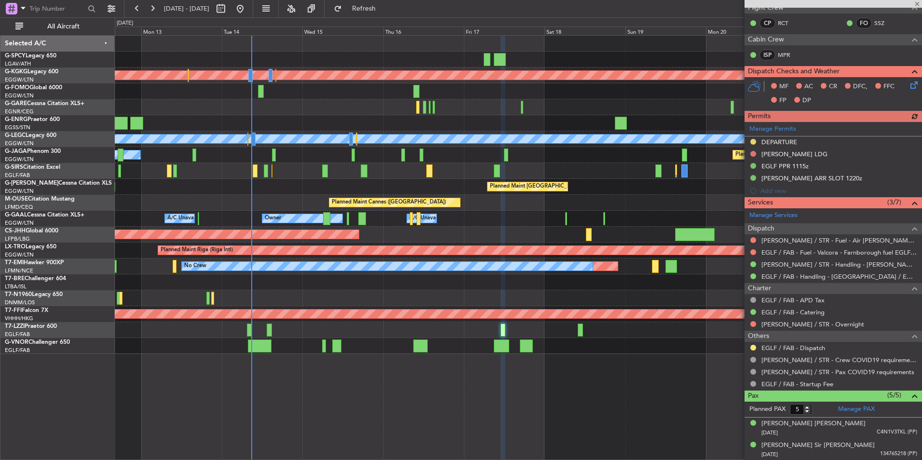
scroll to position [193, 0]
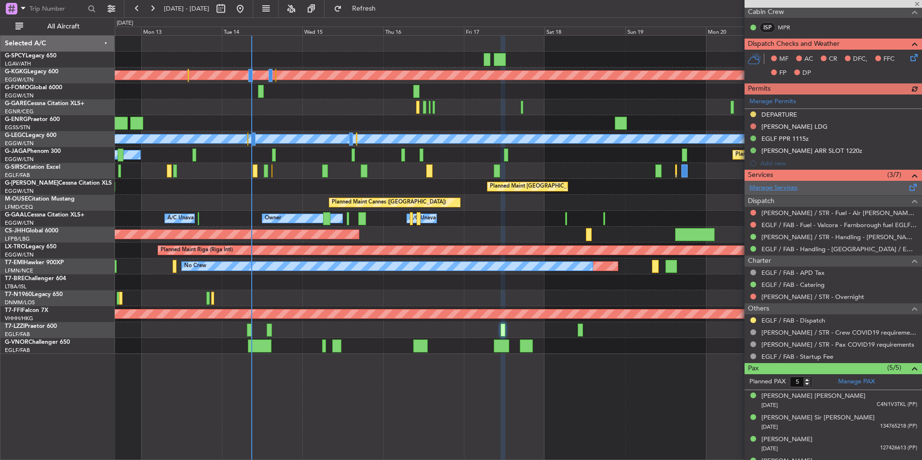
click at [788, 183] on link "Manage Services" at bounding box center [774, 188] width 48 height 10
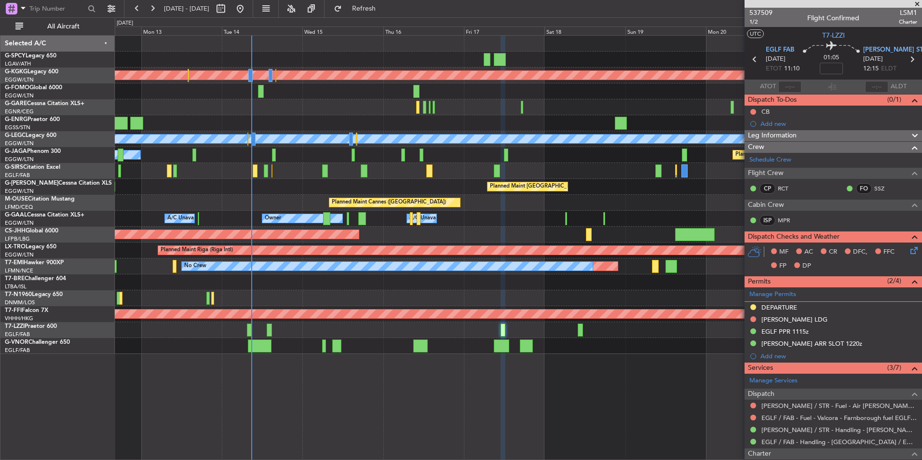
scroll to position [193, 0]
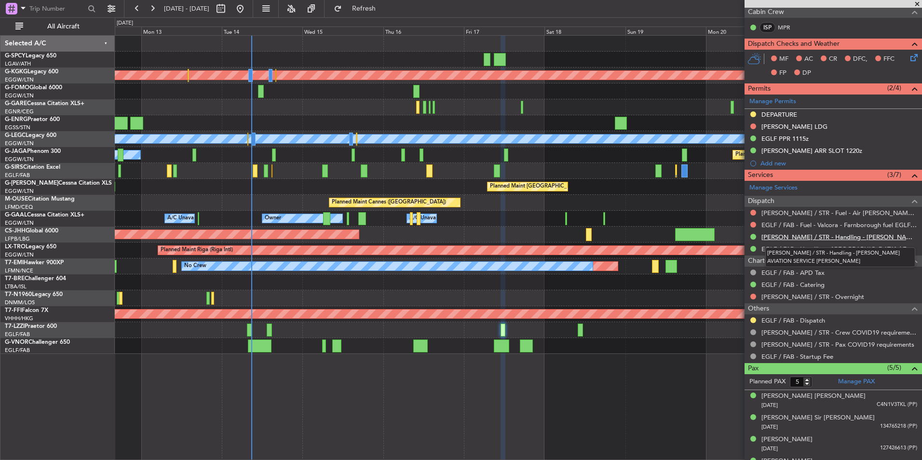
click at [848, 238] on link "[PERSON_NAME] / STR - Handling - [PERSON_NAME] AVIATION SERVICE [PERSON_NAME]" at bounding box center [840, 237] width 156 height 8
click at [374, 7] on span "Refresh" at bounding box center [364, 8] width 41 height 7
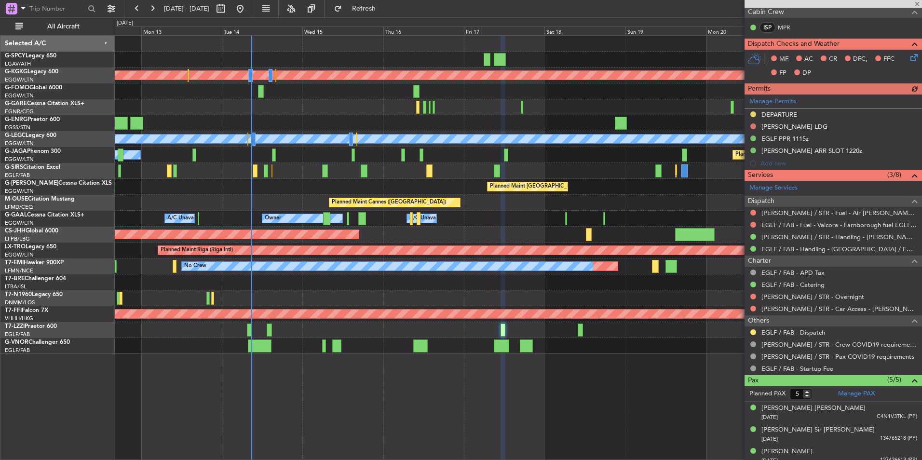
click at [753, 304] on div "EDDS / STR - Car Access - KURZ AVIATION SERVICE EDDS" at bounding box center [834, 309] width 178 height 12
click at [754, 309] on button at bounding box center [754, 309] width 6 height 6
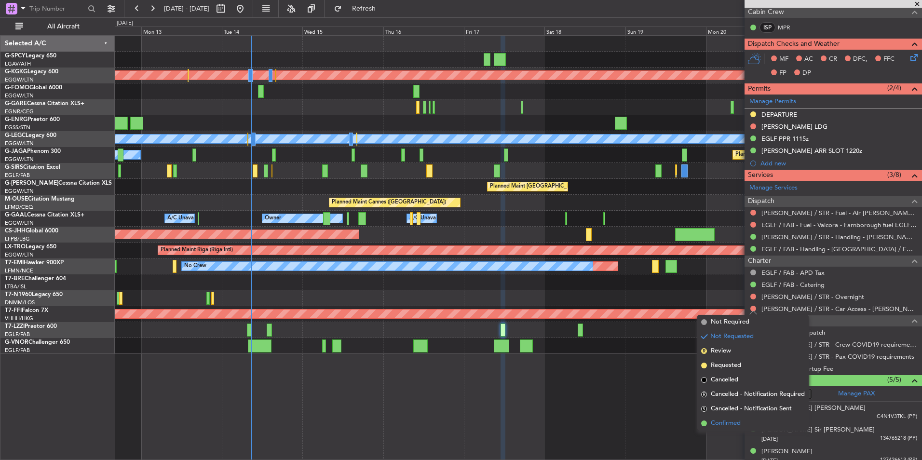
click at [727, 425] on span "Confirmed" at bounding box center [726, 424] width 30 height 10
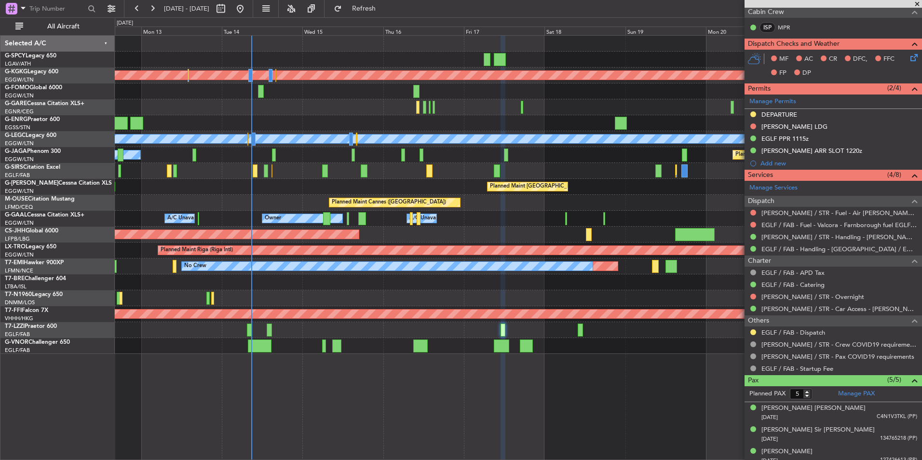
click at [239, 414] on div "Planned Maint Athens ([PERSON_NAME] Intl) Planned Maint [GEOGRAPHIC_DATA] ([GEO…" at bounding box center [519, 247] width 808 height 425
click at [183, 229] on div "Planned Maint [GEOGRAPHIC_DATA] ([GEOGRAPHIC_DATA])" at bounding box center [518, 235] width 807 height 16
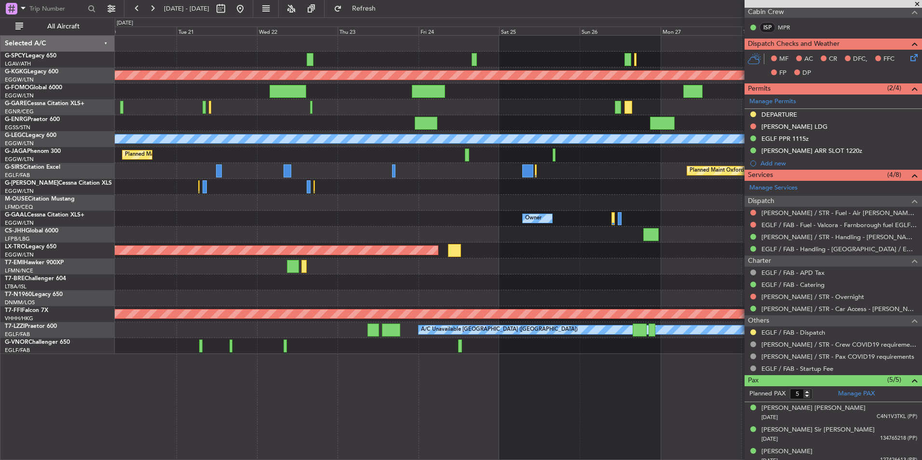
click at [213, 189] on div "Planned Maint Athens ([PERSON_NAME] Intl) Planned Maint [GEOGRAPHIC_DATA] ([GEO…" at bounding box center [518, 195] width 807 height 318
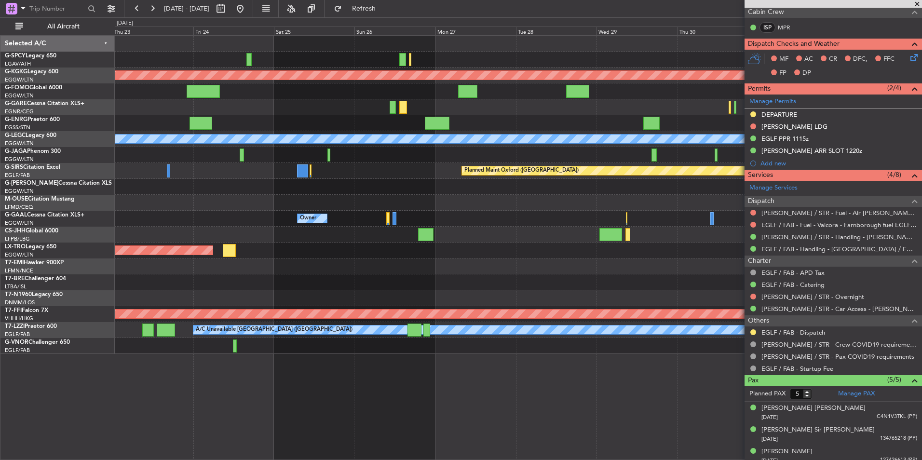
click at [290, 185] on div "Planned Maint Athens ([PERSON_NAME] Intl) Planned Maint [GEOGRAPHIC_DATA] ([GEO…" at bounding box center [518, 195] width 807 height 318
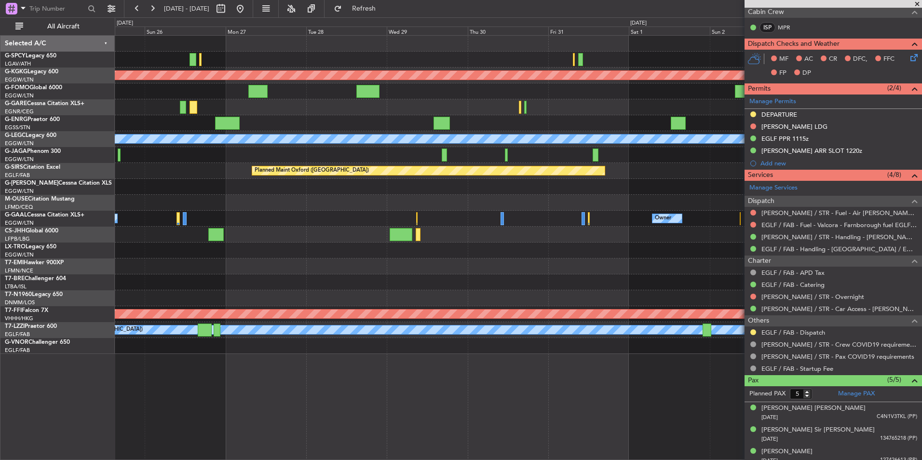
click at [334, 194] on div "Planned Maint Athens (Eleftherios Venizelos Intl) Planned Maint London (Stanste…" at bounding box center [518, 195] width 807 height 318
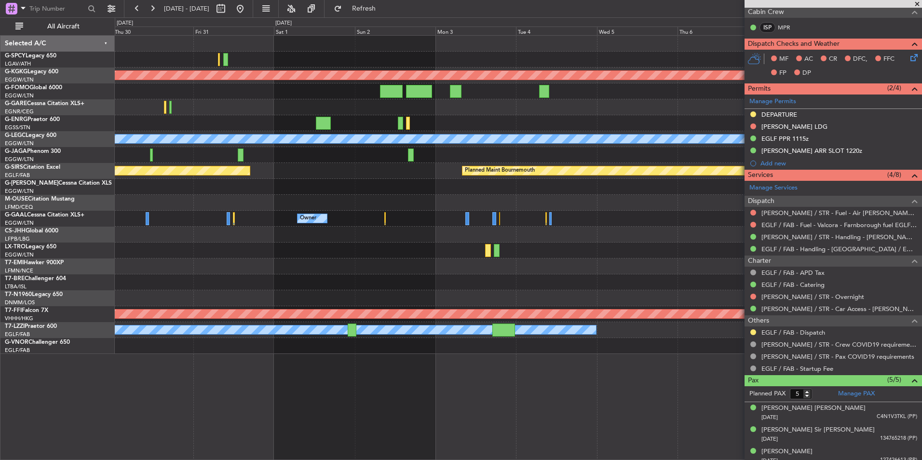
click at [282, 247] on div "Planned Maint Athens (Eleftherios Venizelos Intl) Planned Maint London (Stanste…" at bounding box center [518, 195] width 807 height 318
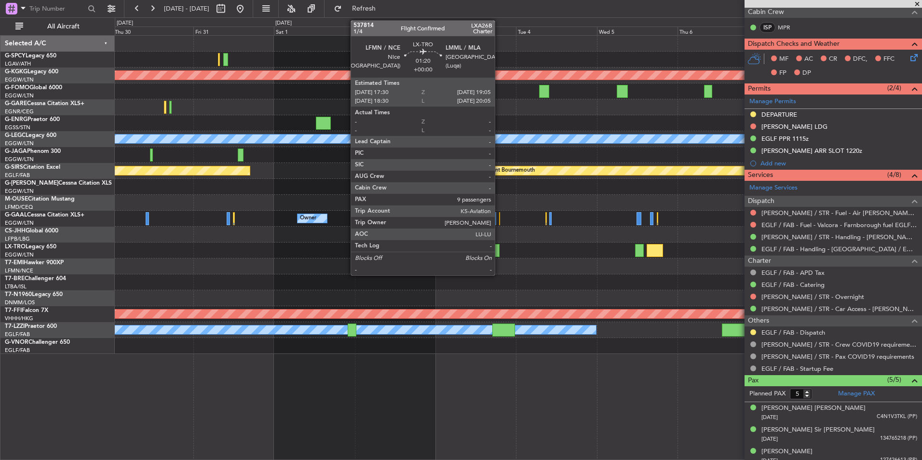
click at [499, 253] on div at bounding box center [497, 250] width 6 height 13
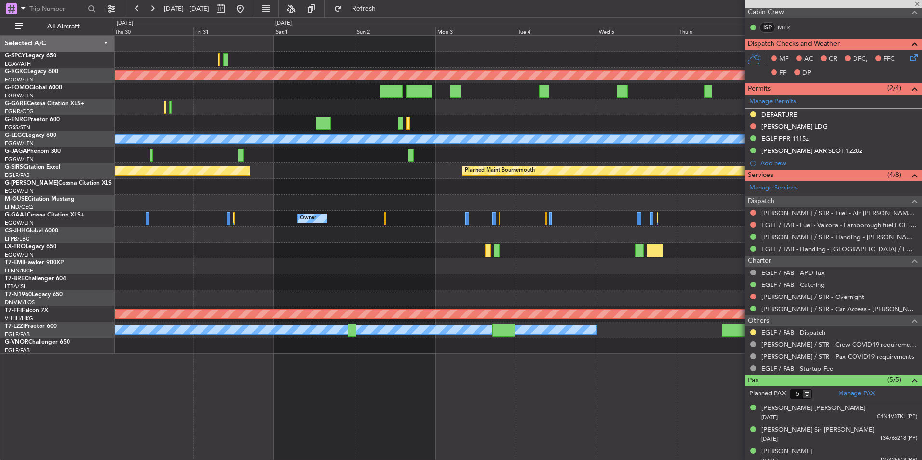
type input "9"
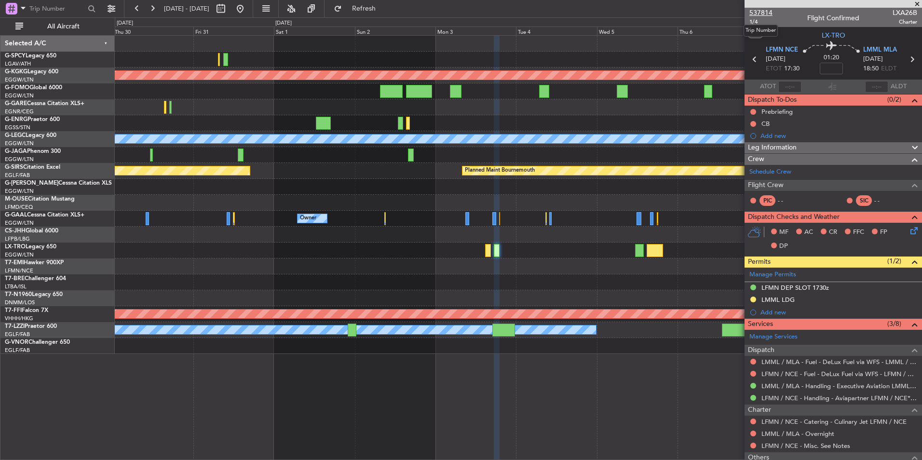
click at [760, 13] on span "537814" at bounding box center [761, 13] width 23 height 10
click at [387, 14] on button "Refresh" at bounding box center [358, 8] width 58 height 15
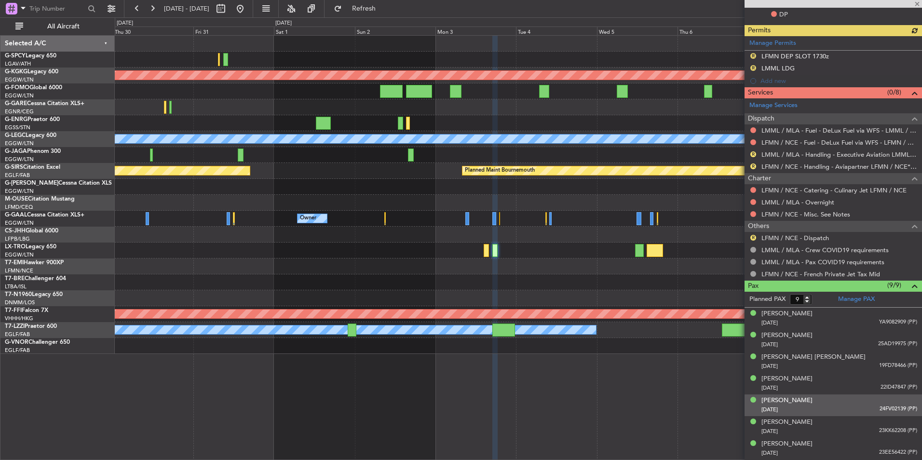
scroll to position [241, 0]
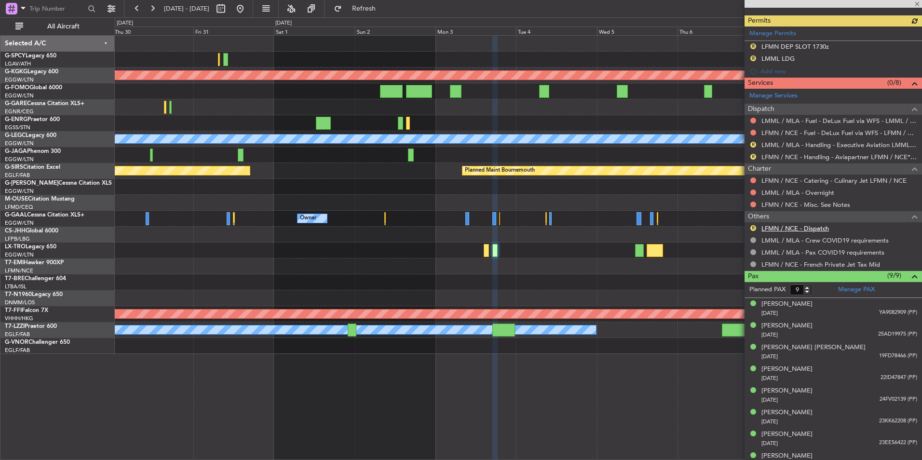
click at [826, 226] on link "LFMN / NCE - Dispatch" at bounding box center [796, 228] width 68 height 8
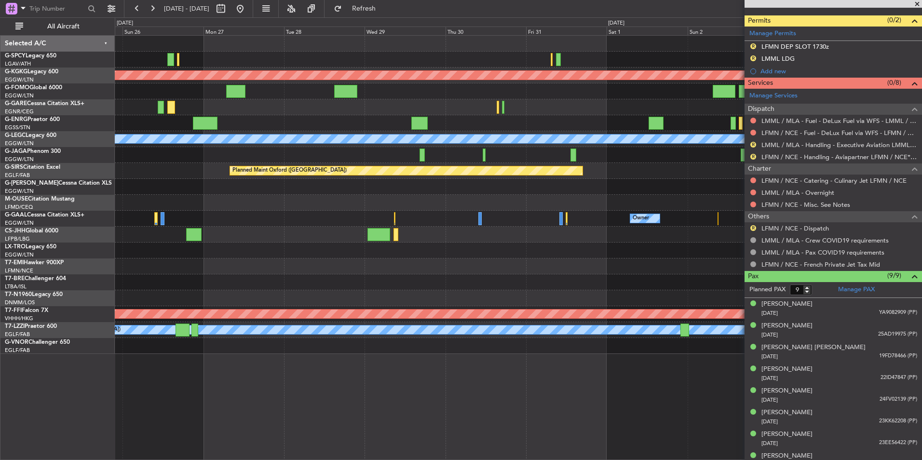
click at [739, 172] on div "Planned Maint Athens (Eleftherios Venizelos Intl) Planned Maint London (Stanste…" at bounding box center [518, 195] width 807 height 318
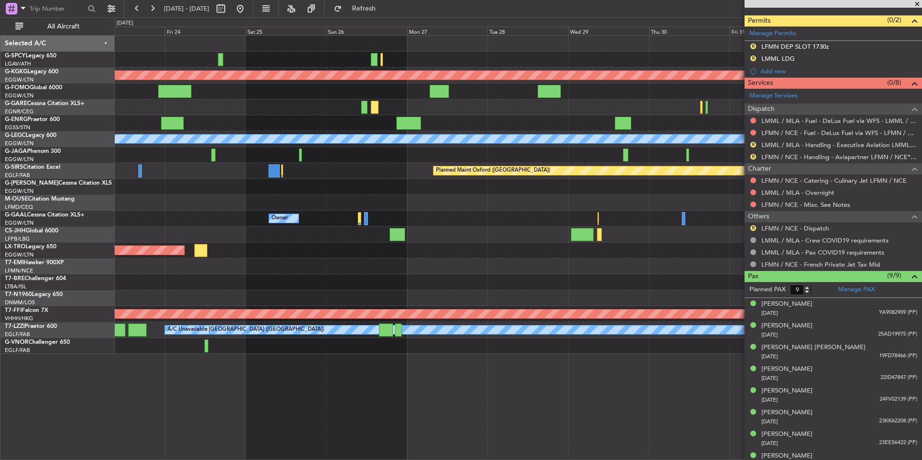
click at [738, 252] on div "Planned Maint Athens (Eleftherios Venizelos Intl) Planned Maint London (Stanste…" at bounding box center [518, 195] width 807 height 318
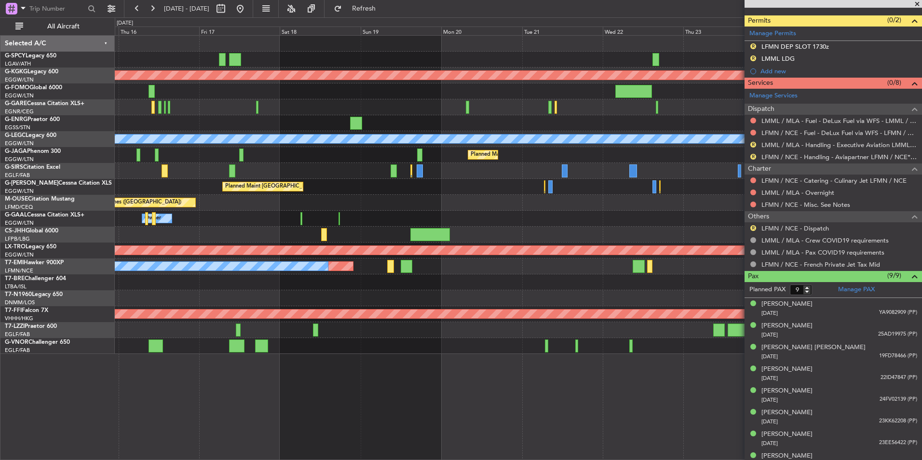
click at [661, 281] on div "Planned Maint Athens (Eleftherios Venizelos Intl) Planned Maint London (Stanste…" at bounding box center [518, 195] width 807 height 318
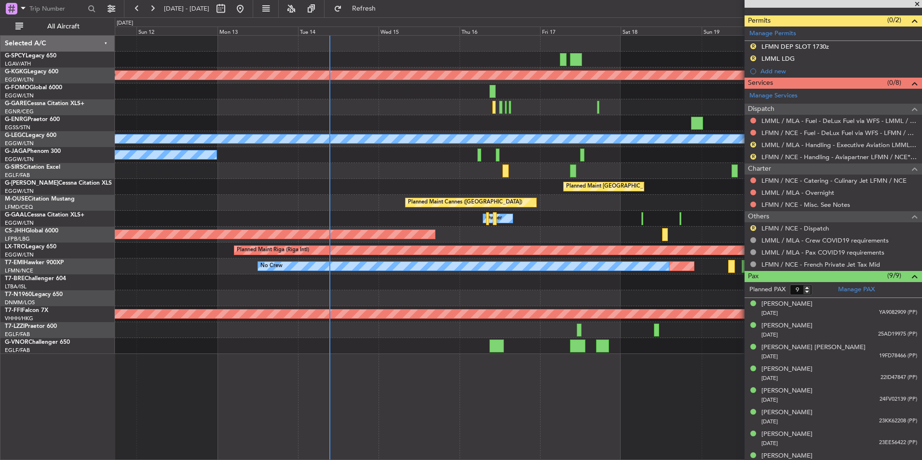
click at [581, 288] on div at bounding box center [518, 282] width 807 height 16
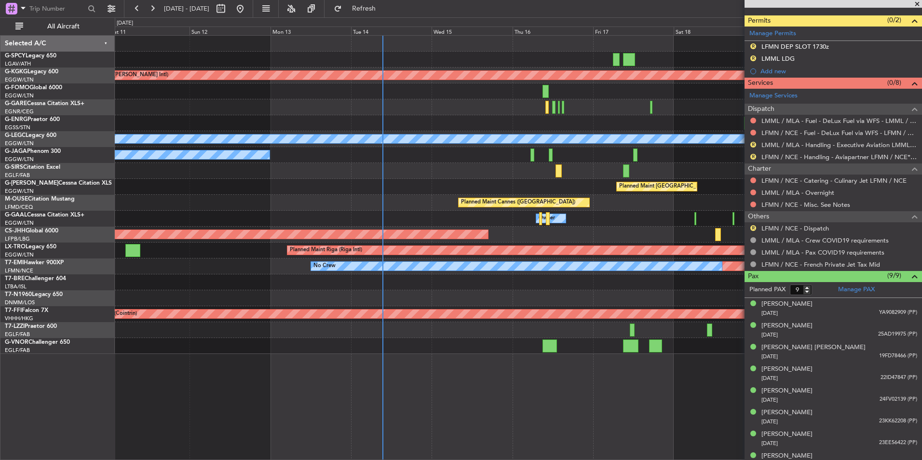
click at [351, 284] on div "Planned Maint Athens (Eleftherios Venizelos Intl) Planned Maint London (Stanste…" at bounding box center [518, 195] width 807 height 318
click at [379, 358] on div "Planned Maint Athens (Eleftherios Venizelos Intl) Planned Maint London (Stanste…" at bounding box center [519, 247] width 808 height 425
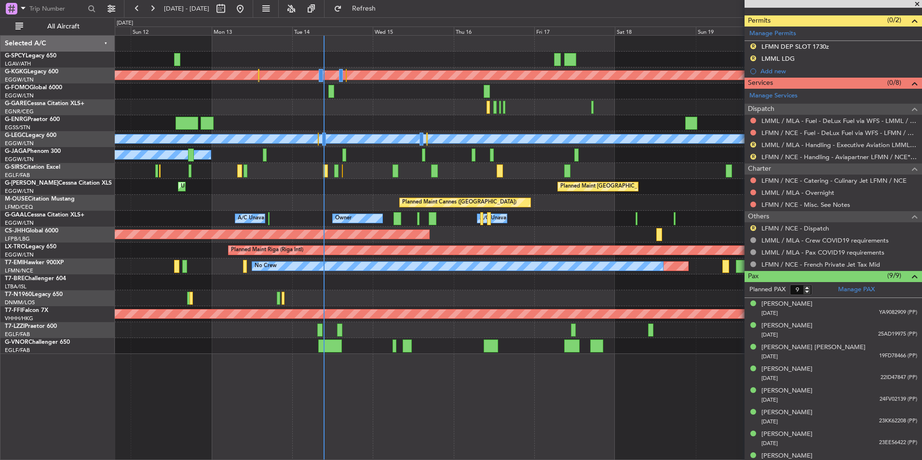
click at [329, 350] on div "Planned Maint Athens (Eleftherios Venizelos Intl) Planned Maint London (Stanste…" at bounding box center [519, 247] width 808 height 425
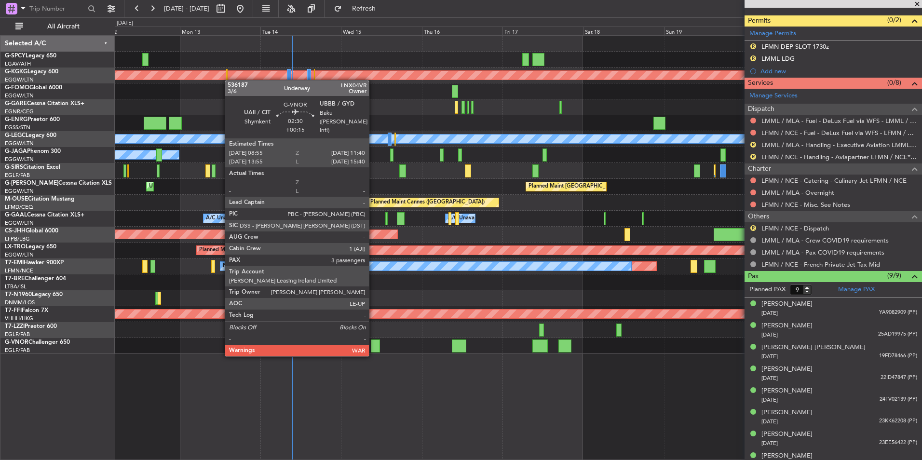
click at [373, 346] on div at bounding box center [376, 346] width 10 height 13
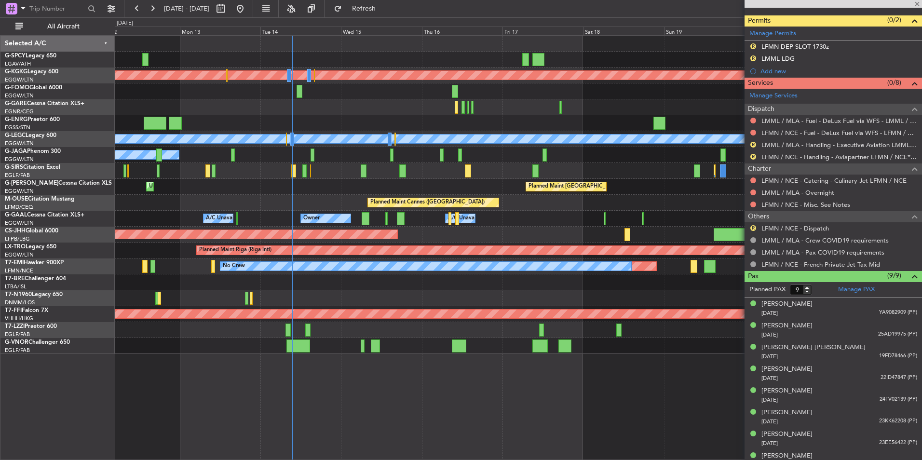
type input "+00:15"
type input "3"
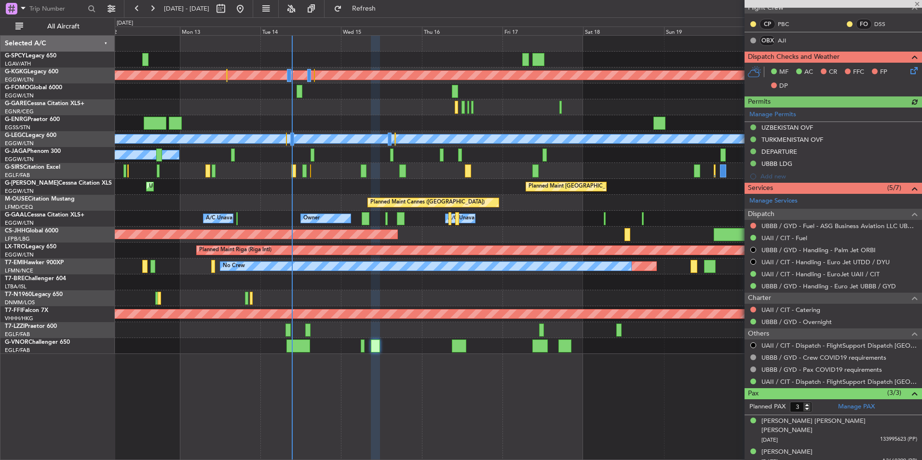
scroll to position [209, 0]
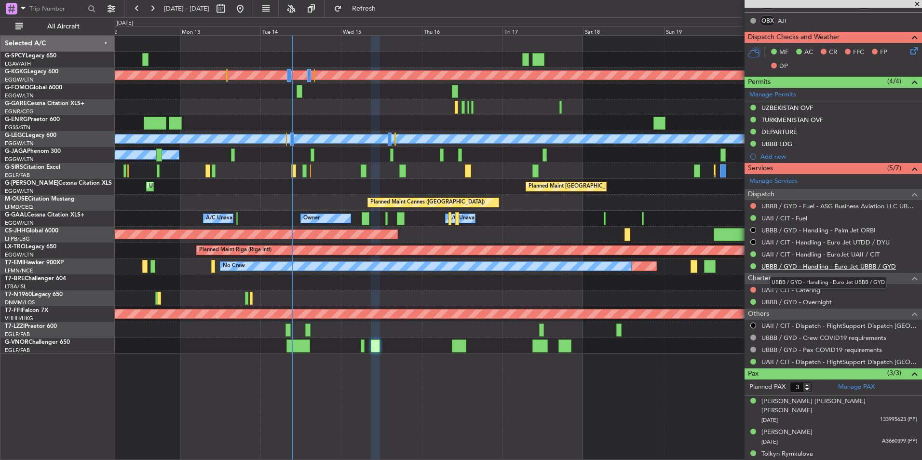
click at [816, 266] on link "UBBB / GYD - Handling - Euro Jet UBBB / GYD" at bounding box center [829, 266] width 135 height 8
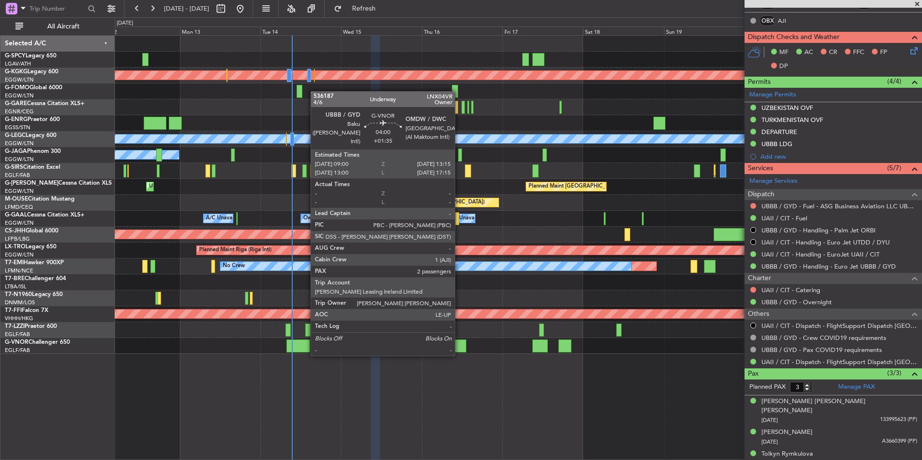
click at [459, 345] on div at bounding box center [459, 346] width 14 height 13
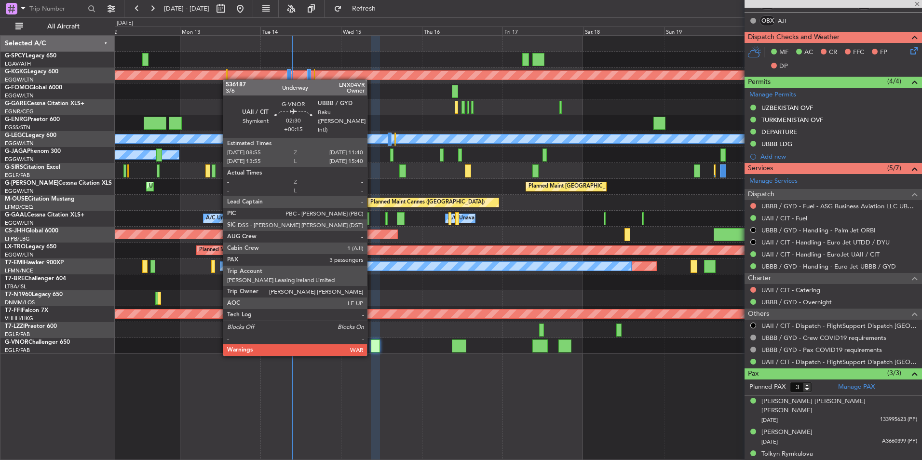
type input "+01:35"
type input "2"
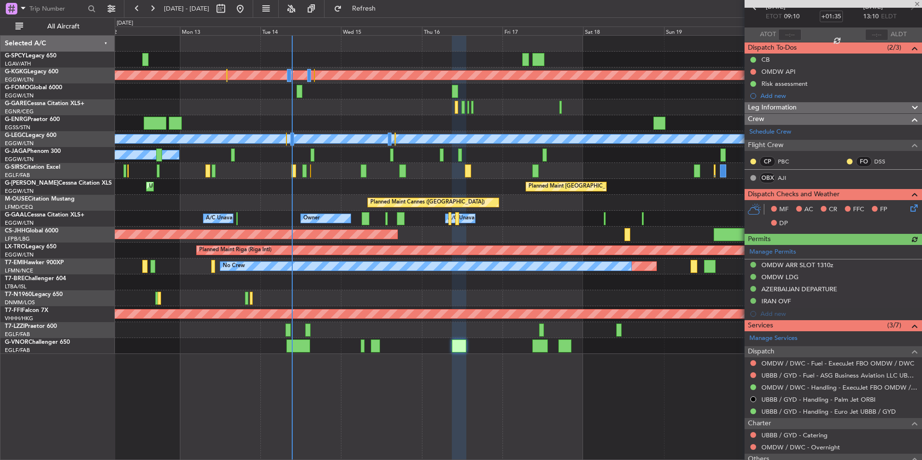
scroll to position [96, 0]
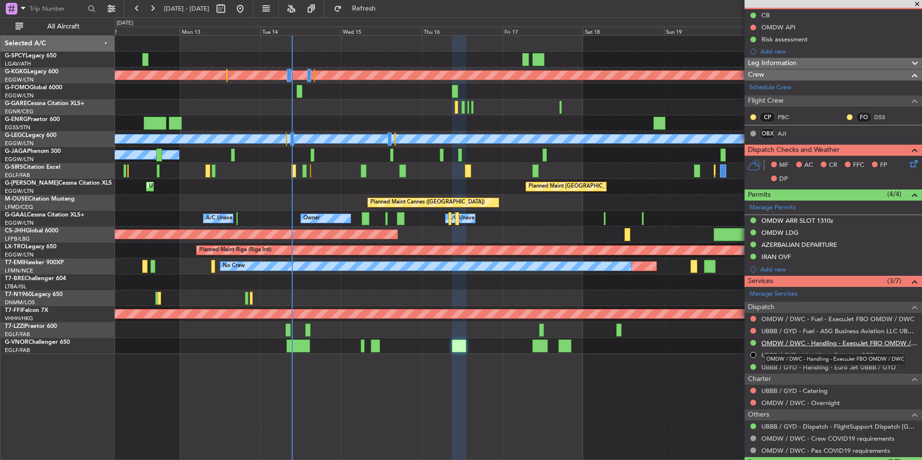
click at [863, 342] on link "OMDW / DWC - Handling - ExecuJet FBO OMDW / DWC" at bounding box center [840, 343] width 156 height 8
click at [236, 401] on div "Planned Maint Athens (Eleftherios Venizelos Intl) Planned Maint London (Stanste…" at bounding box center [519, 247] width 808 height 425
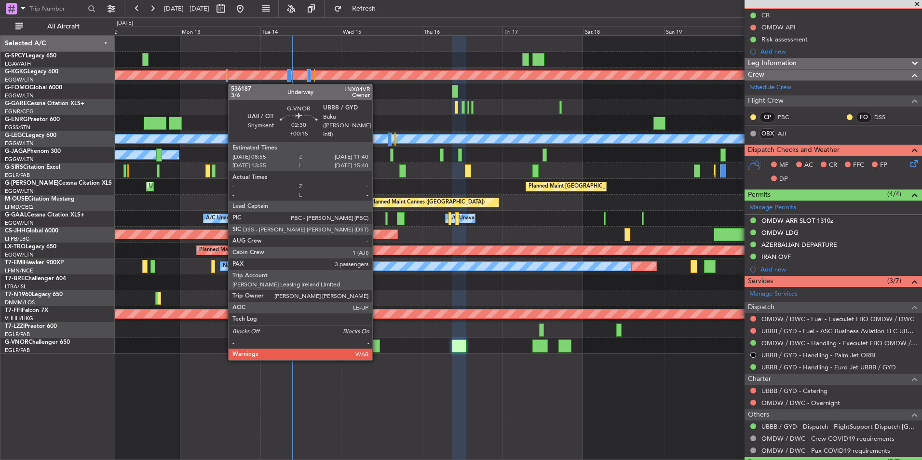
click at [377, 350] on div at bounding box center [376, 346] width 10 height 13
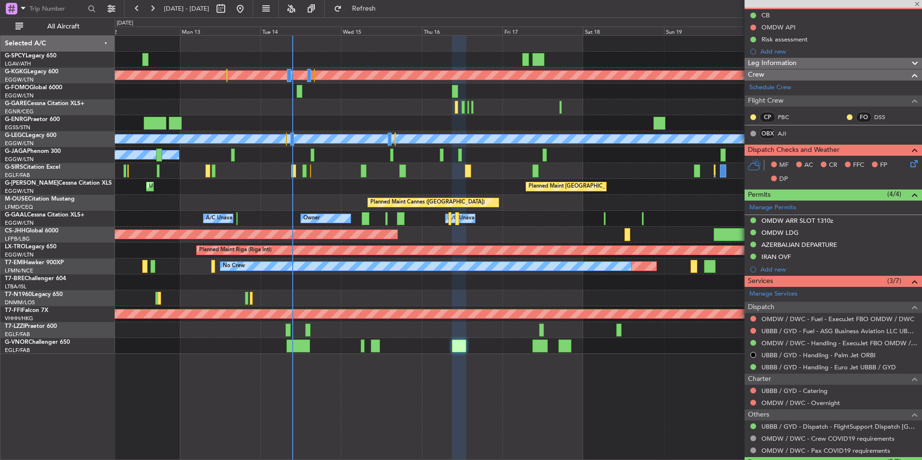
type input "+00:15"
type input "3"
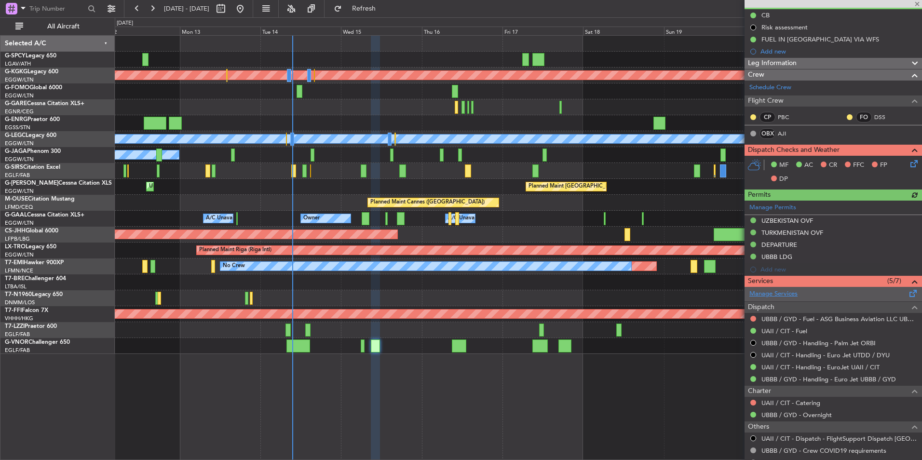
click at [781, 294] on link "Manage Services" at bounding box center [774, 294] width 48 height 10
click at [387, 14] on button "Refresh" at bounding box center [358, 8] width 58 height 15
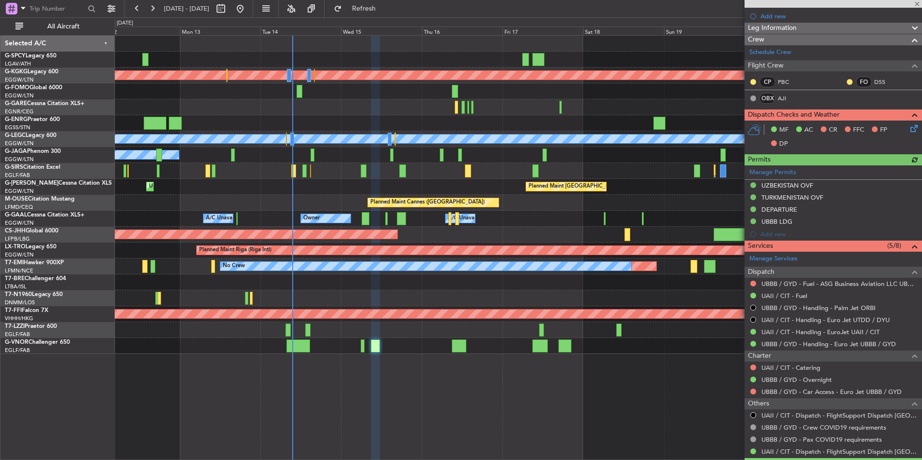
scroll to position [145, 0]
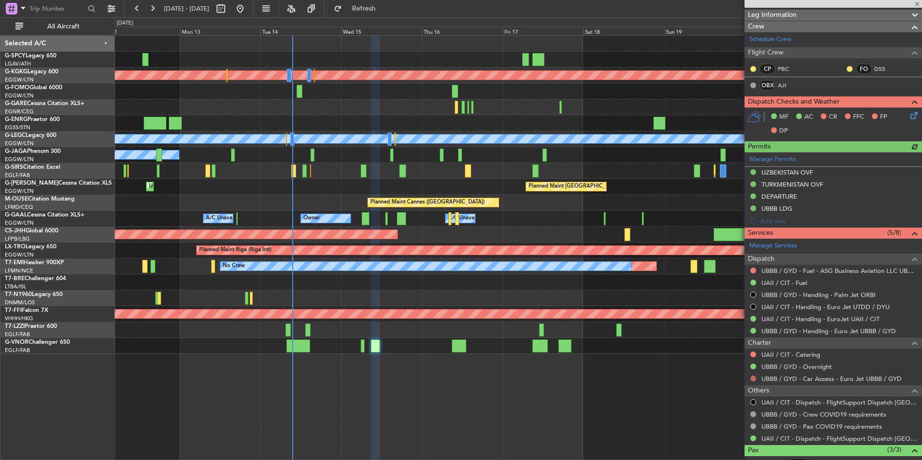
click at [752, 380] on button at bounding box center [754, 379] width 6 height 6
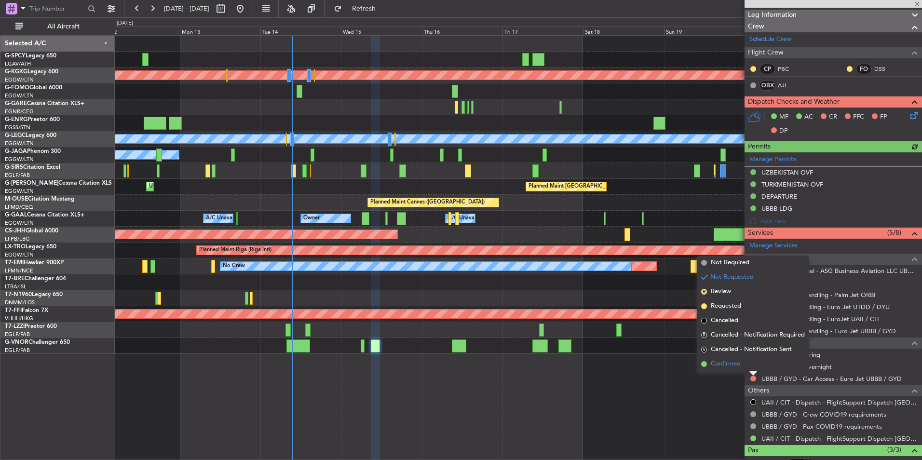
click at [753, 369] on li "Confirmed" at bounding box center [753, 364] width 111 height 14
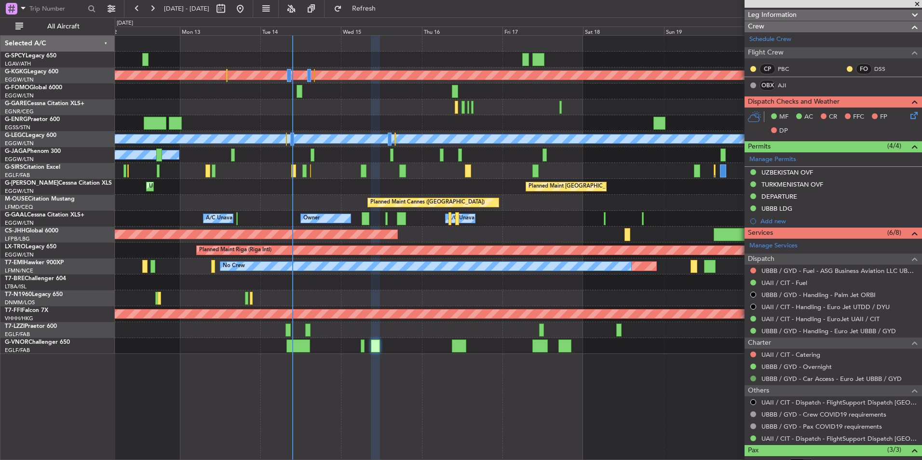
click at [753, 377] on button at bounding box center [754, 379] width 6 height 6
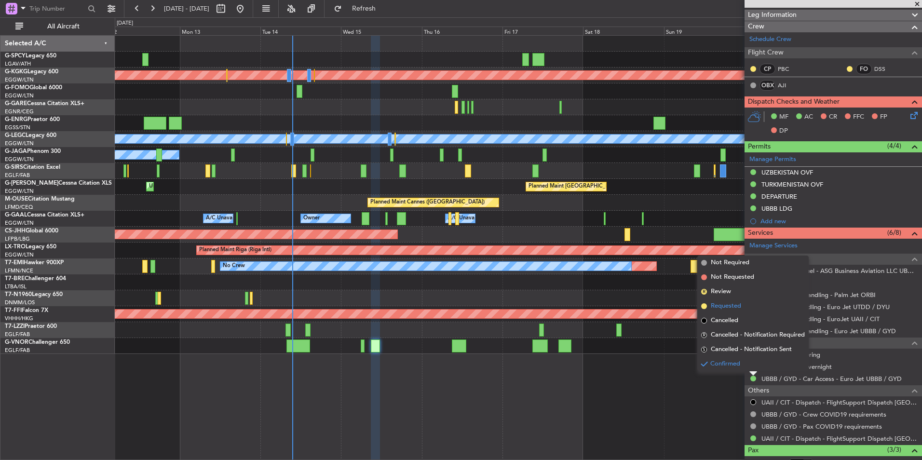
click at [735, 306] on span "Requested" at bounding box center [726, 307] width 30 height 10
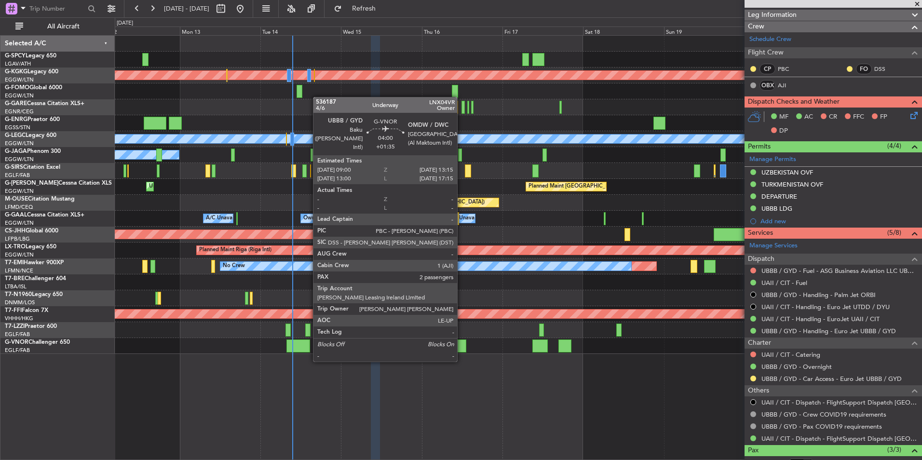
click at [462, 351] on div at bounding box center [459, 346] width 14 height 13
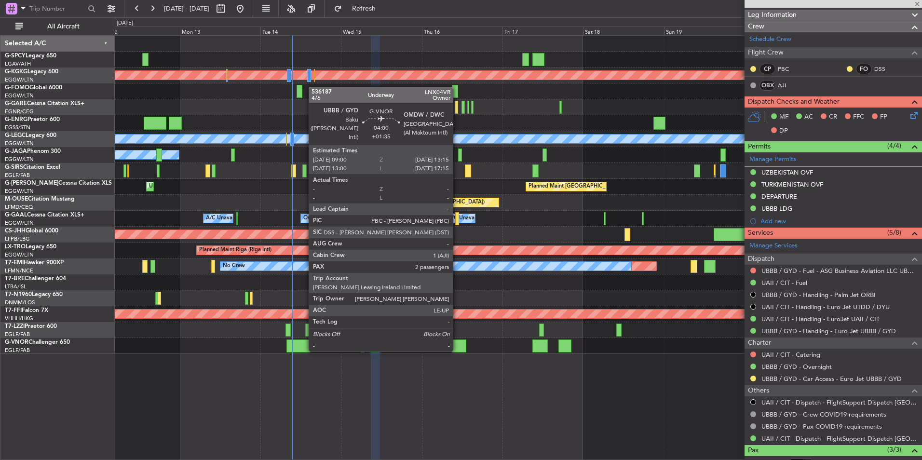
type input "+01:35"
type input "2"
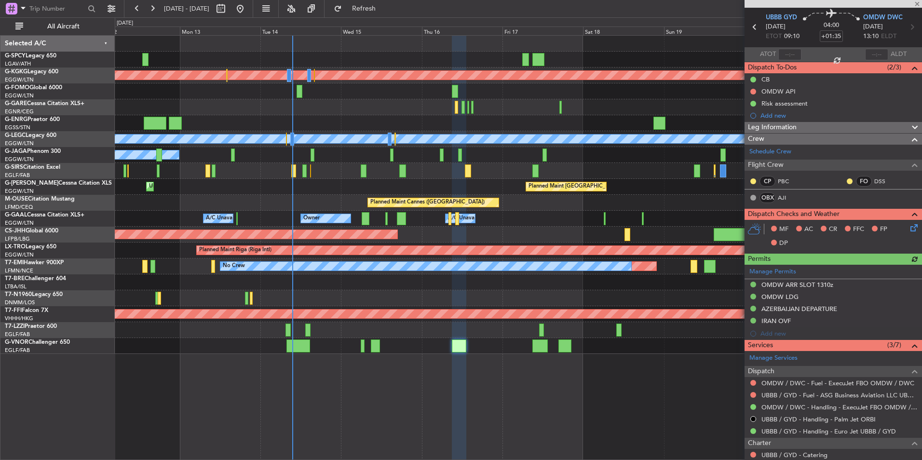
scroll to position [48, 0]
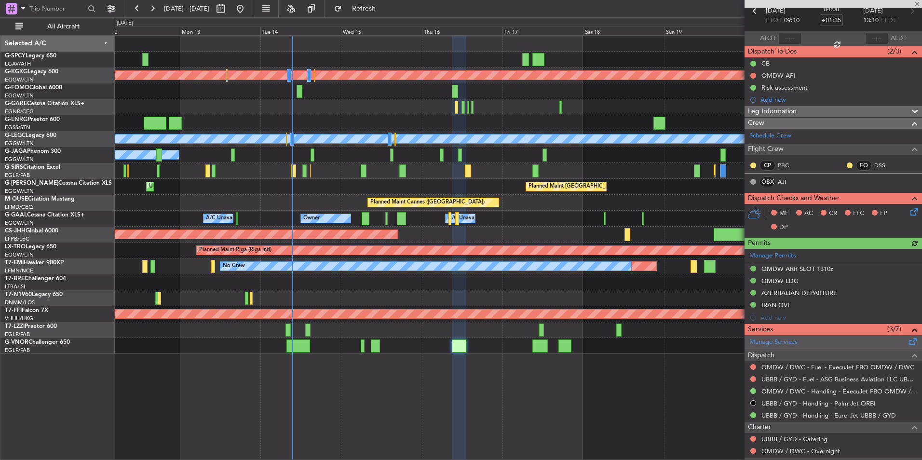
click at [780, 335] on div "Manage Services" at bounding box center [834, 342] width 178 height 14
click at [384, 11] on span "Refresh" at bounding box center [364, 8] width 41 height 7
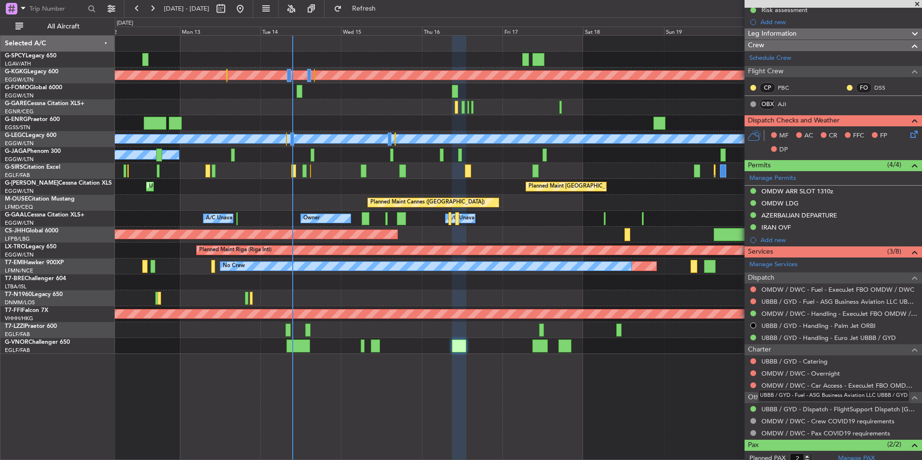
scroll to position [145, 0]
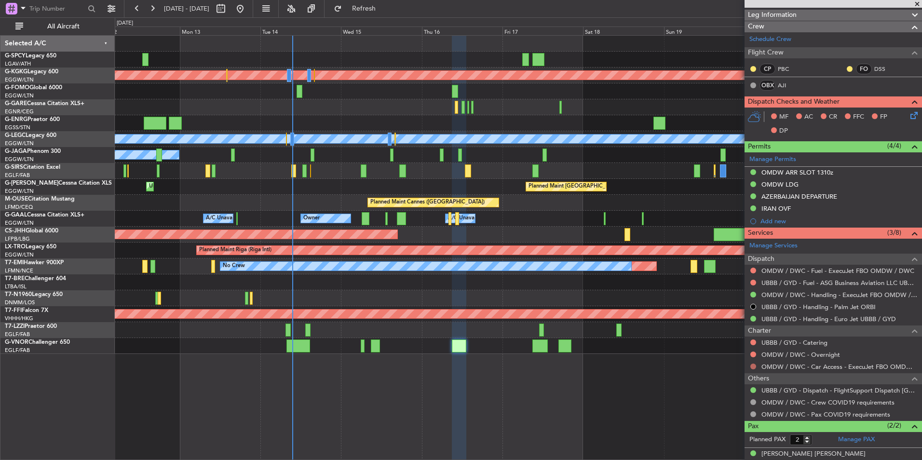
click at [752, 367] on button at bounding box center [754, 367] width 6 height 6
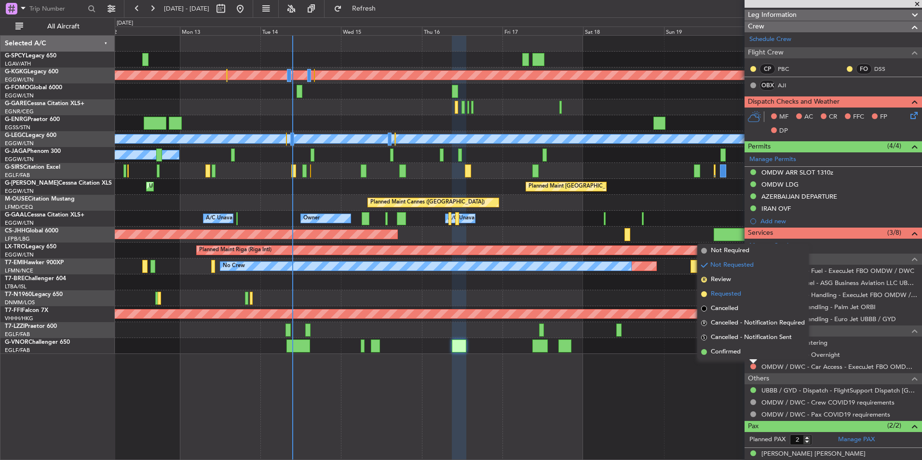
click at [740, 296] on span "Requested" at bounding box center [726, 294] width 30 height 10
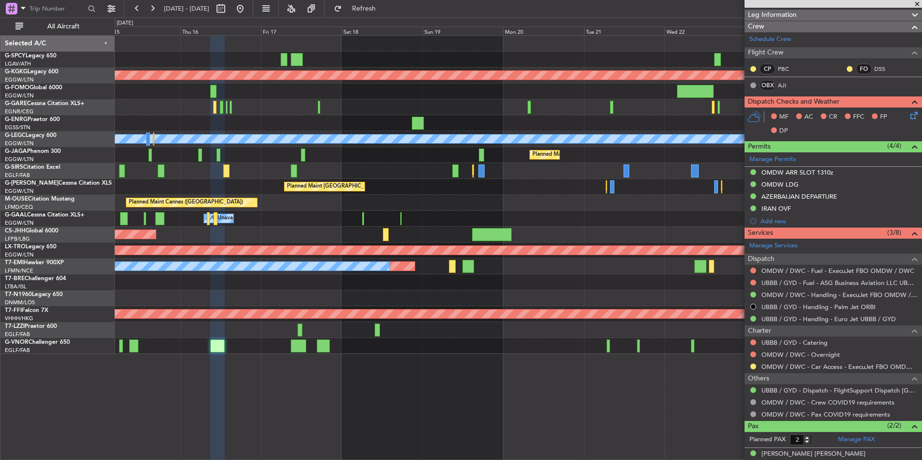
click at [245, 308] on div "Planned Maint Athens (Eleftherios Venizelos Intl) Planned Maint London (Stanste…" at bounding box center [518, 195] width 807 height 318
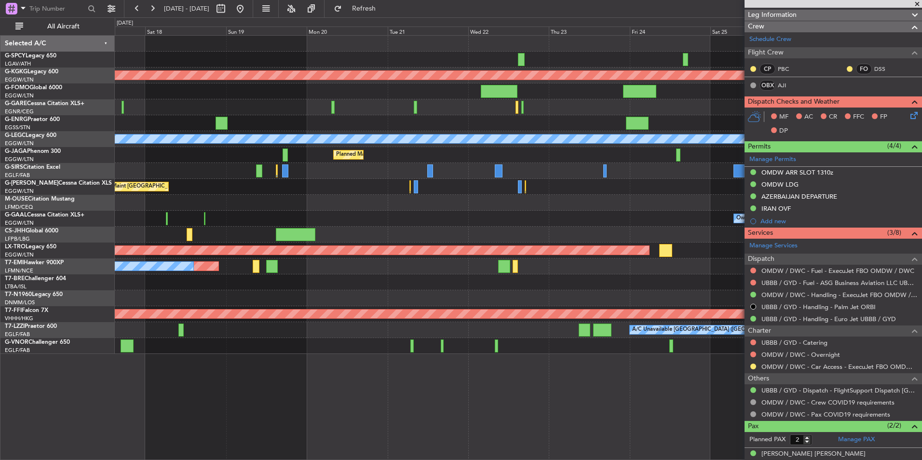
click at [402, 231] on div "Planned Maint Athens (Eleftherios Venizelos Intl) Planned Maint London (Stanste…" at bounding box center [518, 195] width 807 height 318
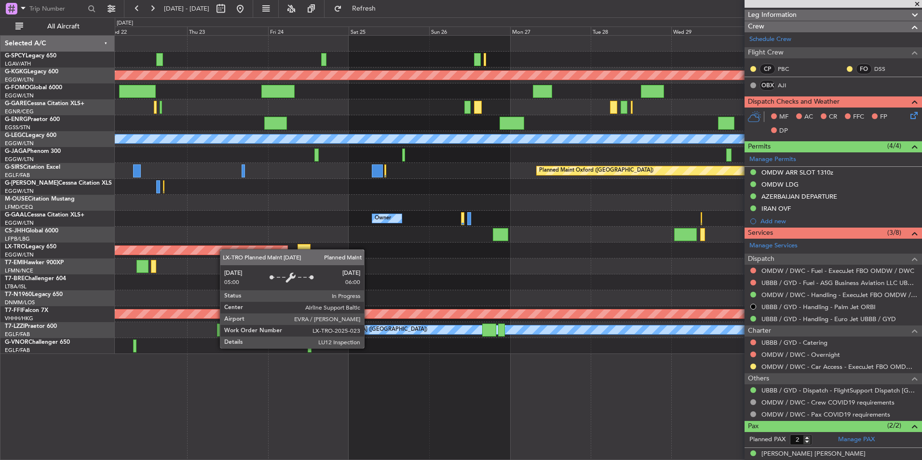
click at [157, 255] on div "Planned Maint Athens ([PERSON_NAME] Intl) Planned Maint [GEOGRAPHIC_DATA] ([GEO…" at bounding box center [518, 195] width 807 height 318
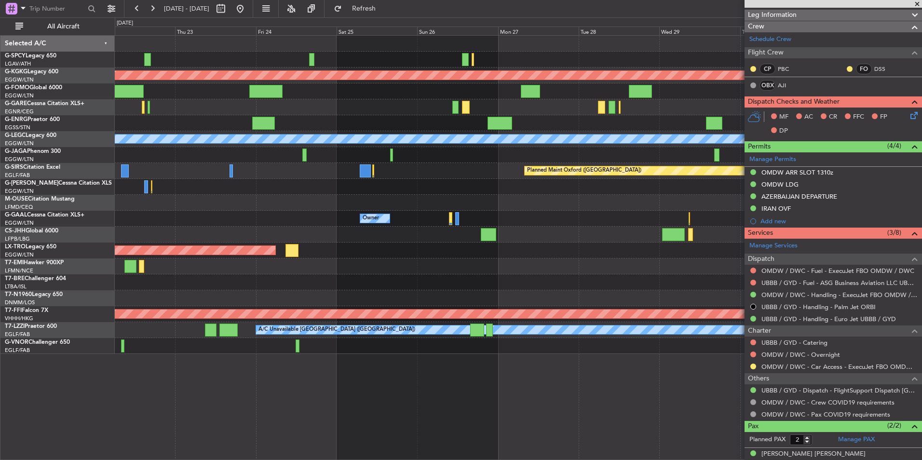
click at [166, 255] on div "Planned Maint Riga (Riga Intl)" at bounding box center [518, 251] width 807 height 16
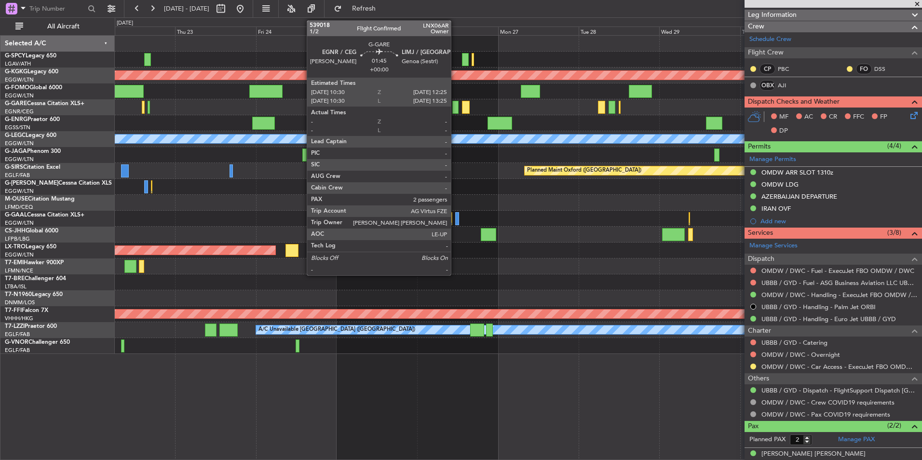
click at [455, 107] on div at bounding box center [456, 107] width 7 height 13
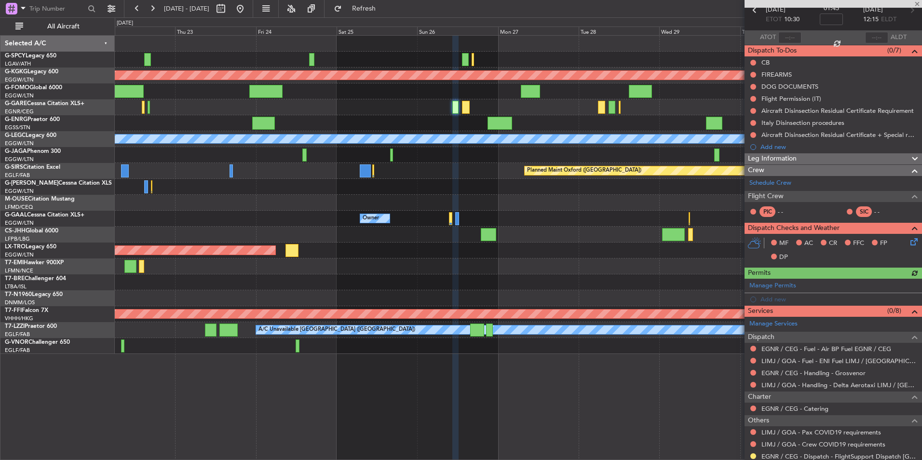
scroll to position [121, 0]
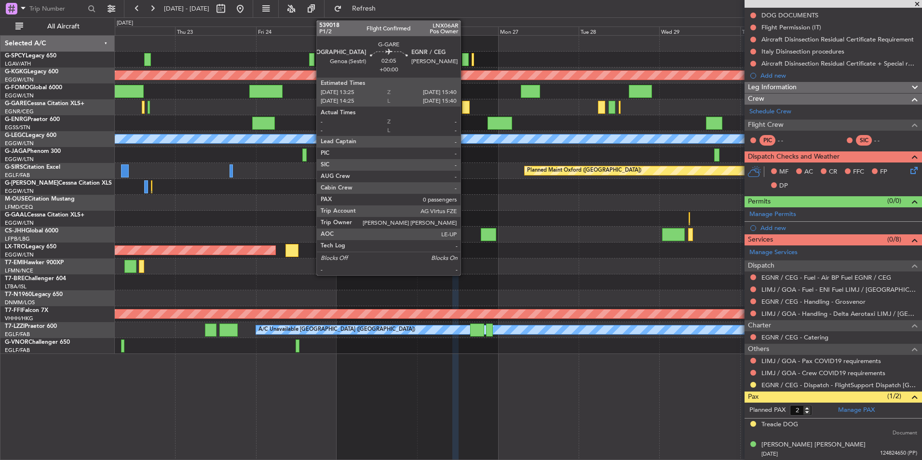
click at [465, 108] on div at bounding box center [466, 107] width 8 height 13
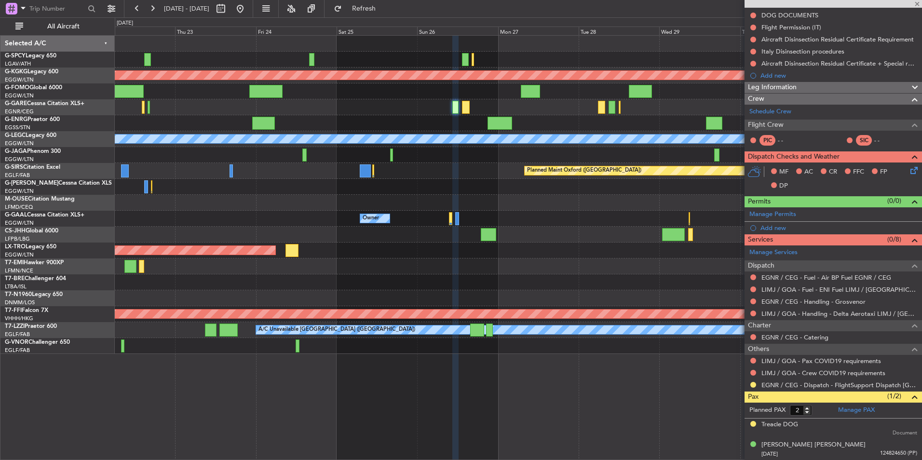
type input "0"
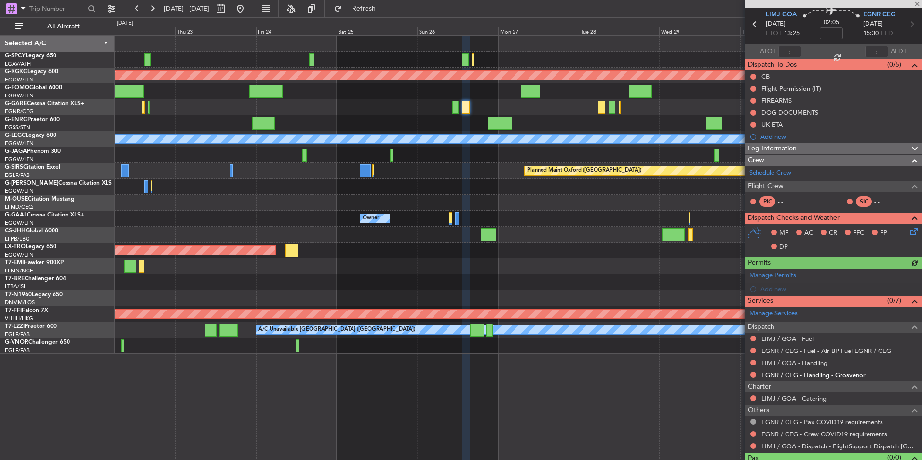
scroll to position [48, 0]
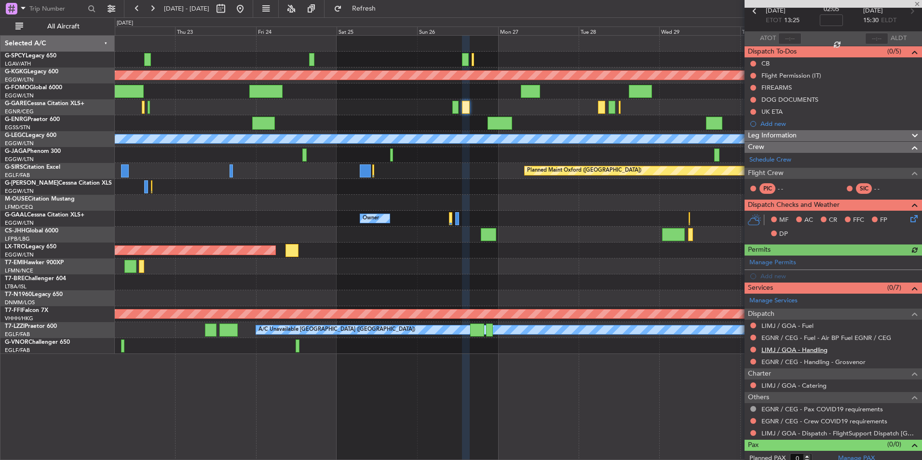
click at [807, 351] on link "LIMJ / GOA - Handling" at bounding box center [795, 350] width 66 height 8
click at [382, 14] on button "Refresh" at bounding box center [358, 8] width 58 height 15
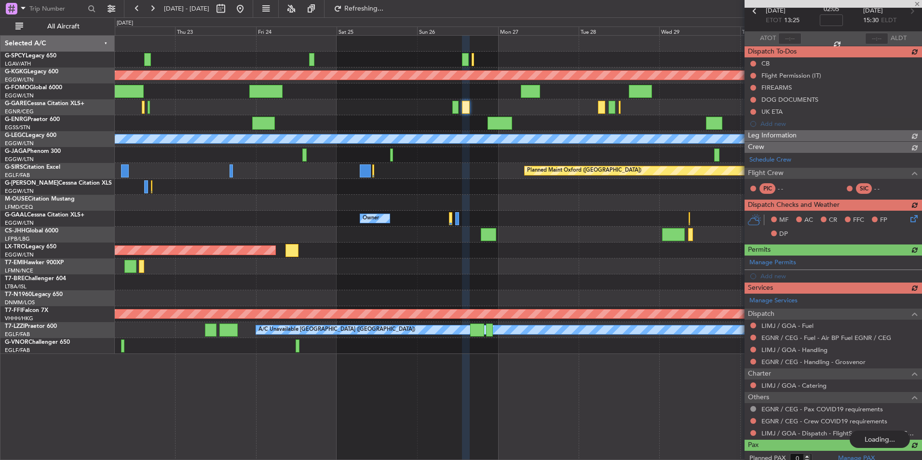
click at [806, 326] on div "Manage Services Dispatch LIMJ / GOA - Fuel EGNR / CEG - Fuel - Air BP Fuel EGNR…" at bounding box center [834, 367] width 178 height 146
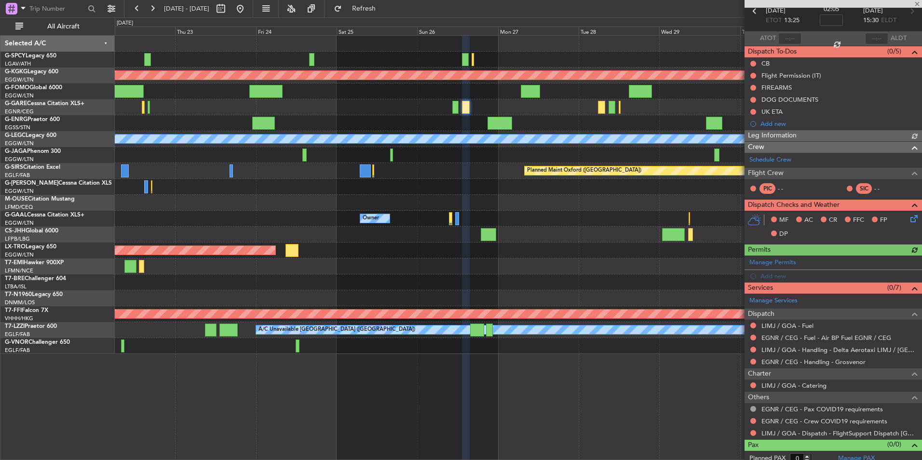
click at [806, 326] on link "LIMJ / GOA - Fuel" at bounding box center [788, 326] width 52 height 8
click at [384, 5] on span "Refresh" at bounding box center [364, 8] width 41 height 7
click at [248, 11] on button at bounding box center [240, 8] width 15 height 15
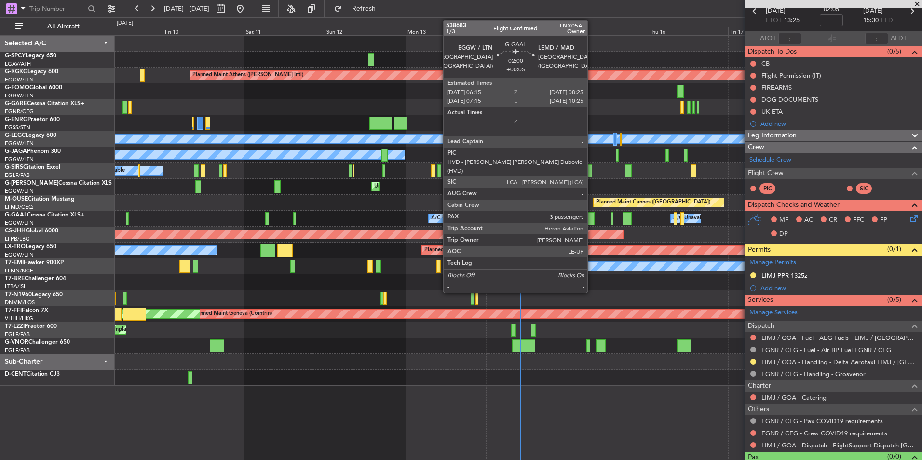
click at [592, 217] on div at bounding box center [592, 218] width 8 height 13
type input "+00:05"
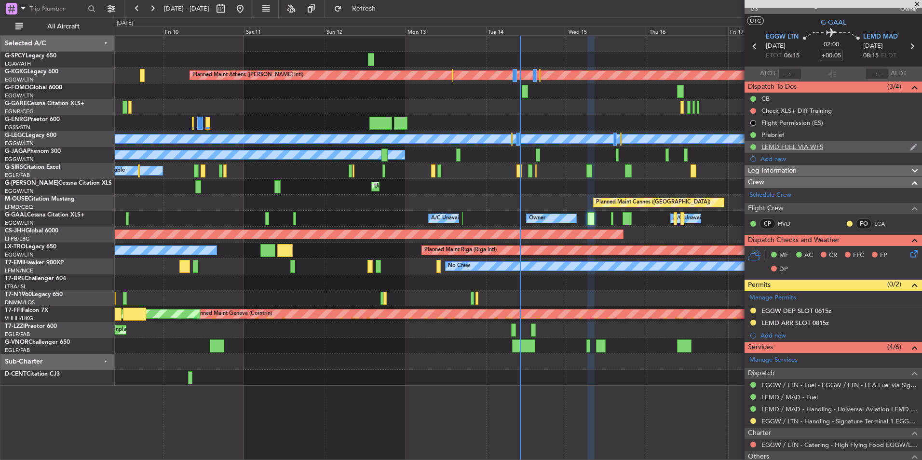
scroll to position [0, 0]
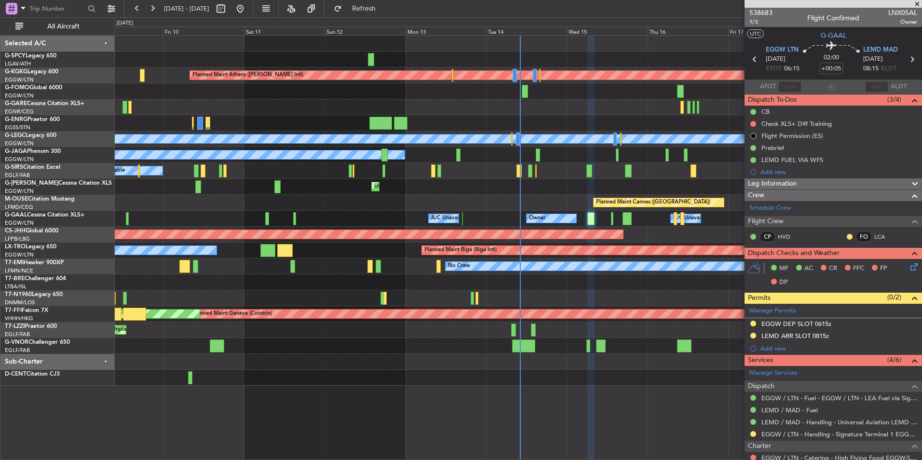
click at [919, 5] on span at bounding box center [918, 4] width 10 height 9
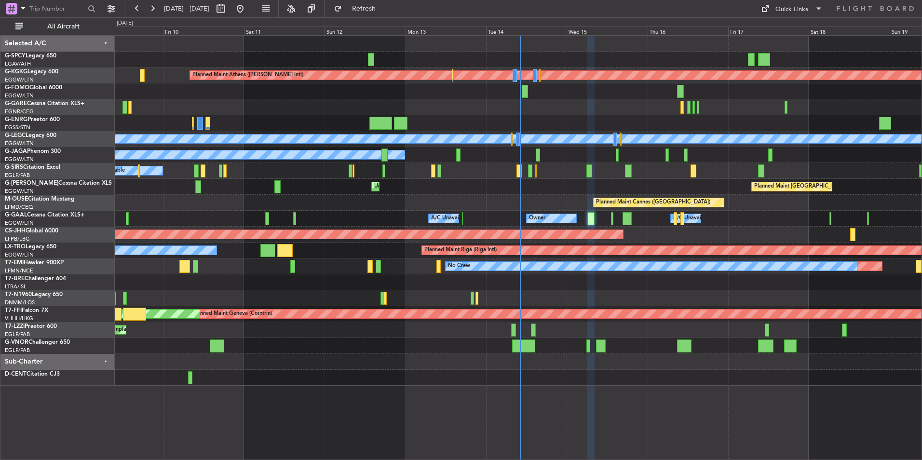
type input "0"
click at [604, 243] on div "Planned Maint Athens (Eleftherios Venizelos Intl) Unplanned Maint Istanbul (Ata…" at bounding box center [518, 211] width 807 height 350
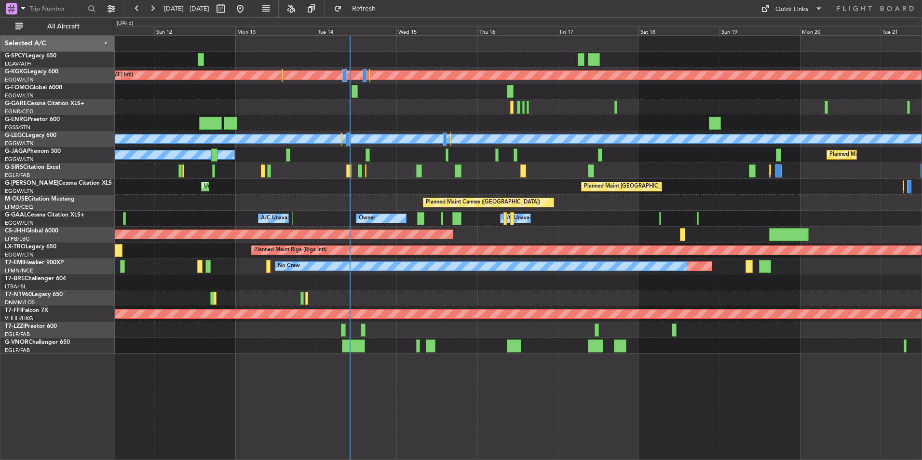
click at [628, 236] on div "Planned Maint [GEOGRAPHIC_DATA] ([GEOGRAPHIC_DATA])" at bounding box center [518, 235] width 807 height 16
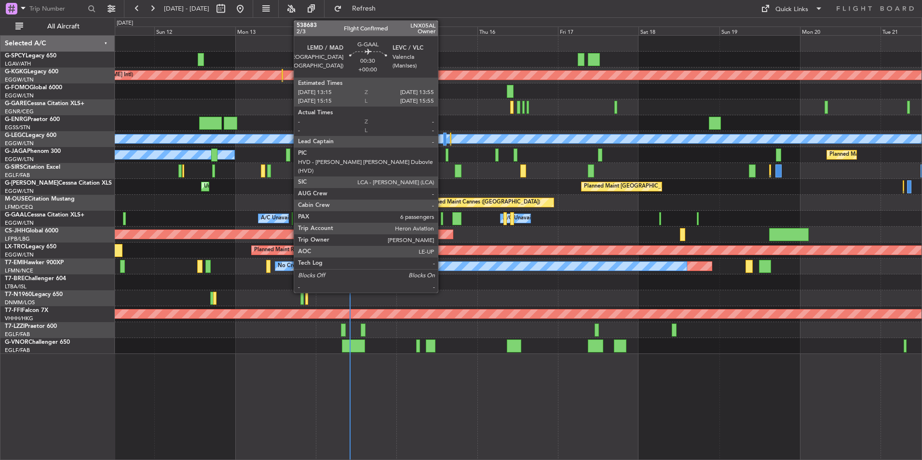
click at [442, 222] on div at bounding box center [442, 218] width 2 height 13
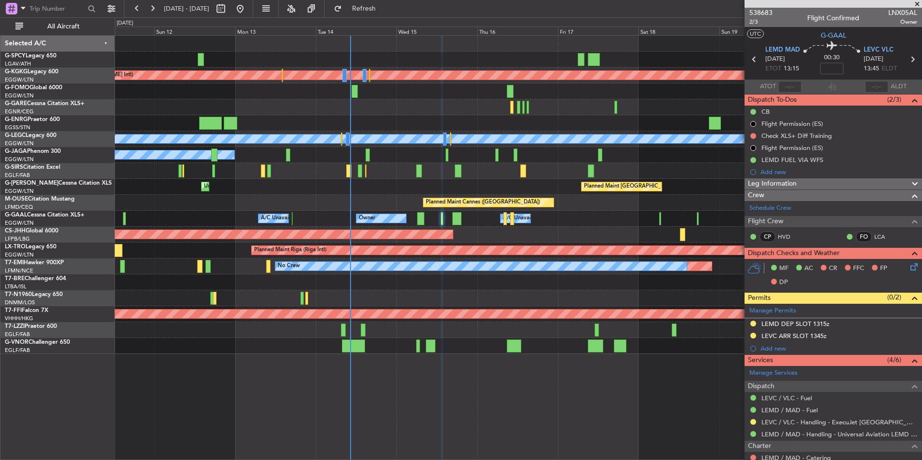
click at [414, 329] on div "Unplanned Maint [GEOGRAPHIC_DATA] ([GEOGRAPHIC_DATA]) A/C Unavailable [GEOGRAPH…" at bounding box center [518, 330] width 807 height 16
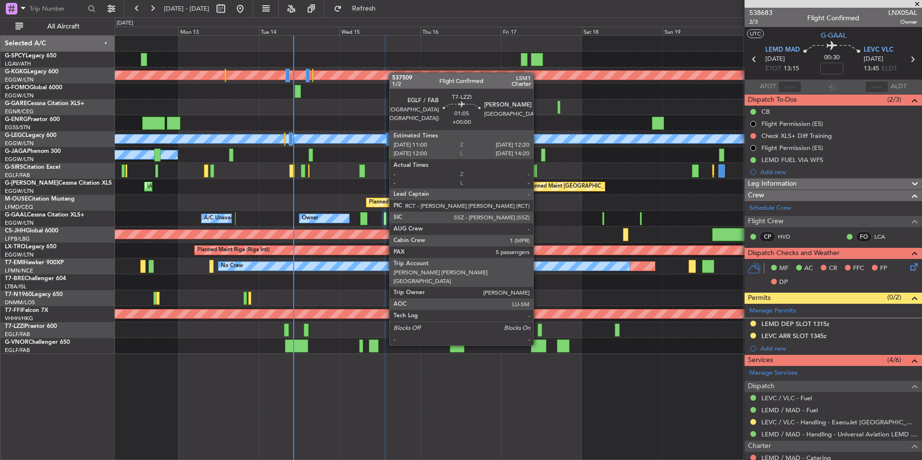
click at [538, 327] on div at bounding box center [540, 330] width 5 height 13
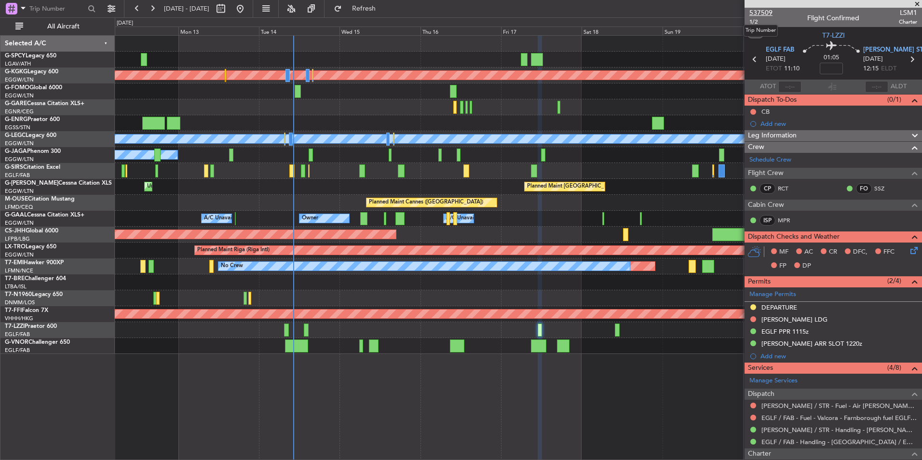
click at [763, 16] on span "537509" at bounding box center [761, 13] width 23 height 10
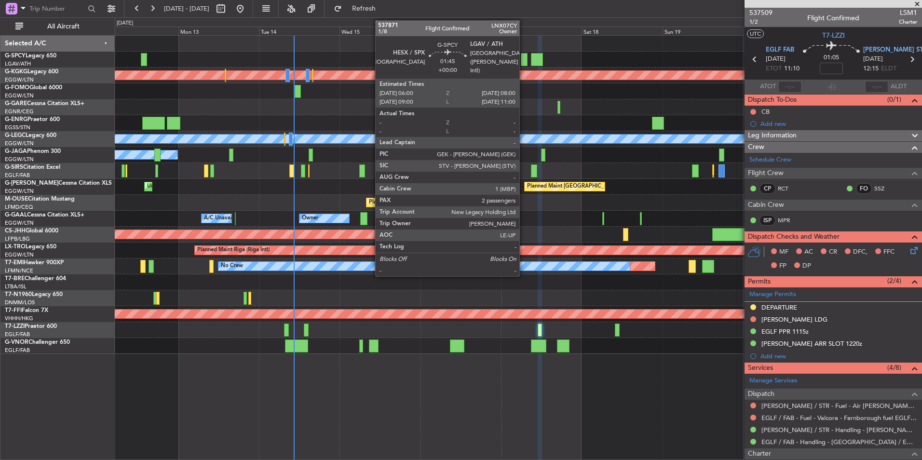
click at [524, 54] on div at bounding box center [524, 59] width 7 height 13
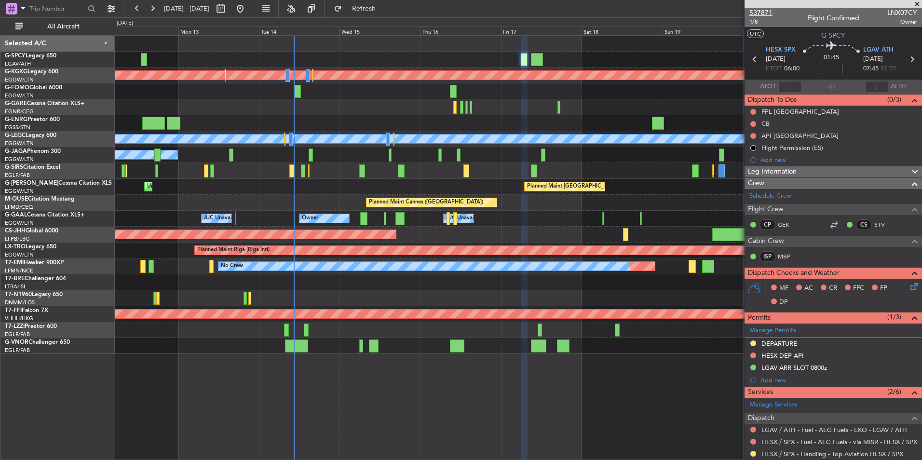
click at [766, 16] on span "537871" at bounding box center [761, 13] width 23 height 10
click at [248, 6] on button at bounding box center [240, 8] width 15 height 15
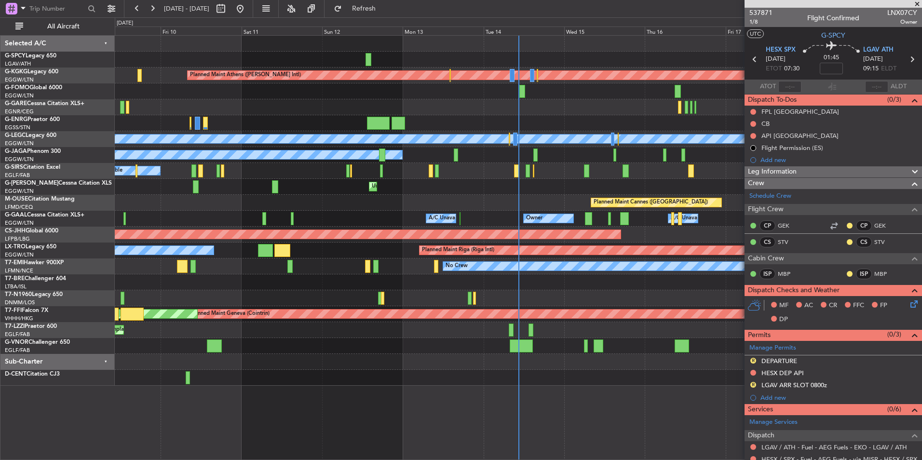
click at [919, 4] on span at bounding box center [918, 4] width 10 height 9
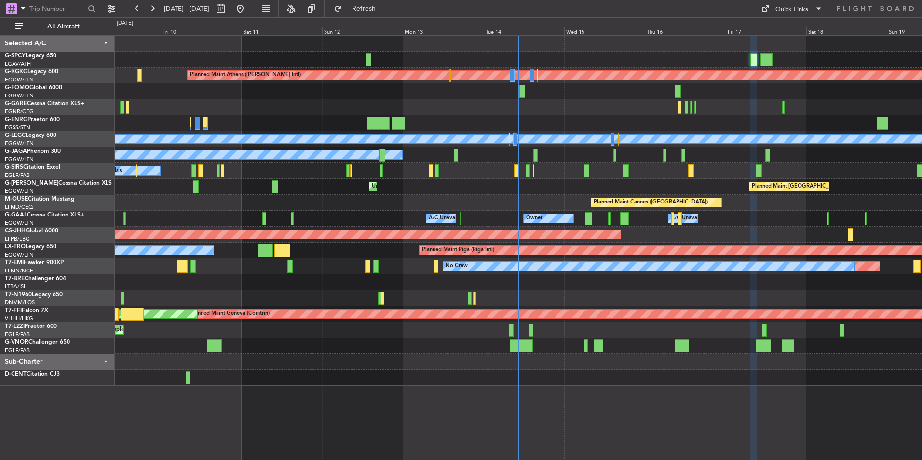
type input "0"
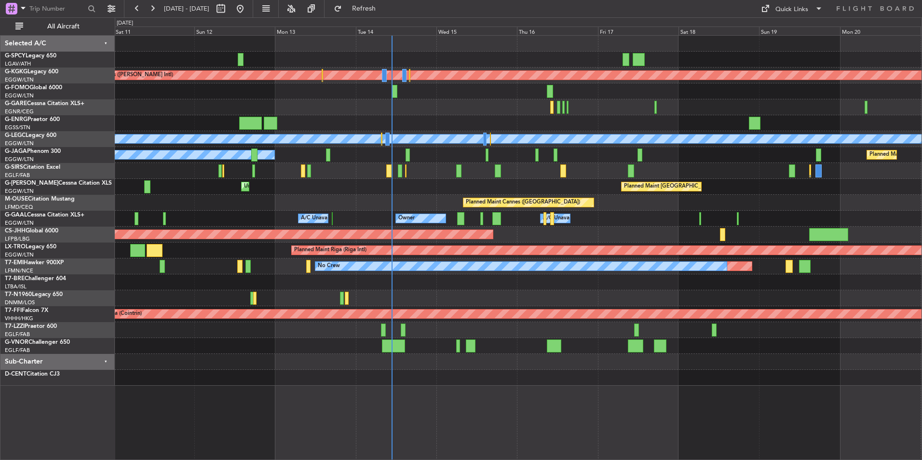
click at [539, 277] on div "Planned Maint Athens (Eleftherios Venizelos Intl) Unplanned Maint Istanbul (Ata…" at bounding box center [518, 211] width 807 height 350
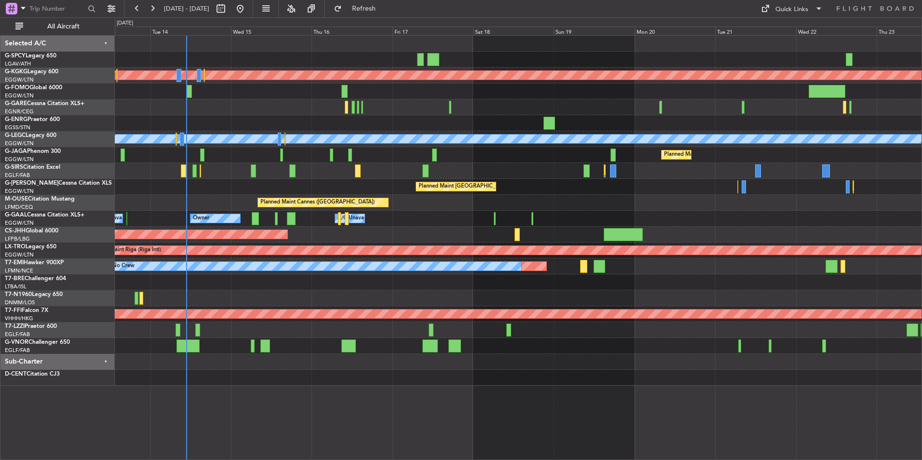
click at [393, 281] on div at bounding box center [518, 282] width 807 height 16
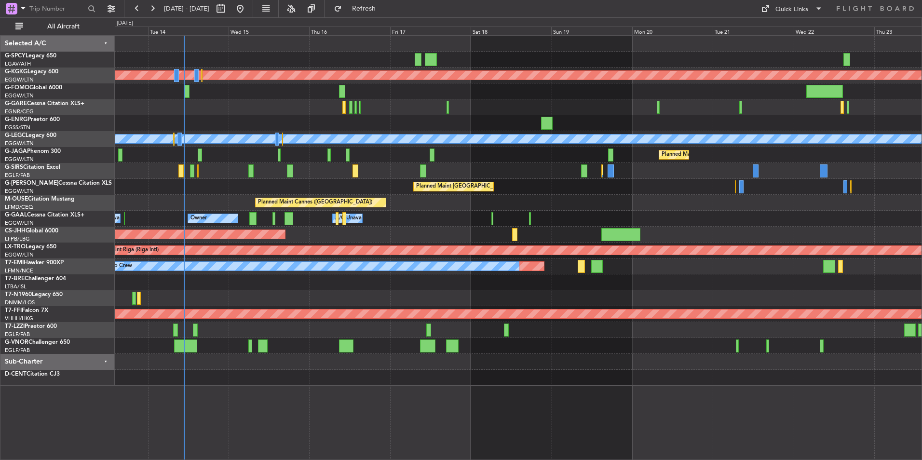
click at [414, 280] on div "Planned Maint Athens (Eleftherios Venizelos Intl) Planned Maint London (Stanste…" at bounding box center [518, 211] width 807 height 350
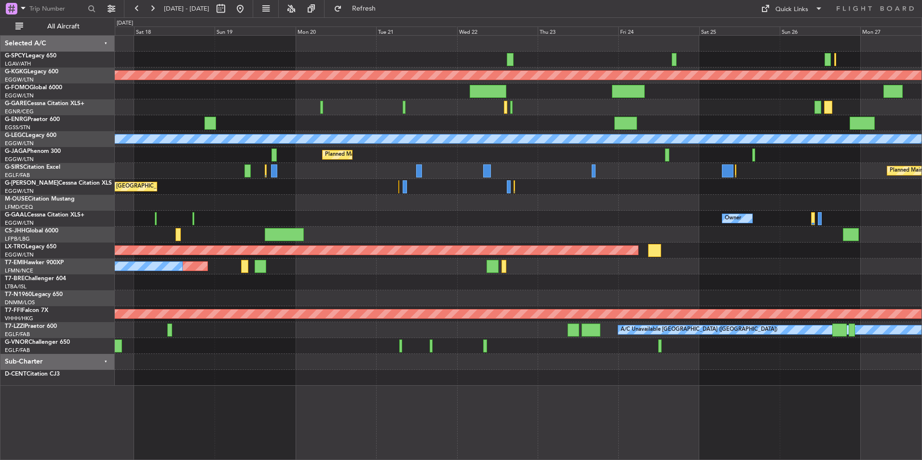
click at [390, 265] on div "Planned Maint Athens (Eleftherios Venizelos Intl) Planned Maint London (Stanste…" at bounding box center [518, 211] width 807 height 350
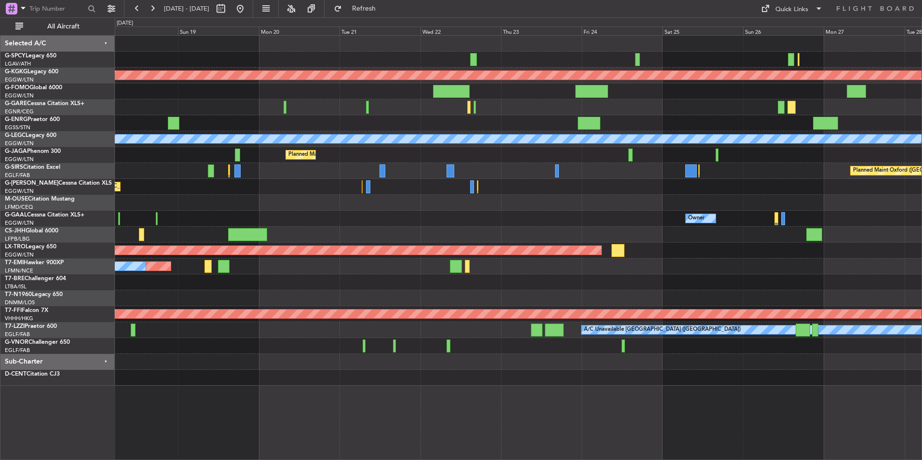
click at [396, 260] on div "Planned Maint Athens ([PERSON_NAME] Intl) Planned Maint [GEOGRAPHIC_DATA] ([GEO…" at bounding box center [518, 211] width 807 height 350
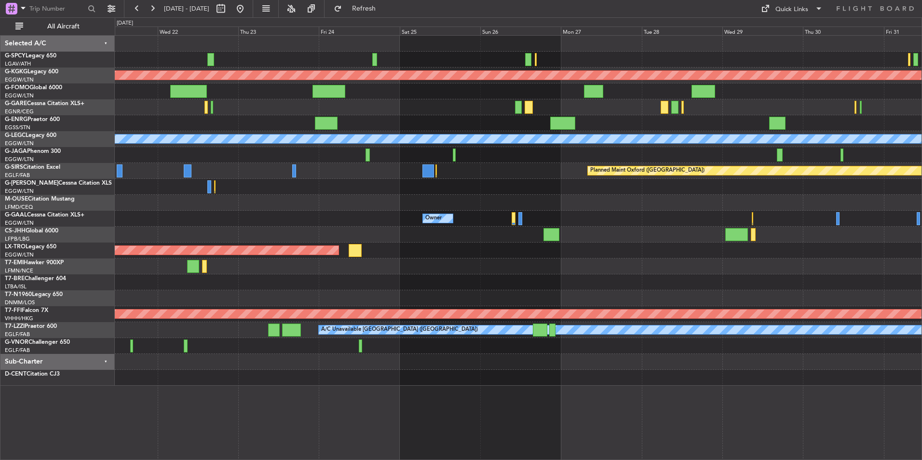
click at [377, 271] on div "Planned Maint Athens (Eleftherios Venizelos Intl) Planned Maint London (Stanste…" at bounding box center [518, 211] width 807 height 350
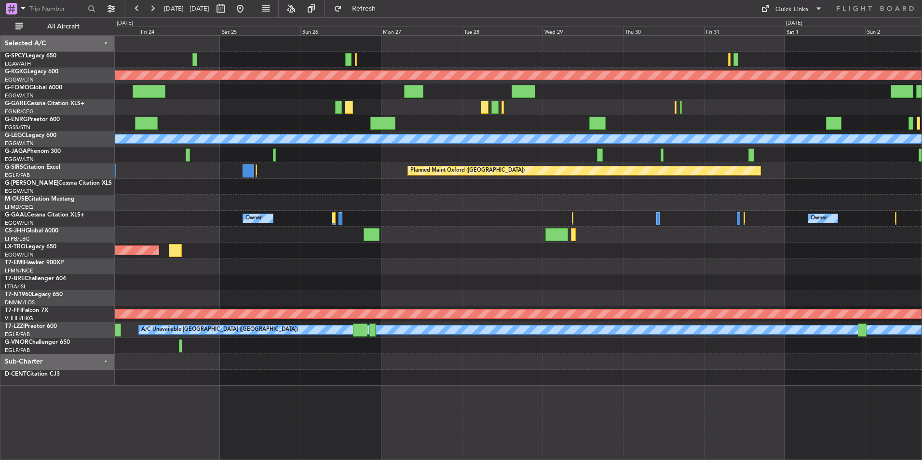
click at [386, 273] on div "Planned Maint Athens (Eleftherios Venizelos Intl) Planned Maint London (Stanste…" at bounding box center [518, 211] width 807 height 350
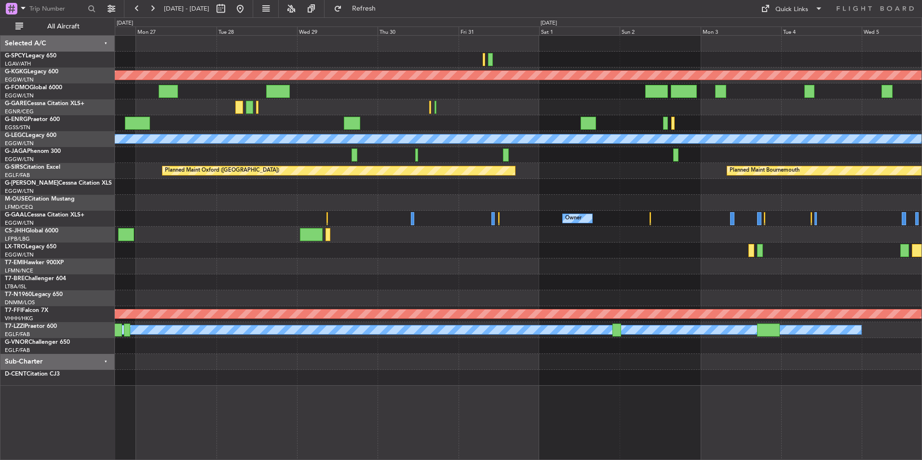
click at [422, 276] on div at bounding box center [518, 282] width 807 height 16
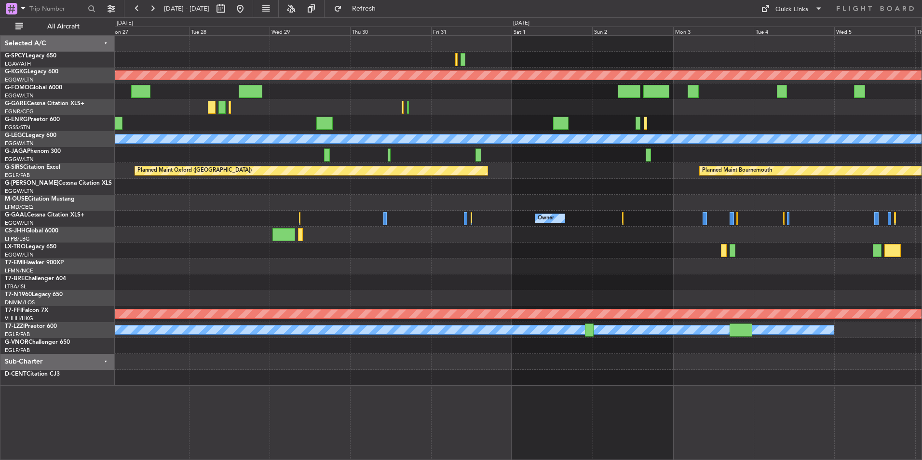
click at [412, 280] on div at bounding box center [518, 282] width 807 height 16
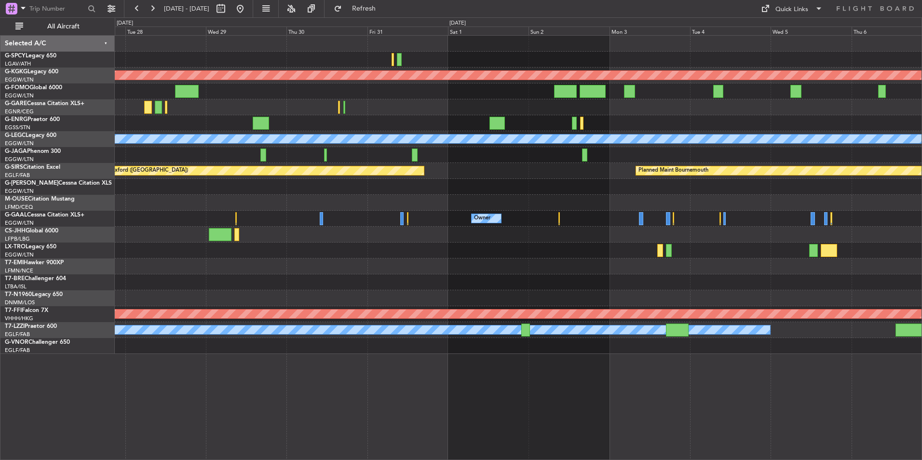
click at [423, 220] on div "Owner Owner Owner" at bounding box center [518, 219] width 807 height 16
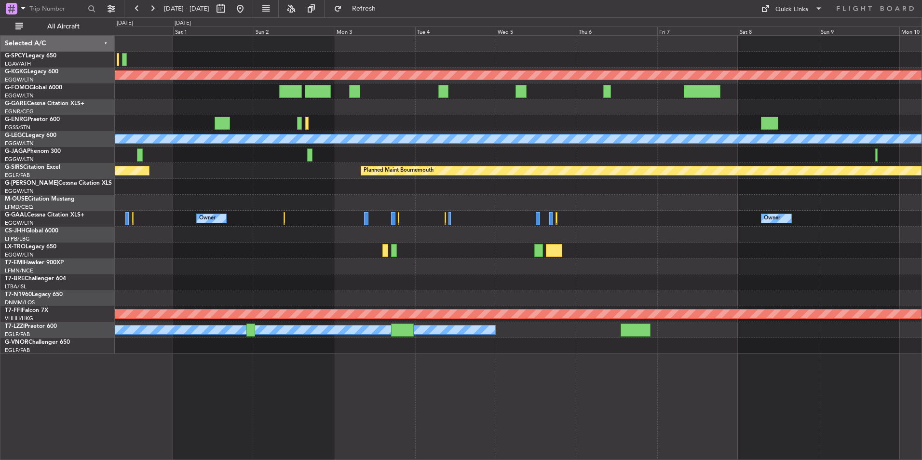
click at [410, 220] on div "Owner Owner Owner" at bounding box center [518, 219] width 807 height 16
click at [248, 8] on button at bounding box center [240, 8] width 15 height 15
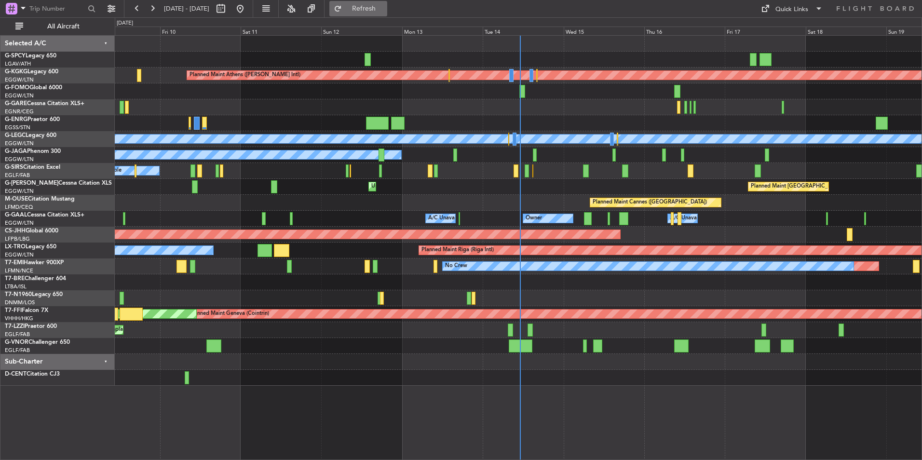
click at [384, 8] on span "Refresh" at bounding box center [364, 8] width 41 height 7
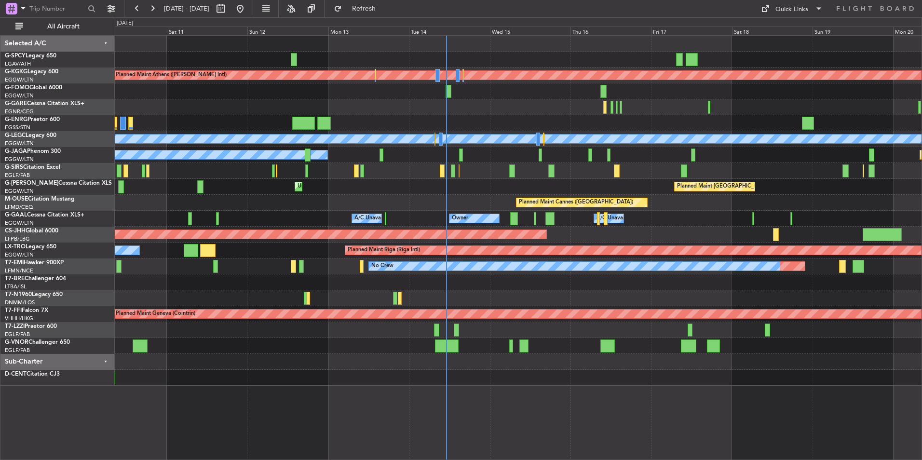
click at [361, 201] on div "Planned Maint Athens (Eleftherios Venizelos Intl) Unplanned Maint Istanbul (Ata…" at bounding box center [518, 211] width 807 height 350
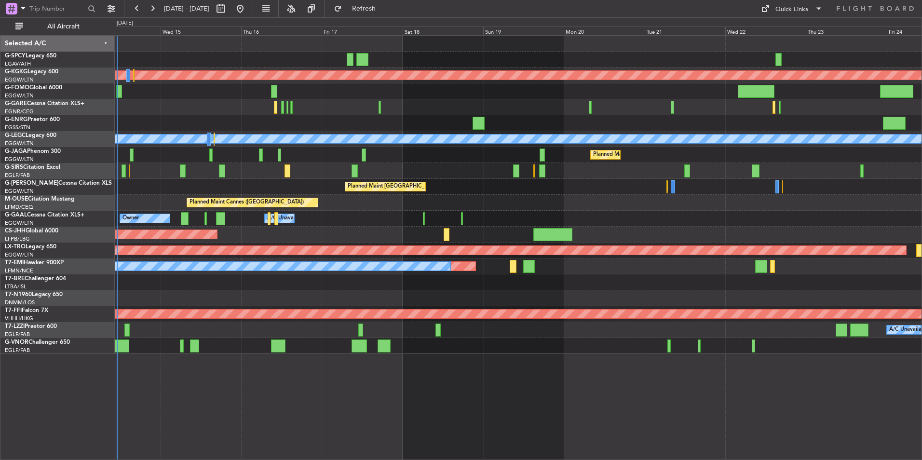
click at [527, 208] on div "Planned Maint Athens (Eleftherios Venizelos Intl) Planned Maint London (Stanste…" at bounding box center [518, 195] width 807 height 318
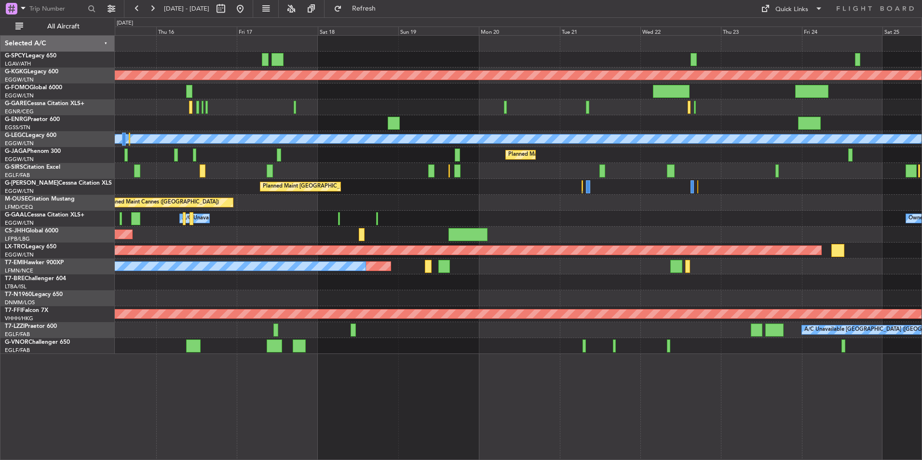
click at [613, 179] on div "Planned Maint Athens (Eleftherios Venizelos Intl) Planned Maint London (Stanste…" at bounding box center [518, 195] width 807 height 318
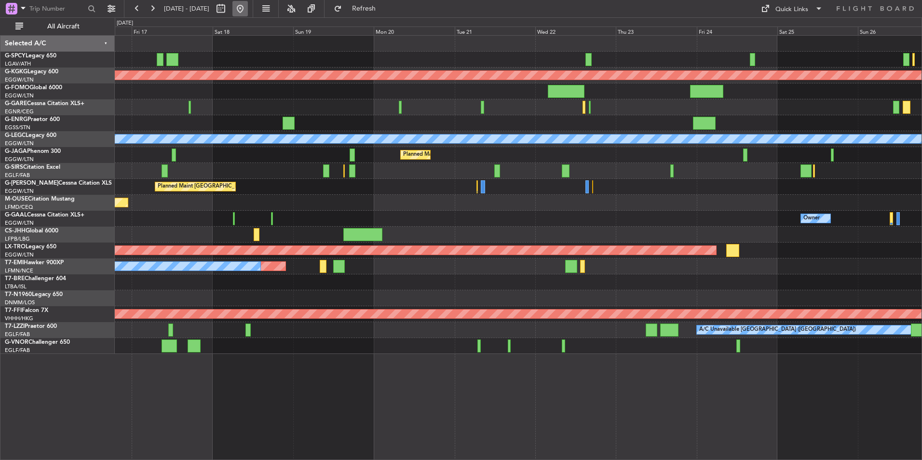
click at [248, 12] on button at bounding box center [240, 8] width 15 height 15
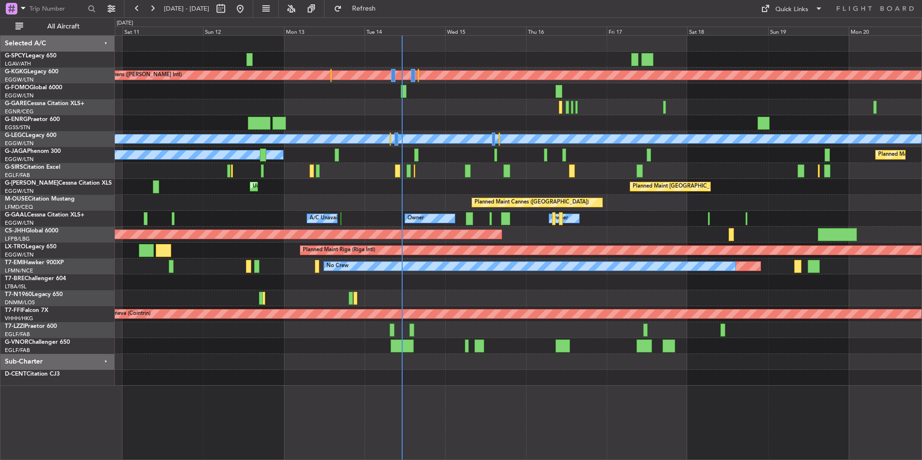
click at [495, 197] on div "Planned Maint Athens (Eleftherios Venizelos Intl) Unplanned Maint Istanbul (Ata…" at bounding box center [518, 211] width 807 height 350
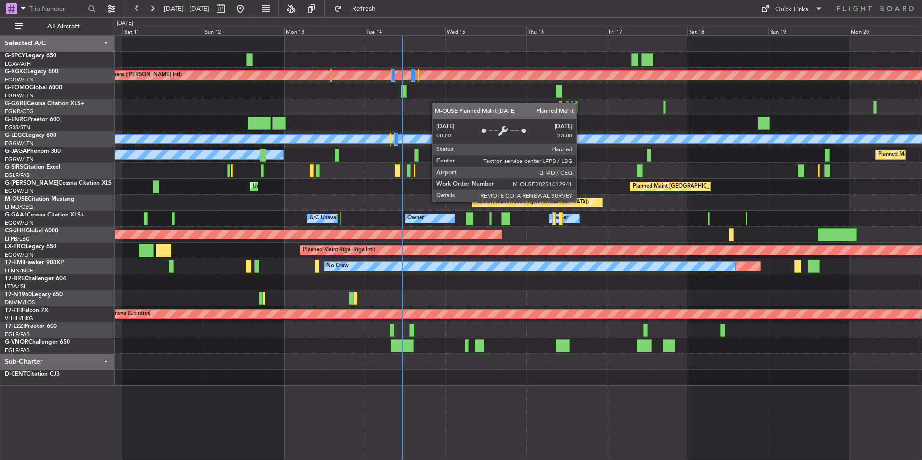
click at [552, 204] on div "Planned Maint Athens (Eleftherios Venizelos Intl) Unplanned Maint Istanbul (Ata…" at bounding box center [518, 211] width 807 height 350
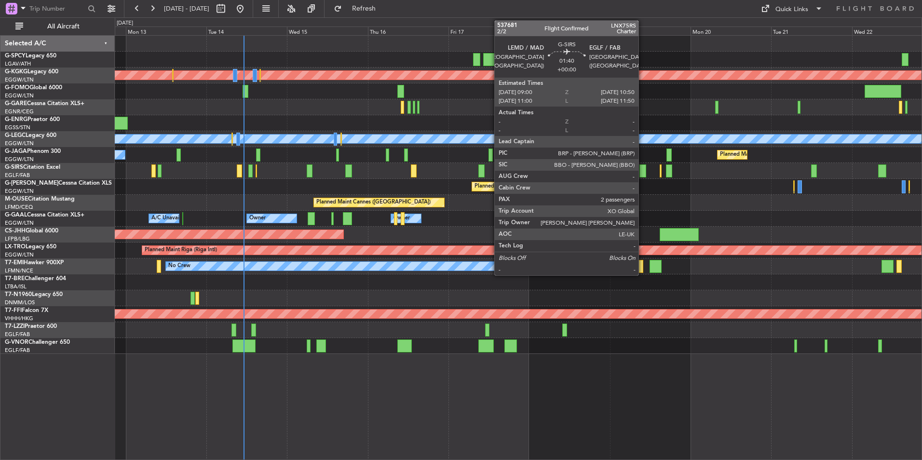
click at [643, 174] on div at bounding box center [643, 171] width 6 height 13
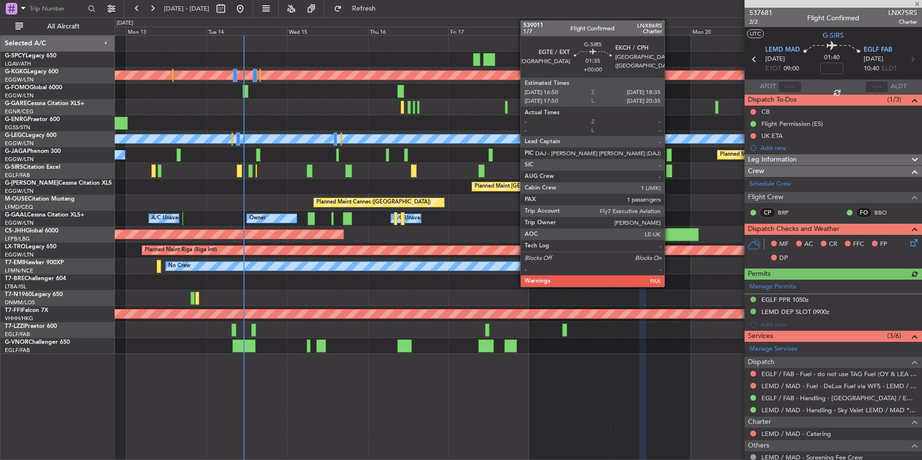
click at [669, 175] on div at bounding box center [669, 171] width 6 height 13
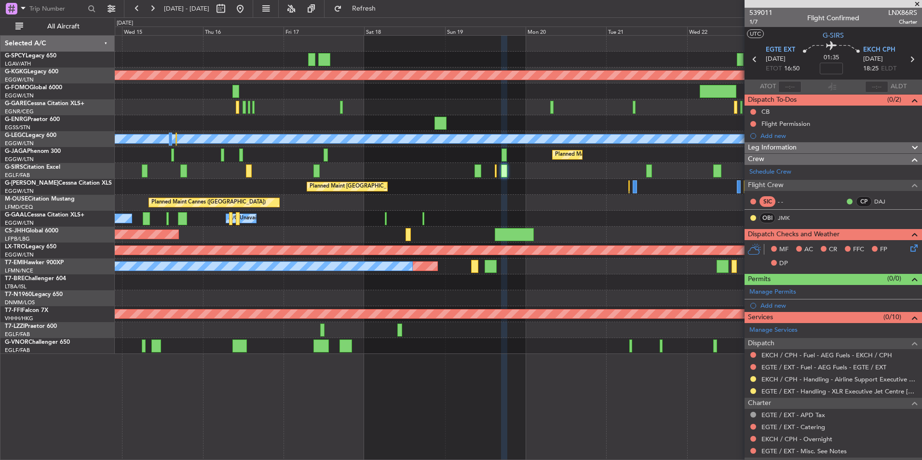
click at [495, 198] on div "Planned Maint Cannes ([GEOGRAPHIC_DATA])" at bounding box center [518, 203] width 807 height 16
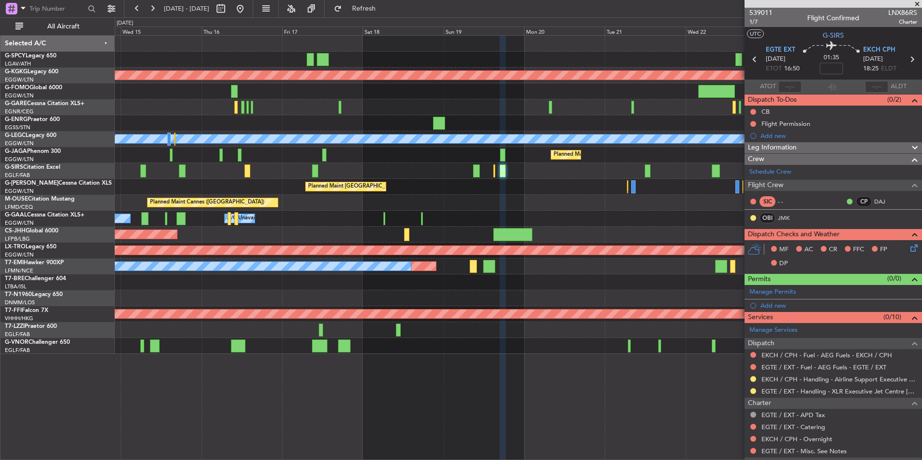
click at [545, 181] on div "Planned Maint Athens (Eleftherios Venizelos Intl) Planned Maint London (Stanste…" at bounding box center [518, 195] width 807 height 318
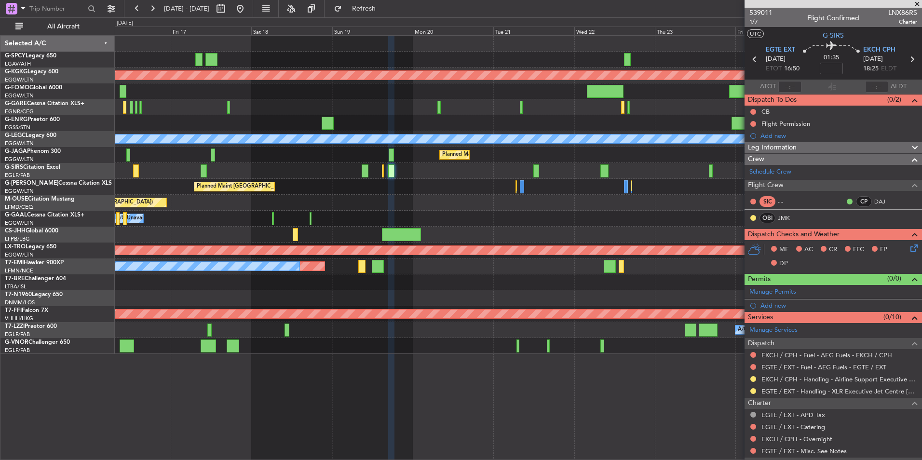
click at [588, 176] on div "Planned Maint Oxford ([GEOGRAPHIC_DATA])" at bounding box center [518, 171] width 807 height 16
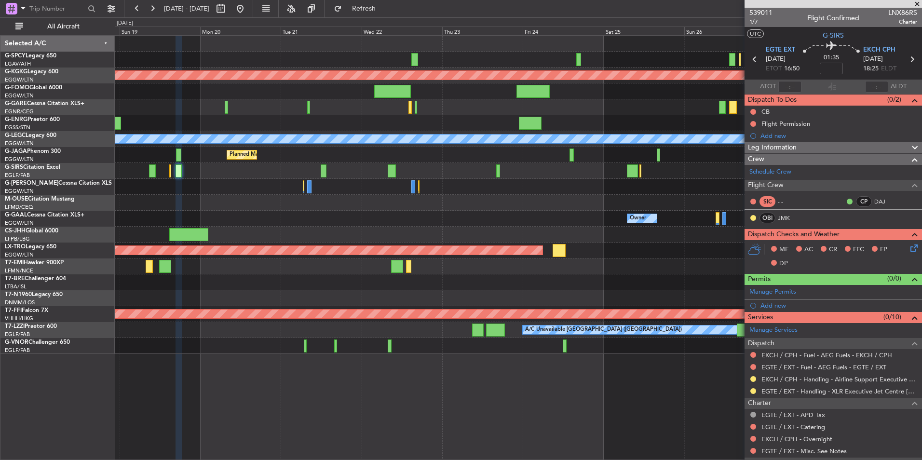
click at [221, 196] on div "Planned Maint Cannes ([GEOGRAPHIC_DATA])" at bounding box center [518, 203] width 807 height 16
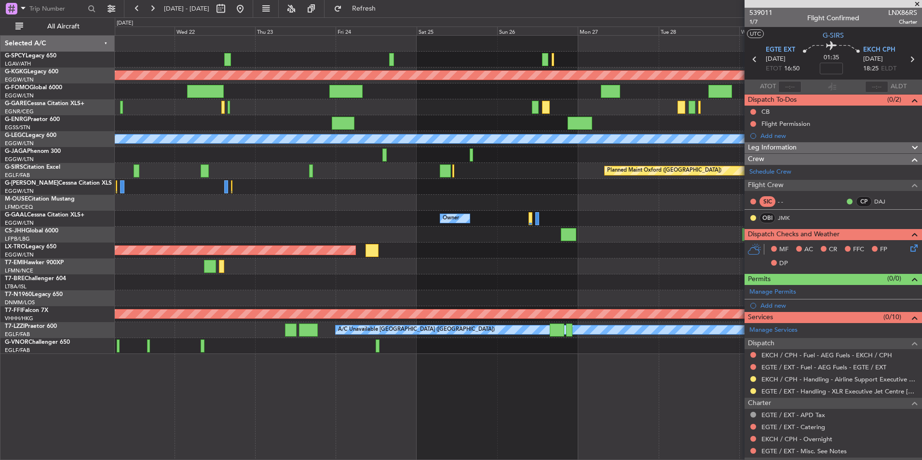
click at [507, 117] on div "Planned Maint Athens (Eleftherios Venizelos Intl) Planned Maint London (Stanste…" at bounding box center [518, 195] width 807 height 318
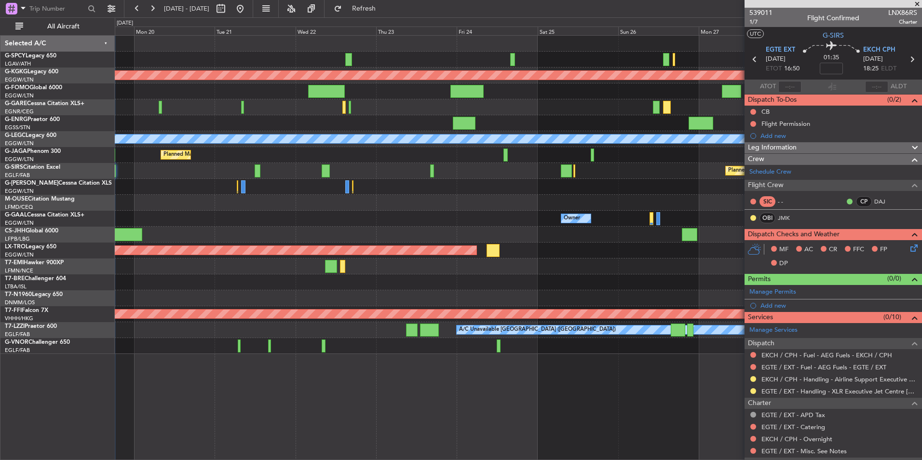
click at [734, 160] on div "Planned Maint [GEOGRAPHIC_DATA] ([GEOGRAPHIC_DATA])" at bounding box center [518, 155] width 807 height 16
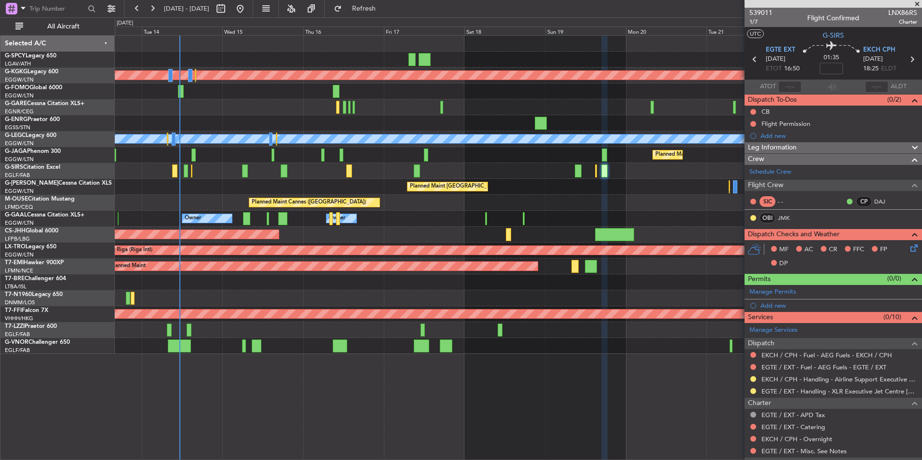
click at [508, 200] on div "Planned Maint Athens (Eleftherios Venizelos Intl) Planned Maint London (Stanste…" at bounding box center [518, 195] width 807 height 318
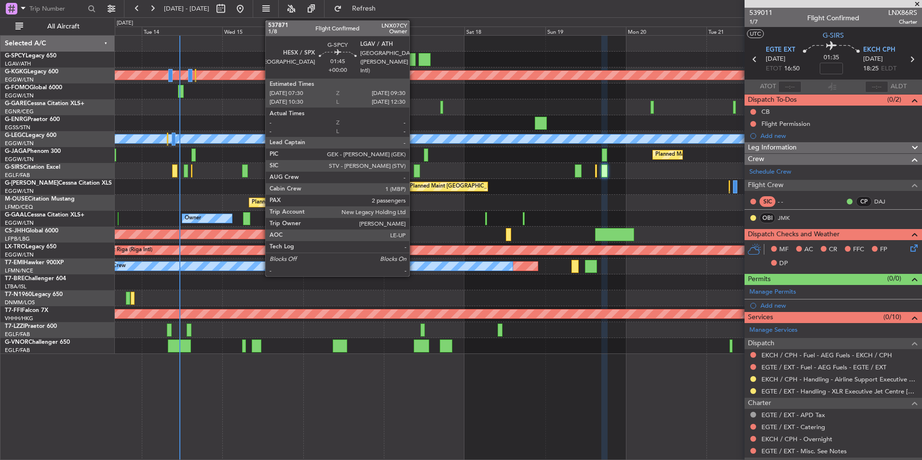
click at [414, 59] on div at bounding box center [412, 59] width 7 height 13
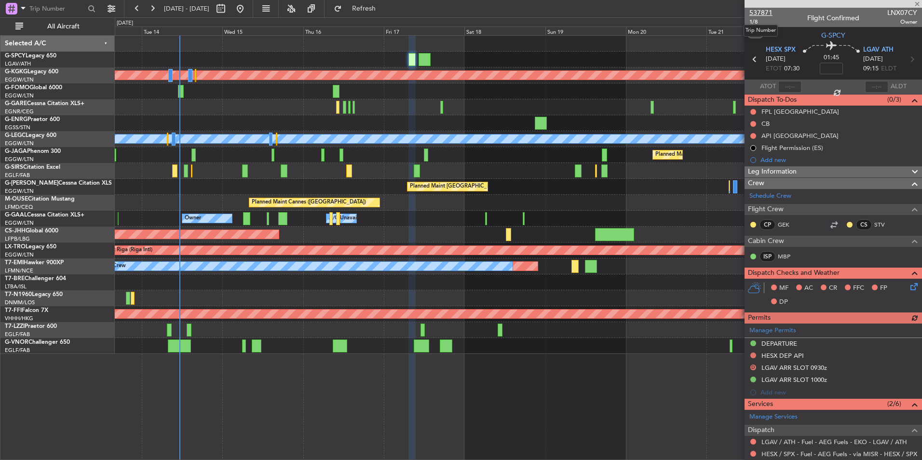
click at [752, 10] on span "537871" at bounding box center [761, 13] width 23 height 10
